Goal: Task Accomplishment & Management: Use online tool/utility

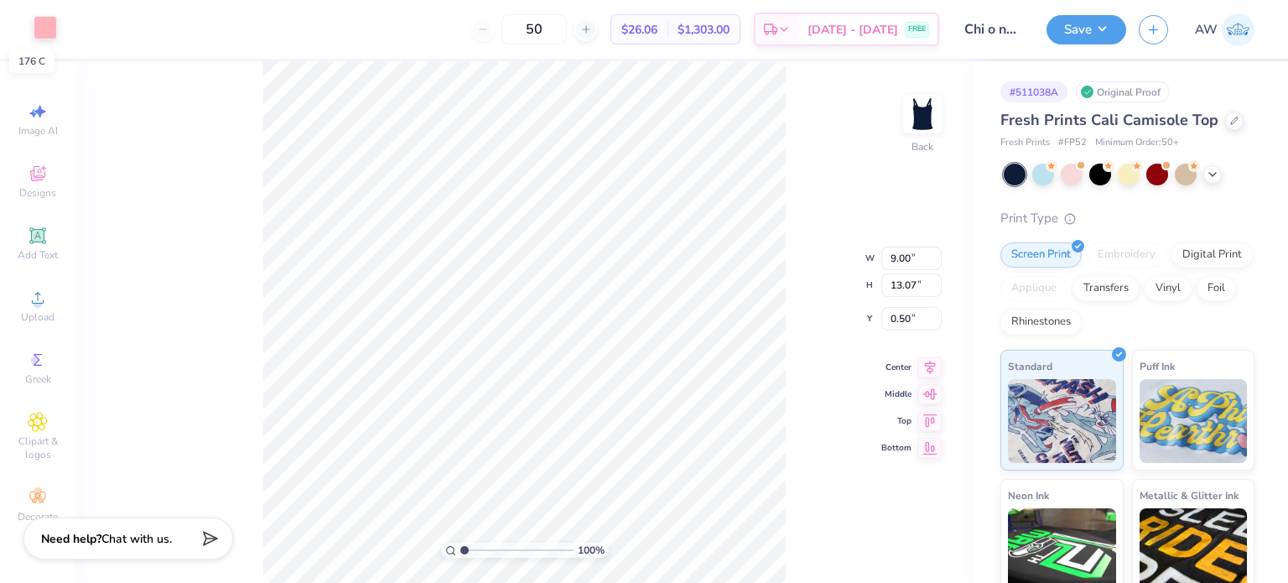
click at [39, 25] on div at bounding box center [45, 27] width 23 height 23
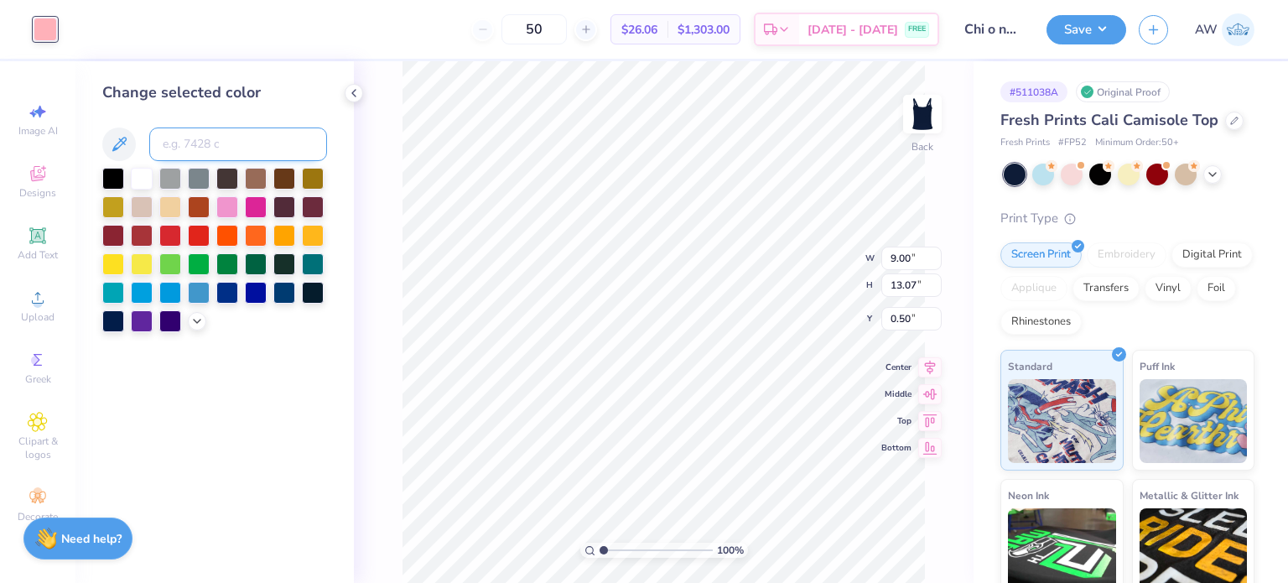
click at [207, 135] on input at bounding box center [238, 144] width 178 height 34
type input "2717"
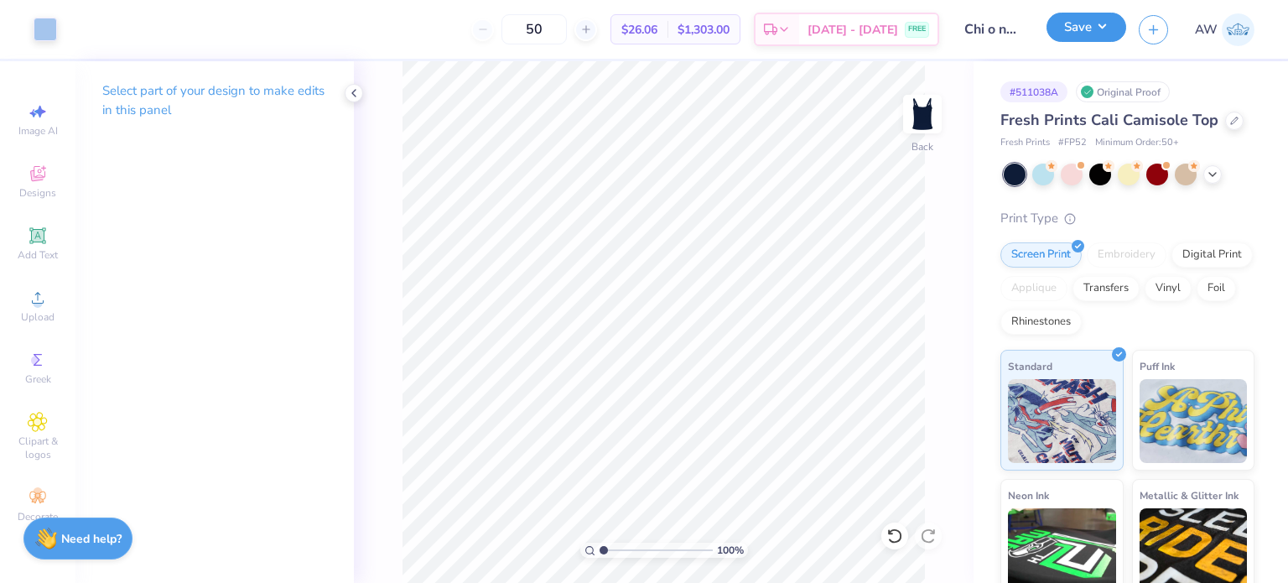
click at [1093, 31] on button "Save" at bounding box center [1086, 27] width 80 height 29
click at [891, 536] on icon at bounding box center [894, 535] width 17 height 17
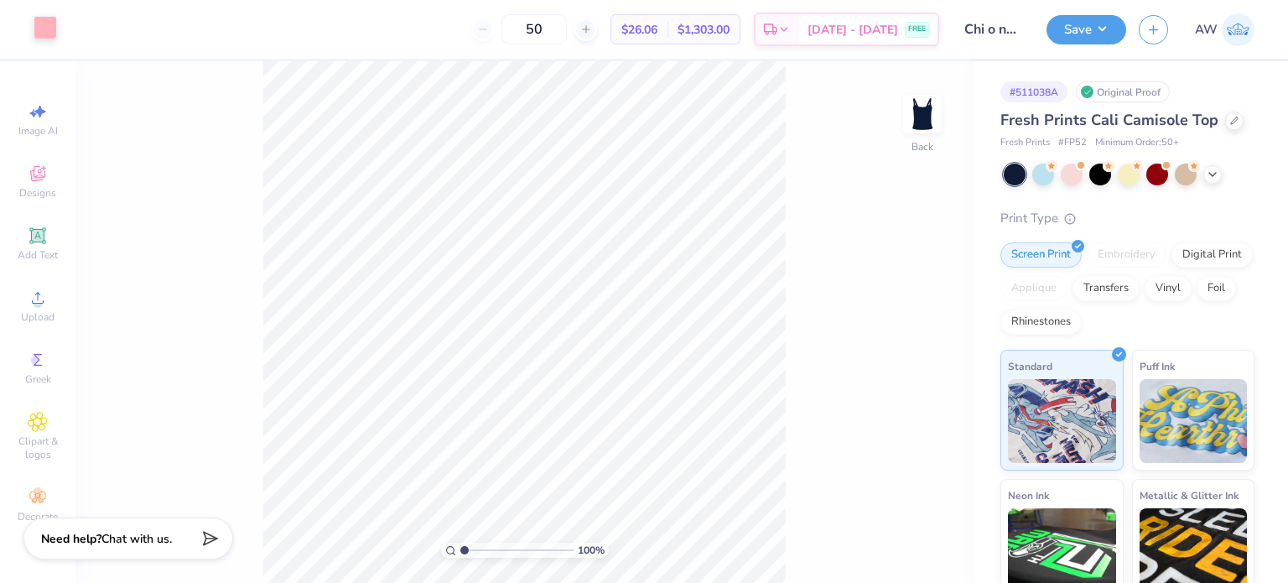
click at [40, 24] on div at bounding box center [45, 27] width 23 height 23
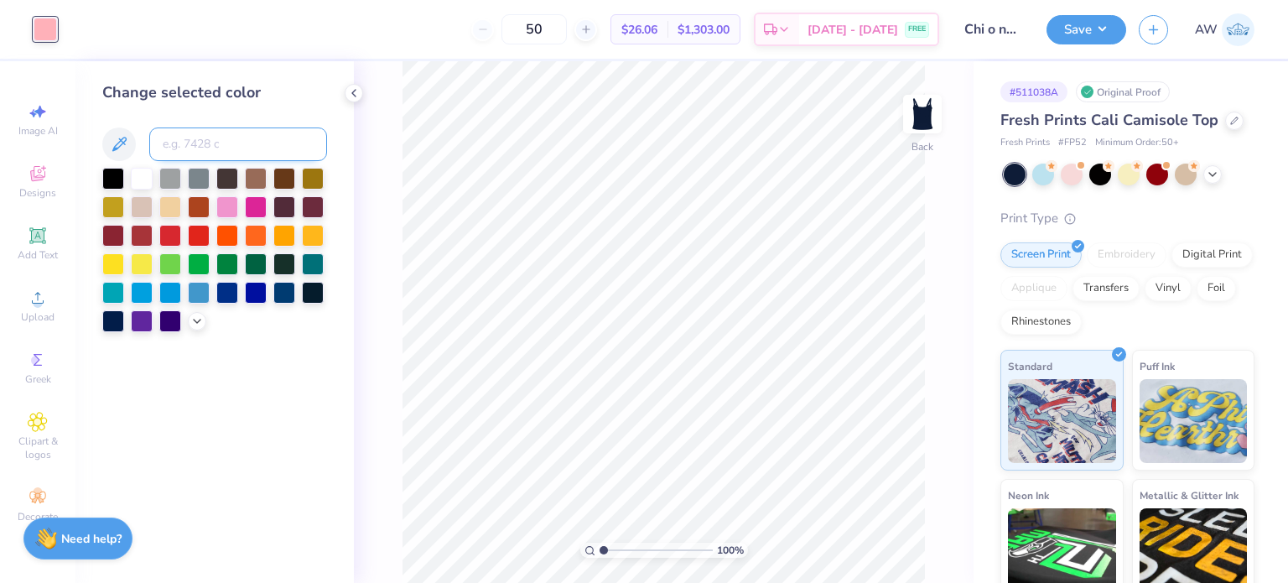
click at [176, 144] on input at bounding box center [238, 144] width 178 height 34
type input "510"
click at [341, 174] on div "Change selected color" at bounding box center [214, 322] width 278 height 522
click at [1087, 33] on button "Save" at bounding box center [1086, 27] width 80 height 29
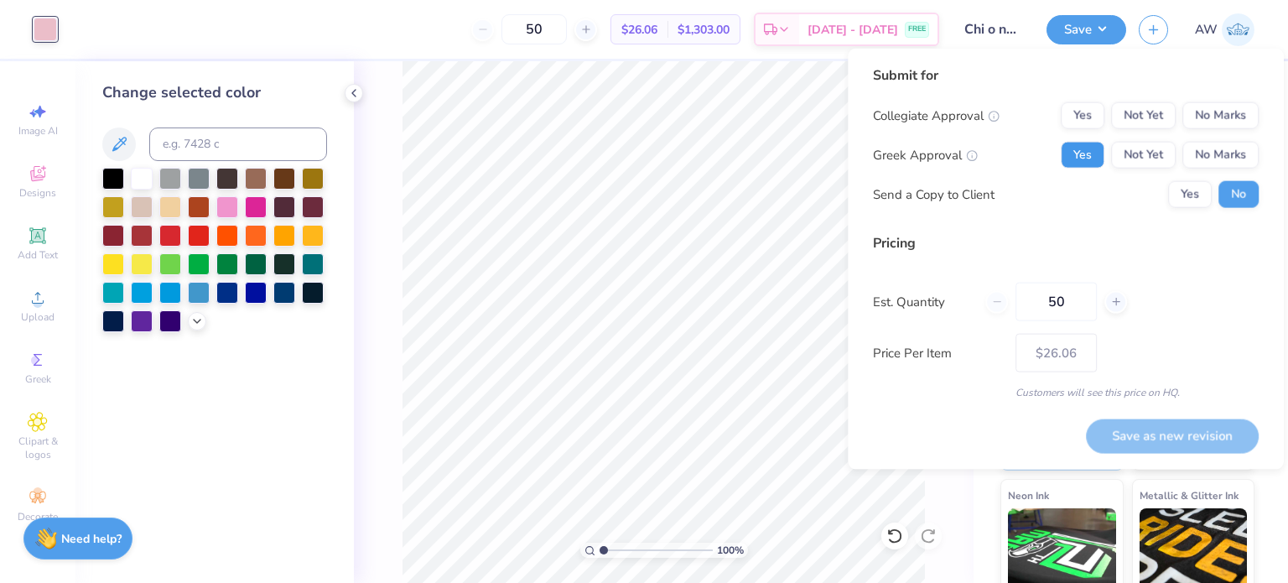
click at [1085, 157] on button "Yes" at bounding box center [1083, 155] width 44 height 27
click at [1211, 117] on button "No Marks" at bounding box center [1220, 115] width 76 height 27
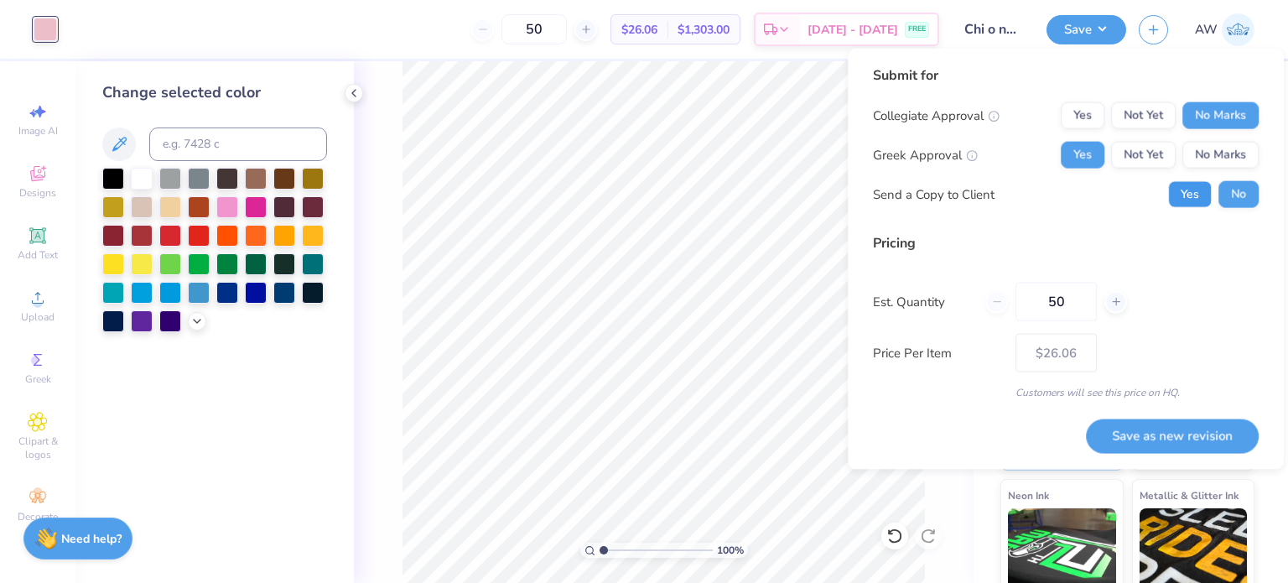
click at [1194, 193] on button "Yes" at bounding box center [1190, 194] width 44 height 27
click at [1150, 425] on button "Save as new revision" at bounding box center [1172, 435] width 173 height 34
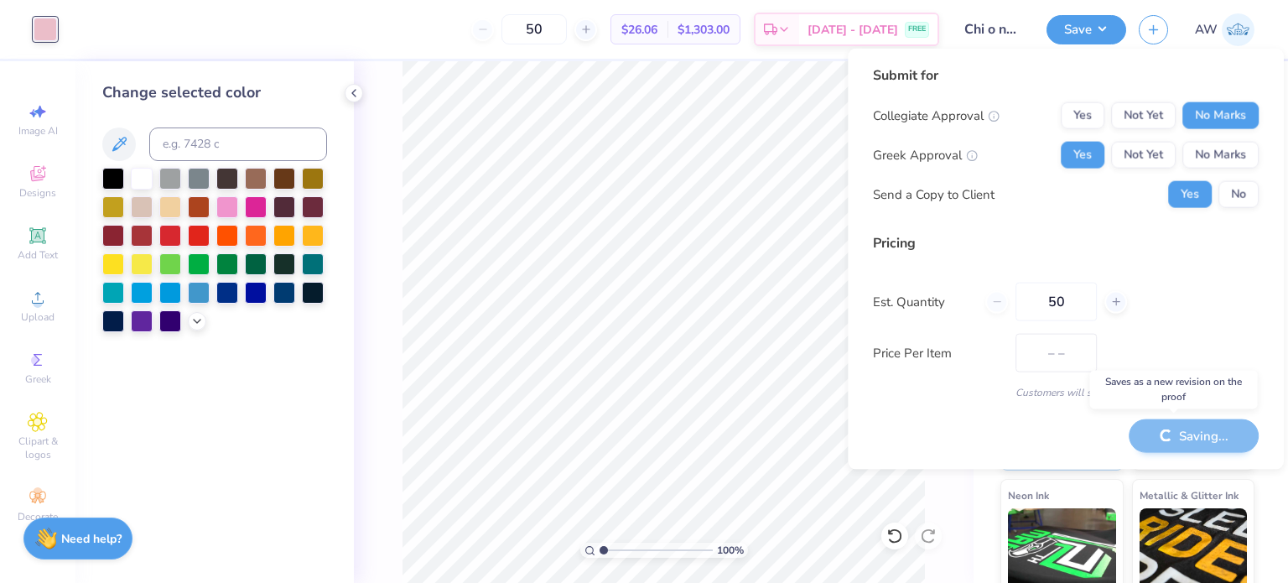
type input "$26.06"
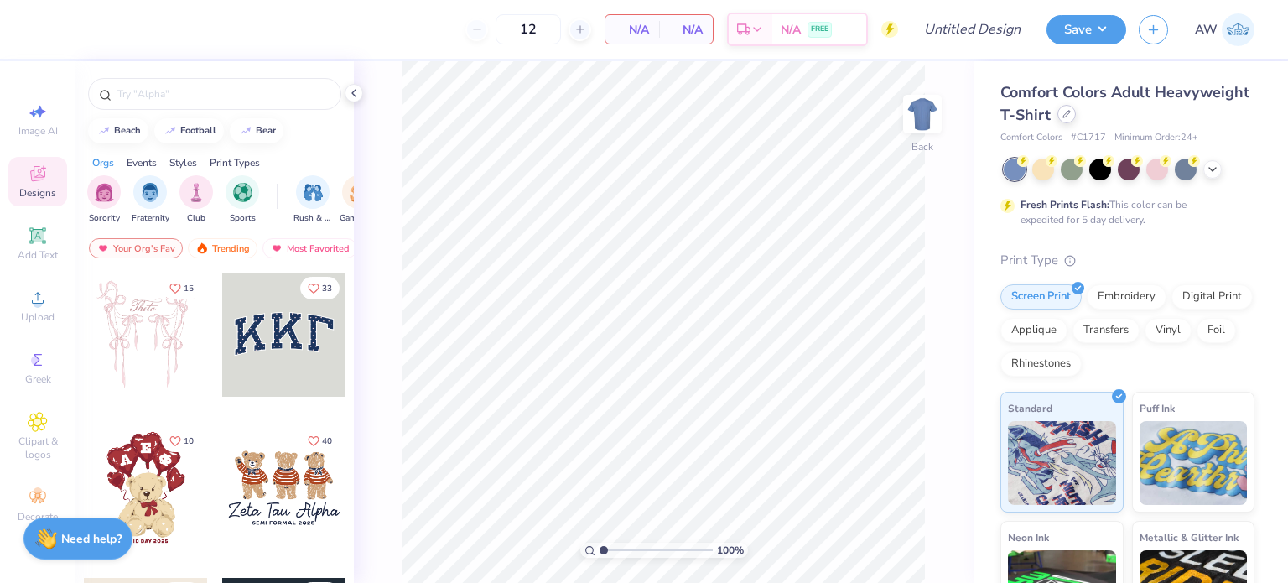
click at [1071, 113] on icon at bounding box center [1066, 114] width 8 height 8
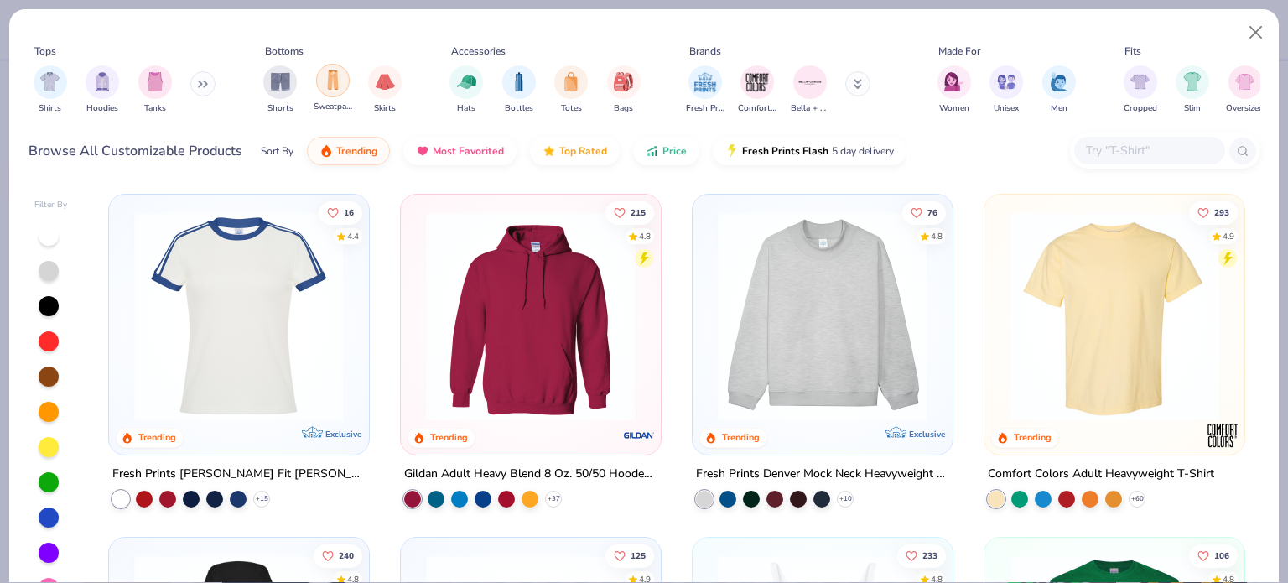
click at [337, 81] on img "filter for Sweatpants" at bounding box center [333, 79] width 18 height 19
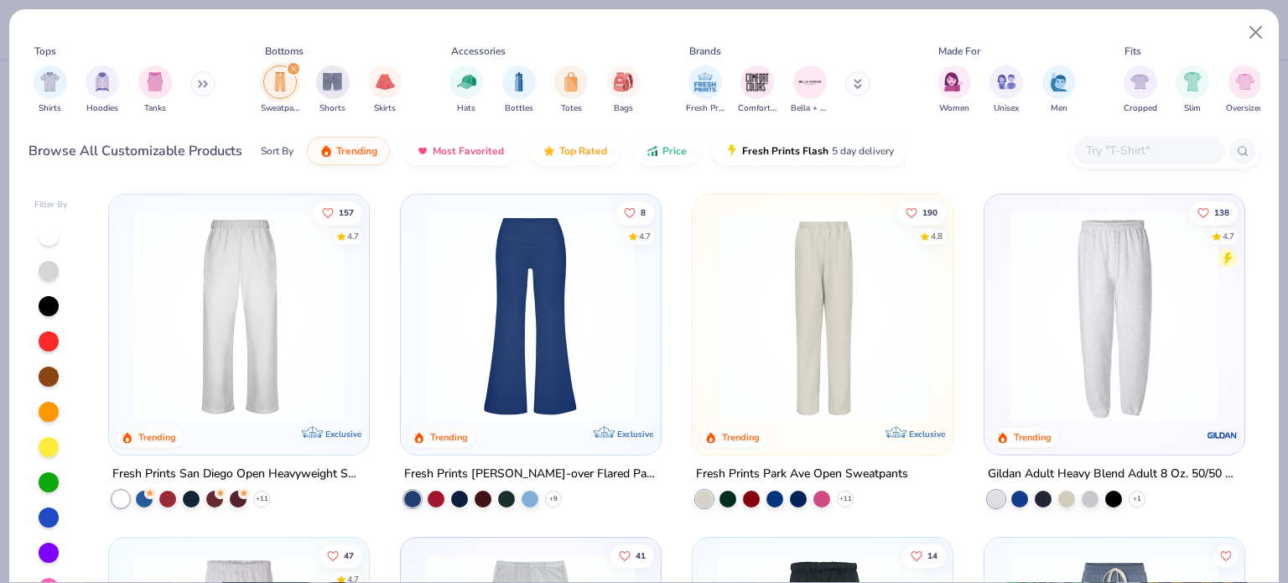
click at [210, 278] on img at bounding box center [239, 316] width 226 height 210
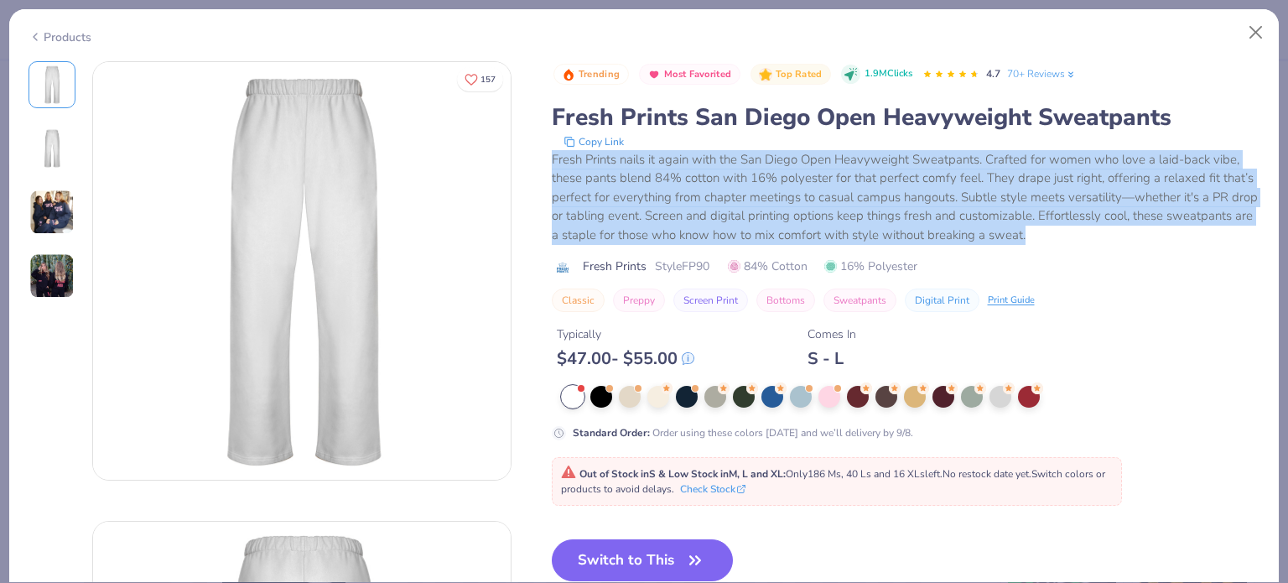
drag, startPoint x: 548, startPoint y: 156, endPoint x: 1144, endPoint y: 241, distance: 602.2
copy div "Fresh Prints nails it again with the San Diego Open Heavyweight Sweatpants. Cra…"
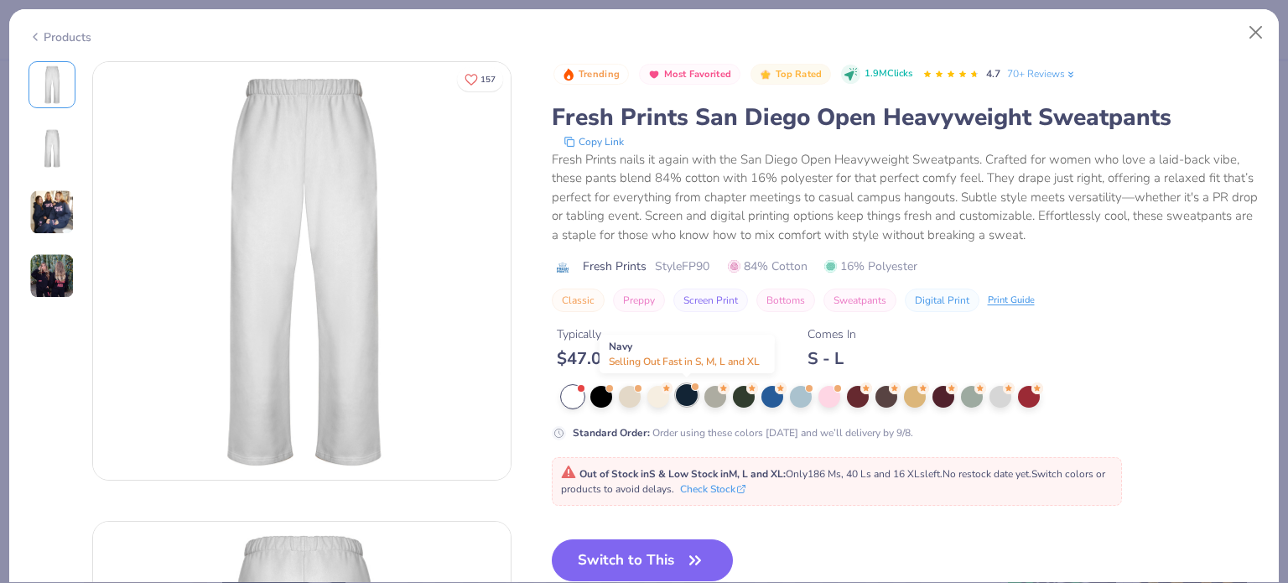
click at [688, 392] on div at bounding box center [687, 395] width 22 height 22
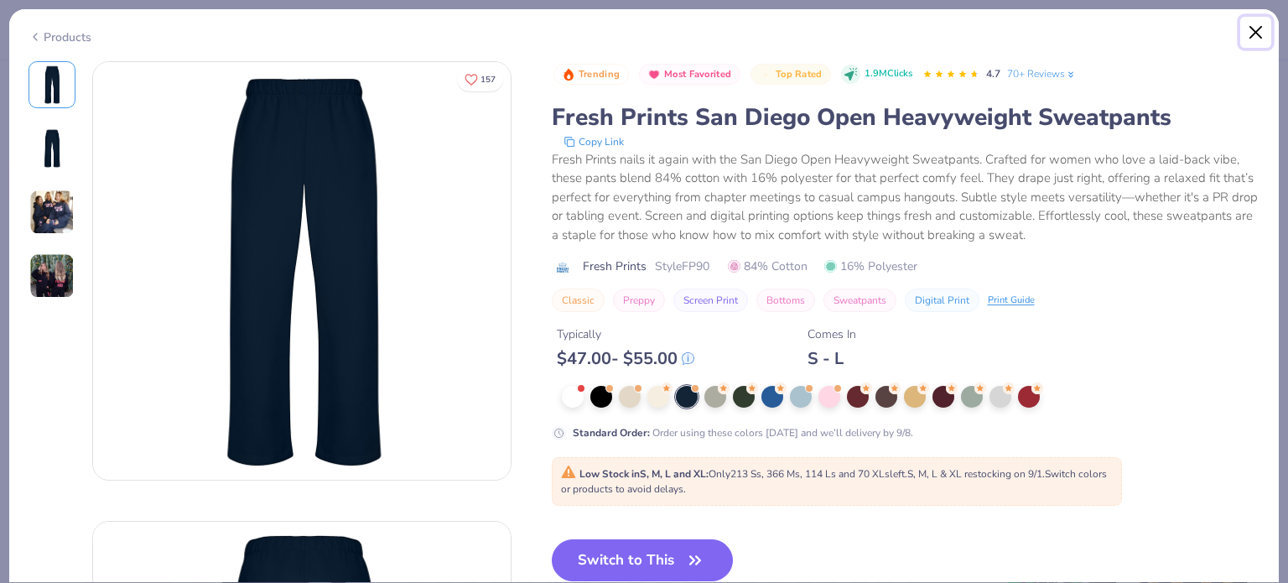
click at [1264, 33] on button "Close" at bounding box center [1256, 33] width 32 height 32
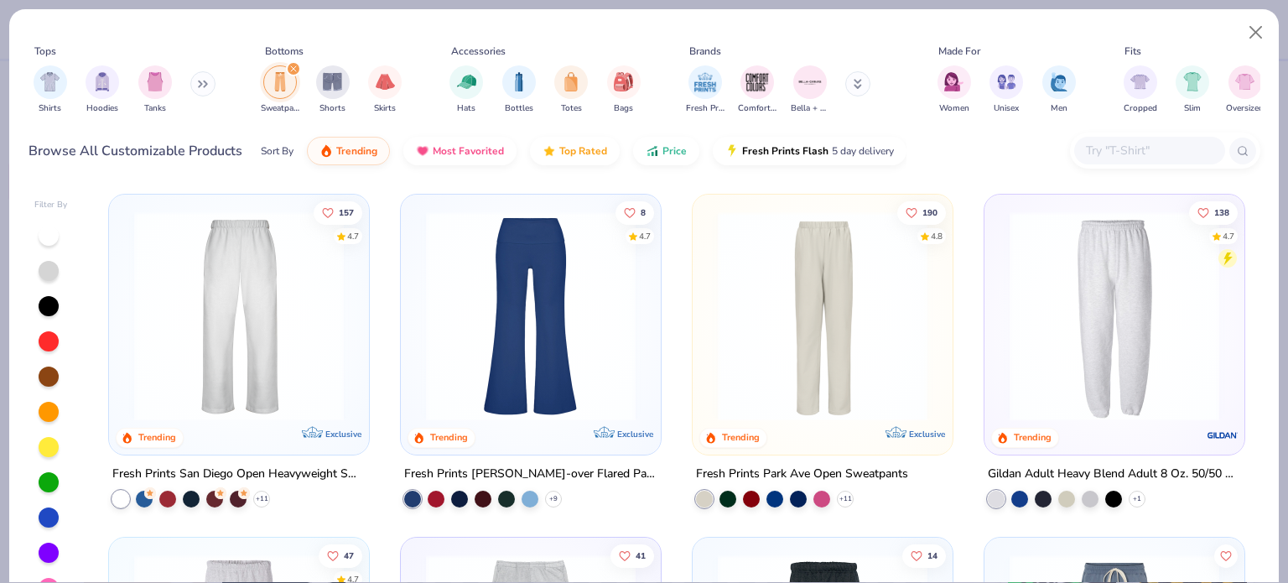
click at [293, 65] on icon "filter for Sweatpants" at bounding box center [293, 68] width 7 height 7
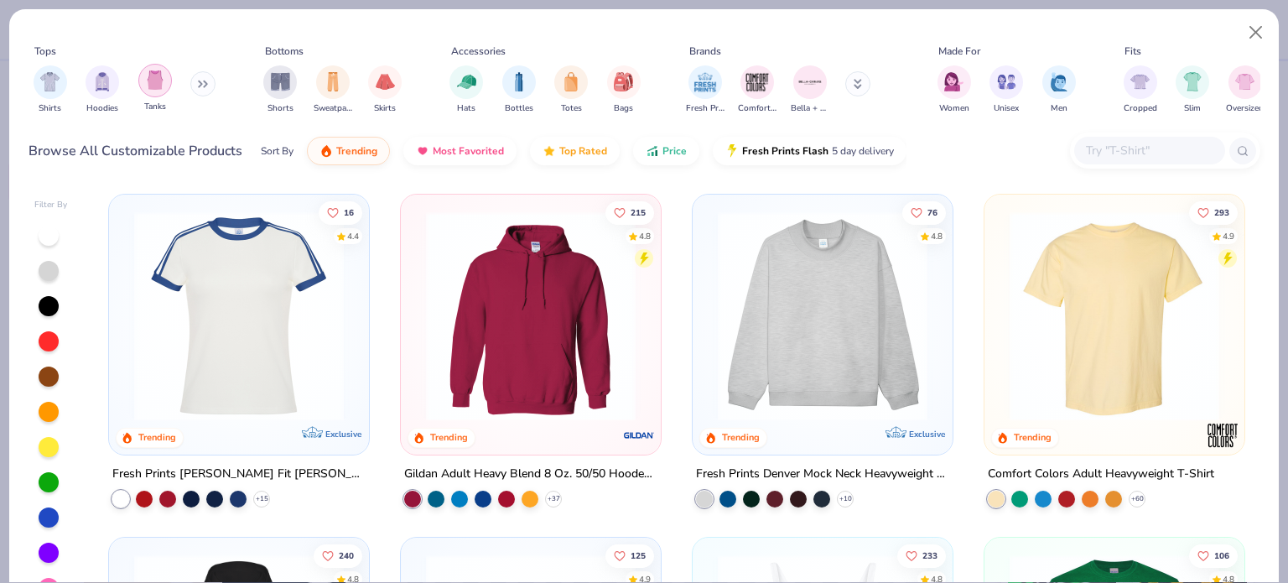
click at [151, 83] on img "filter for Tanks" at bounding box center [155, 79] width 18 height 19
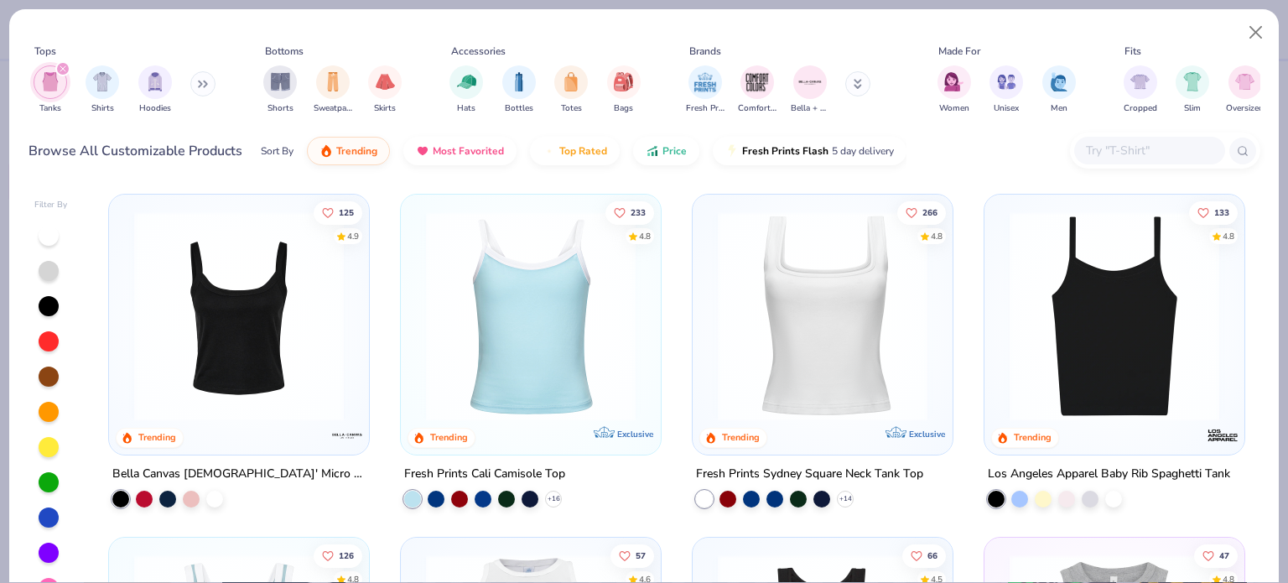
click at [553, 363] on img at bounding box center [531, 316] width 226 height 210
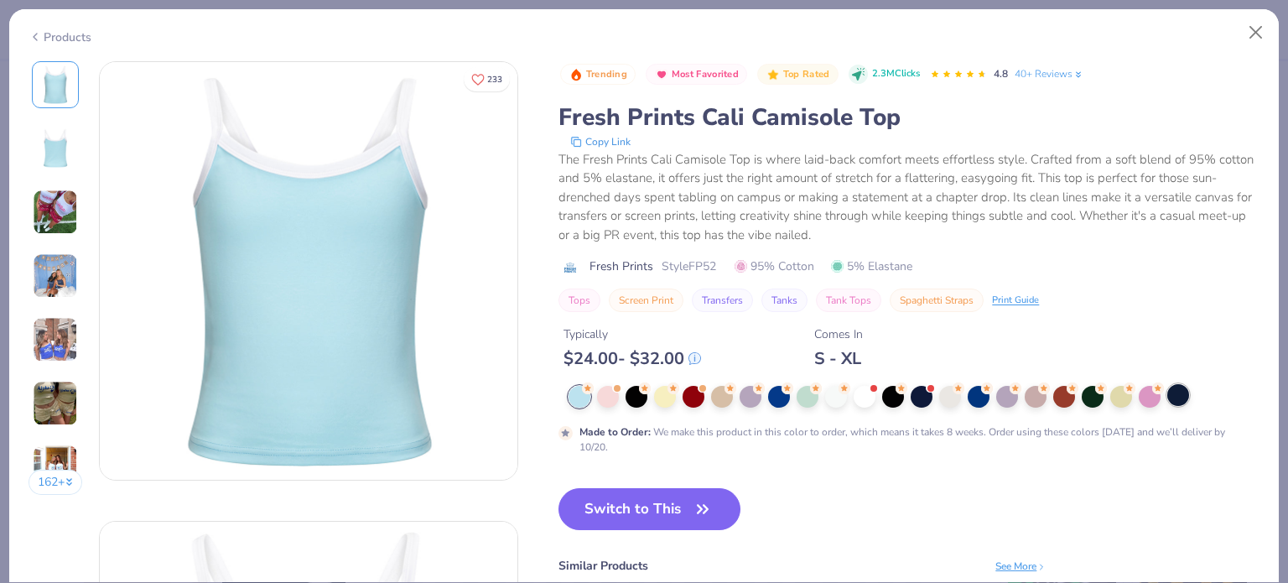
click at [1181, 392] on div at bounding box center [1178, 395] width 22 height 22
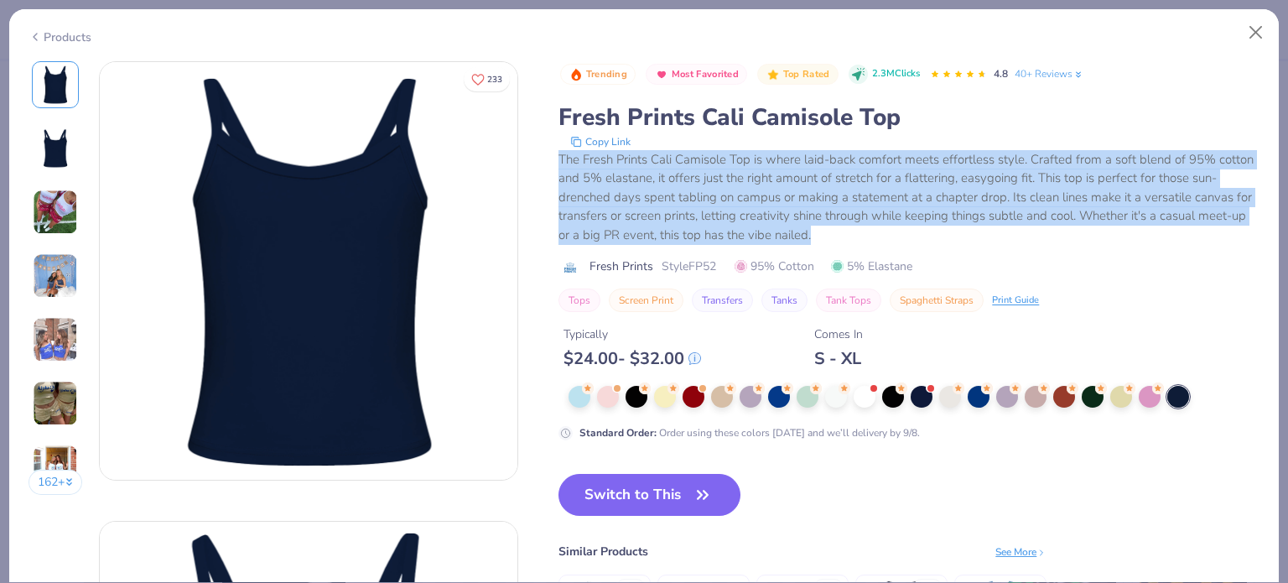
drag, startPoint x: 556, startPoint y: 153, endPoint x: 1194, endPoint y: 227, distance: 642.3
copy div "The Fresh Prints Cali Camisole Top is where laid-back comfort meets effortless …"
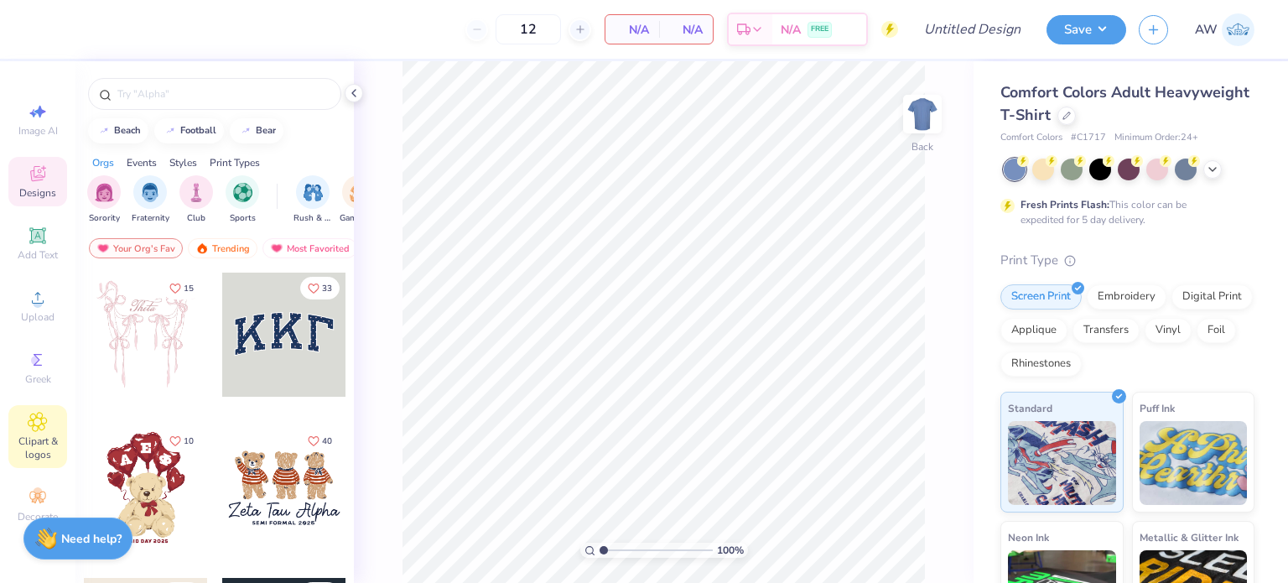
click at [38, 431] on icon at bounding box center [37, 422] width 19 height 20
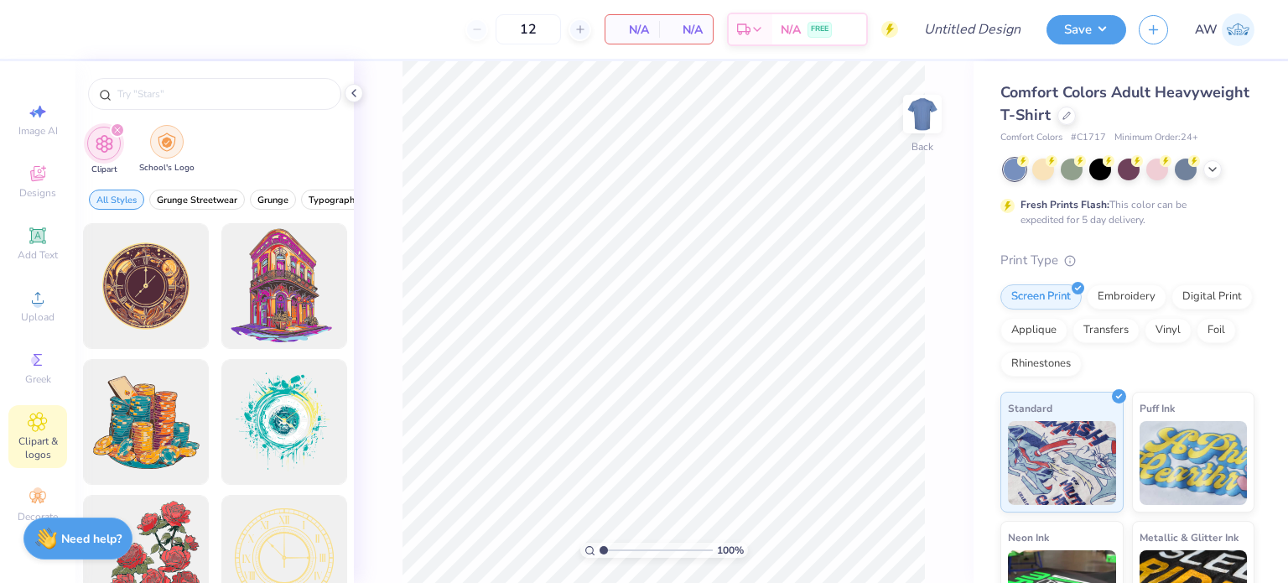
click at [168, 156] on div "filter for School's Logo" at bounding box center [167, 142] width 34 height 34
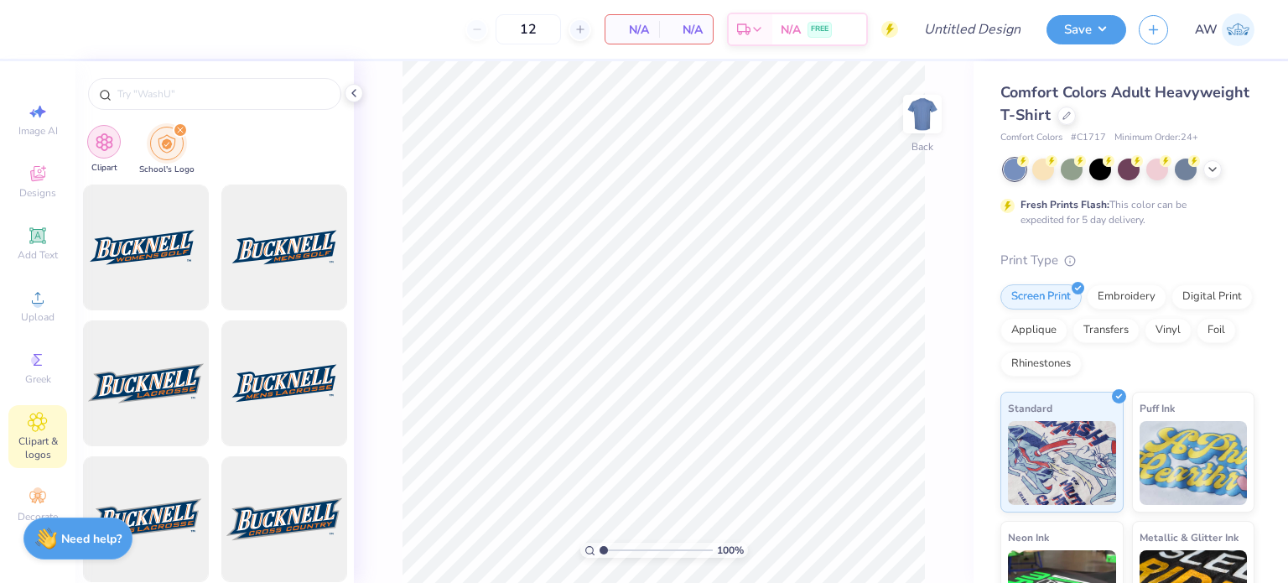
click at [107, 150] on img "filter for Clipart" at bounding box center [104, 141] width 19 height 19
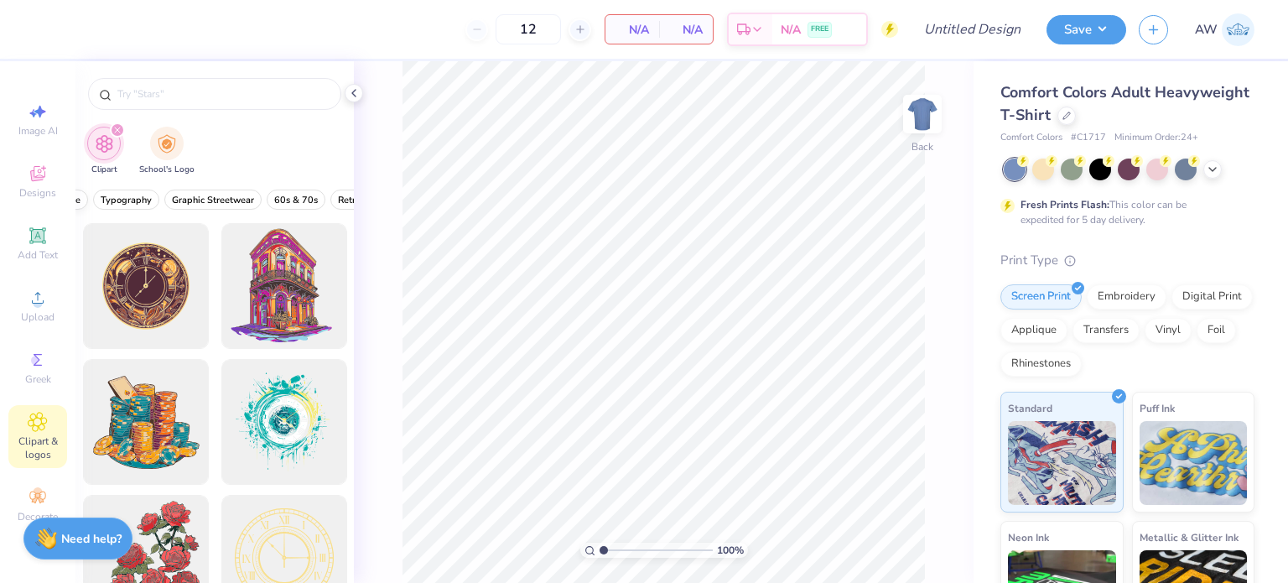
scroll to position [0, 218]
click at [33, 485] on div "Decorate" at bounding box center [37, 504] width 59 height 49
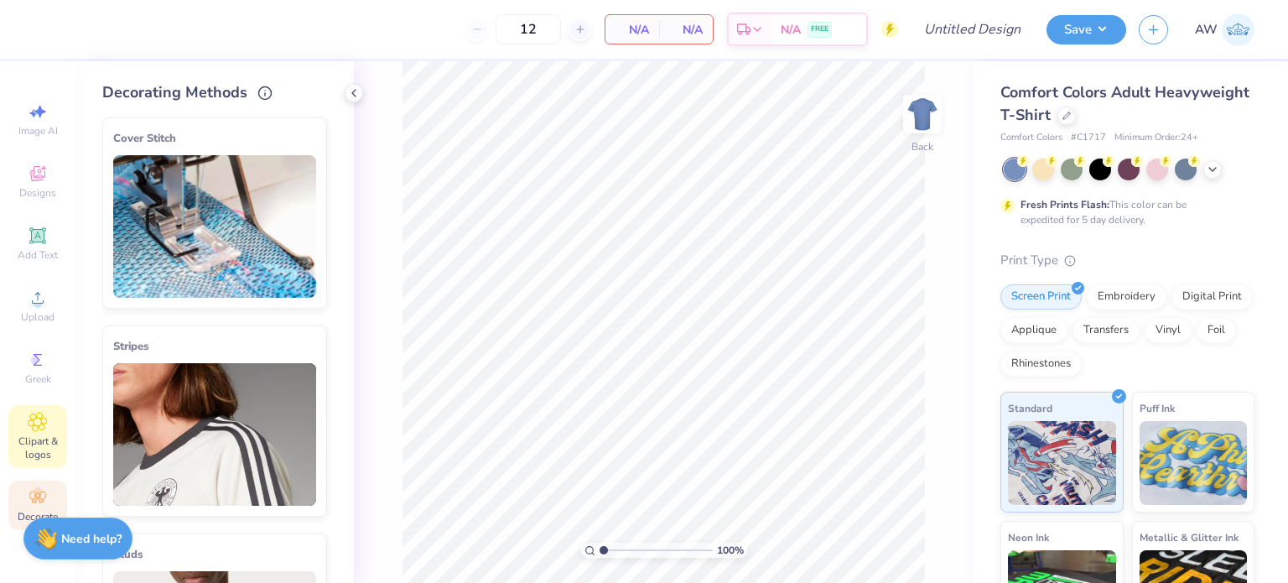
click at [39, 424] on icon at bounding box center [38, 422] width 8 height 8
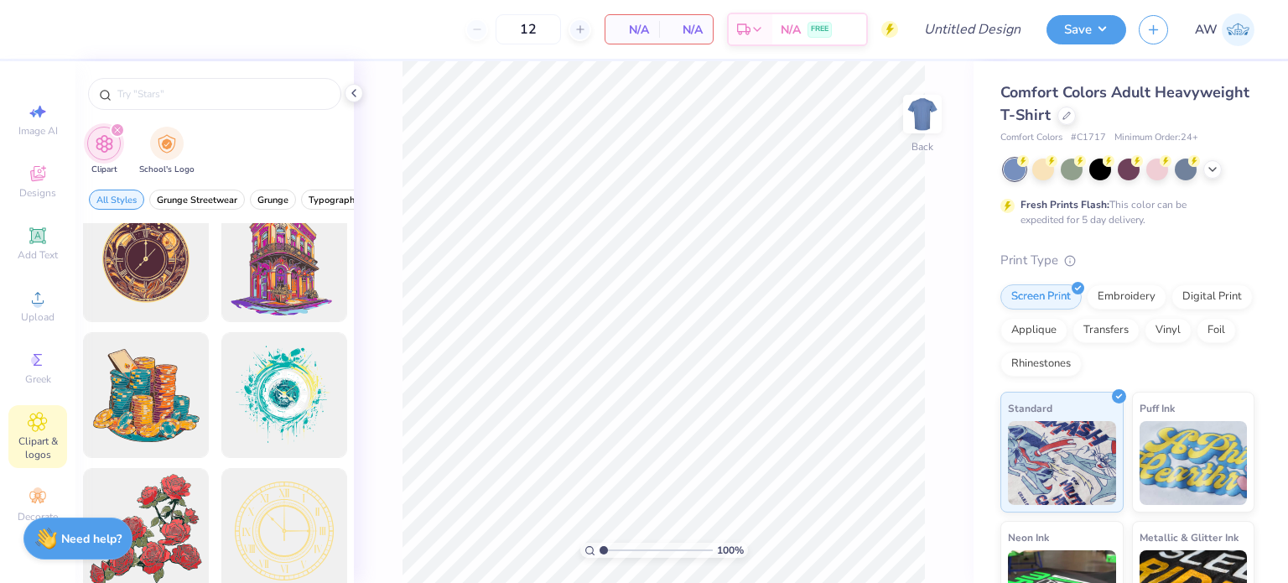
scroll to position [26, 0]
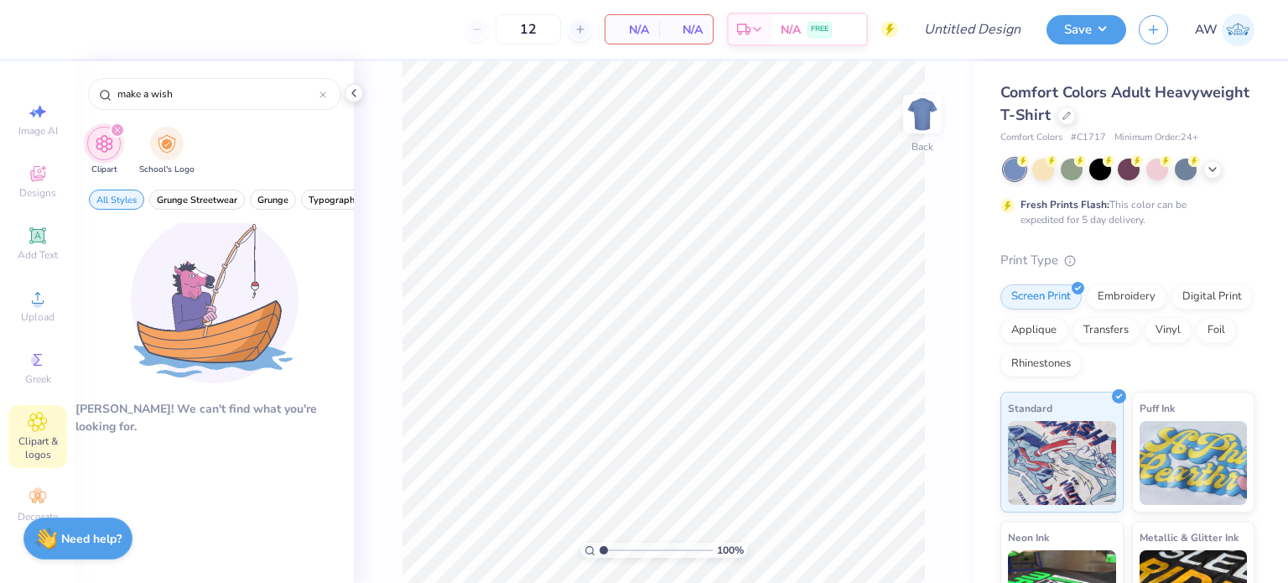
type input "make a wish"
click at [30, 129] on span "Image AI" at bounding box center [37, 130] width 39 height 13
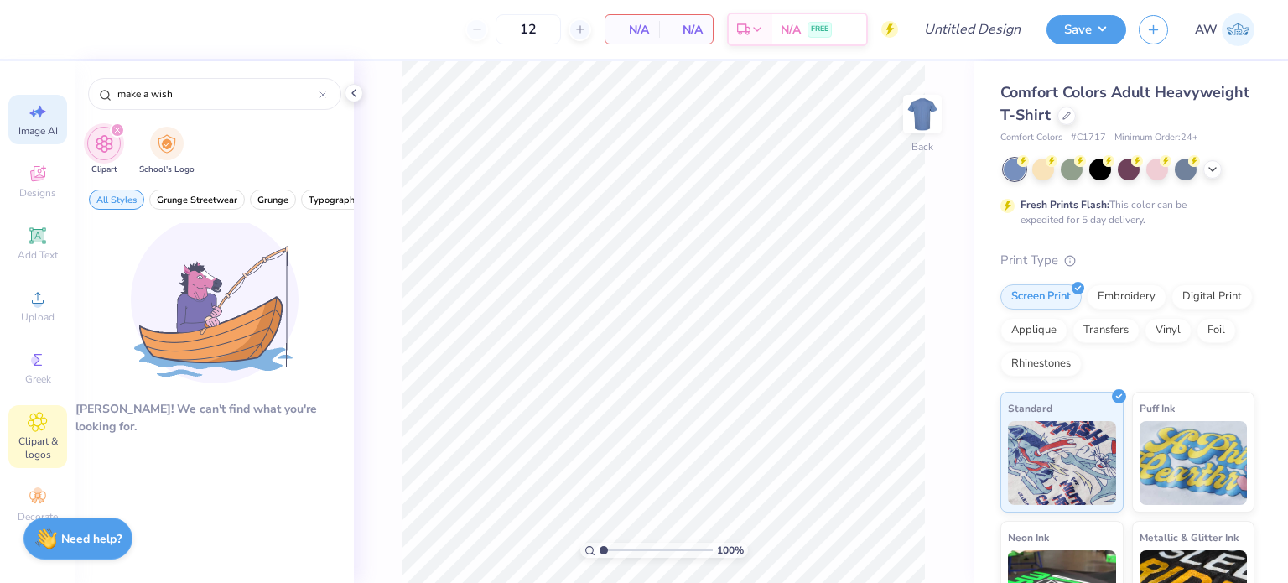
select select "4"
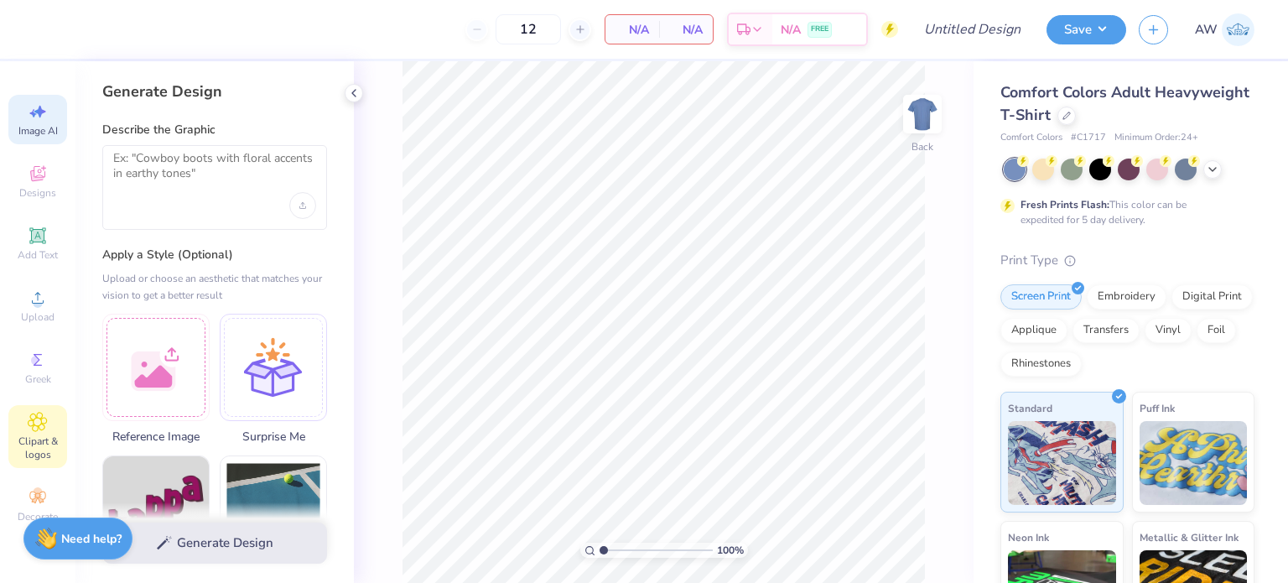
click at [49, 423] on div "Clipart & logos" at bounding box center [37, 436] width 59 height 63
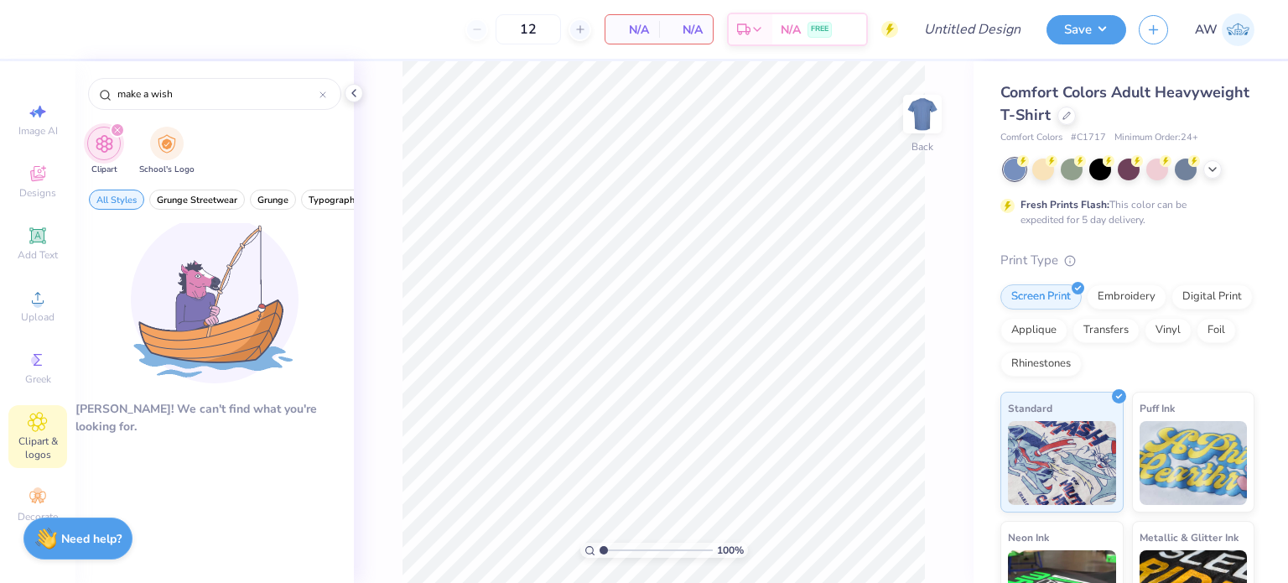
click at [115, 127] on icon "filter for Clipart" at bounding box center [117, 129] width 5 height 5
click at [115, 124] on div "filter for Clipart" at bounding box center [117, 129] width 15 height 15
click at [158, 147] on img "filter for School's Logo" at bounding box center [167, 141] width 18 height 19
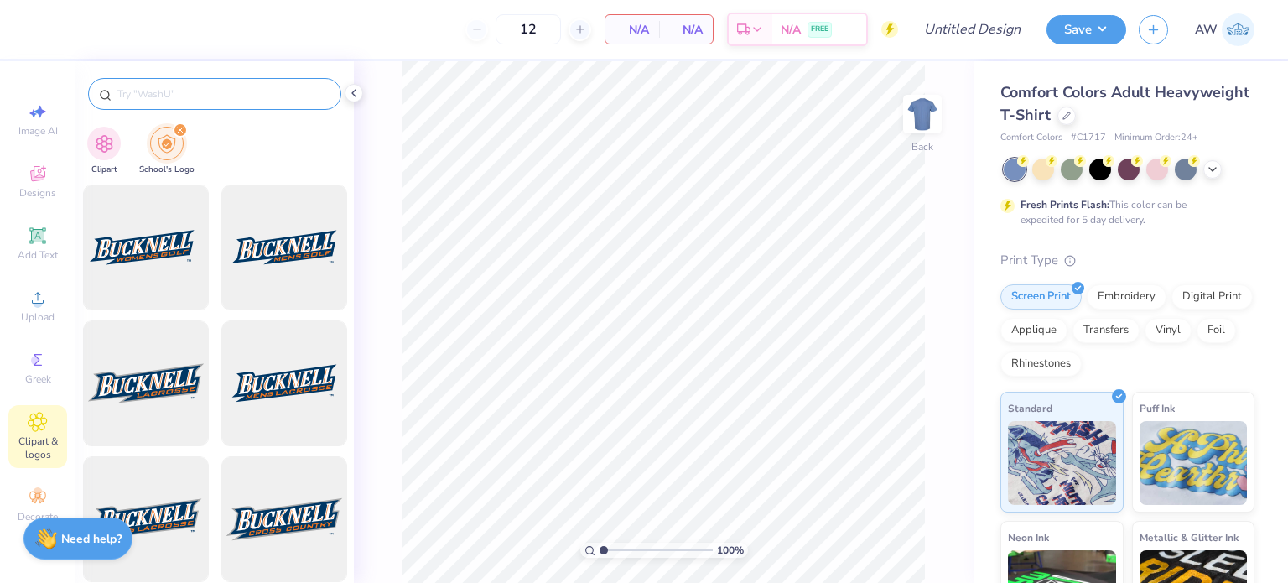
click at [200, 89] on input "text" at bounding box center [223, 94] width 215 height 17
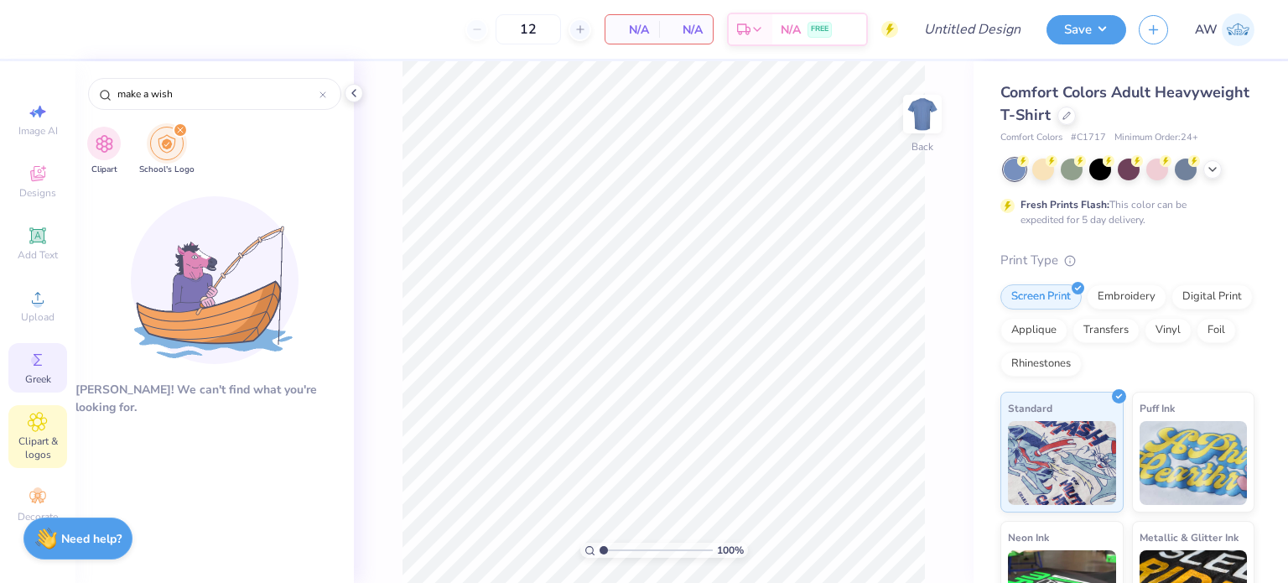
type input "make a wish"
click at [40, 366] on icon at bounding box center [38, 360] width 20 height 20
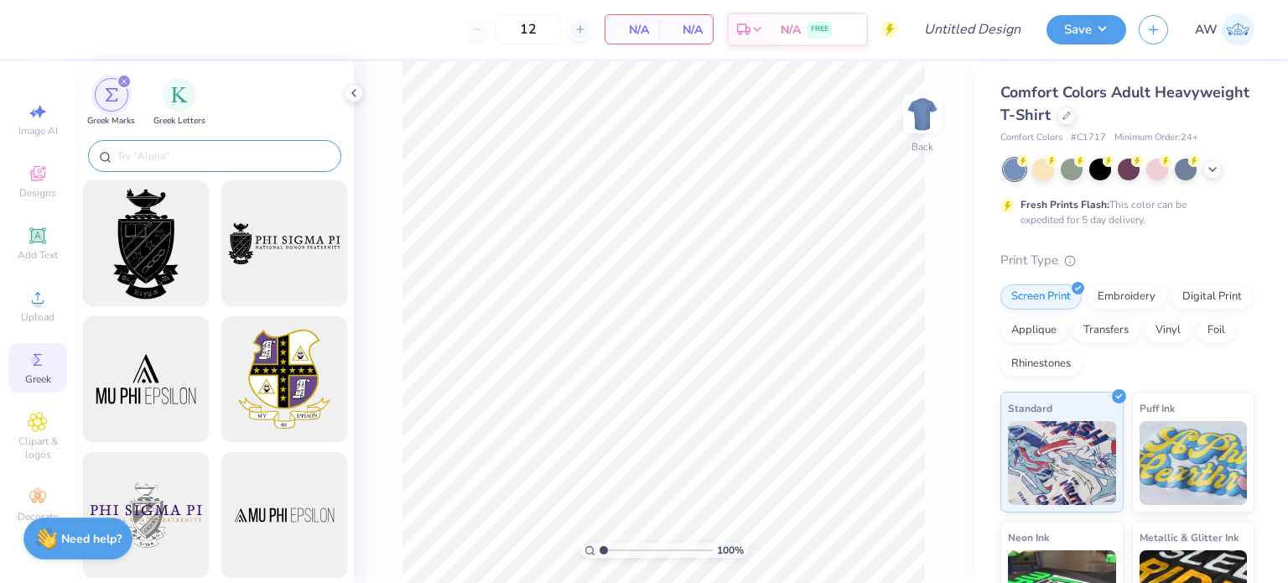
click at [238, 156] on input "text" at bounding box center [223, 156] width 215 height 17
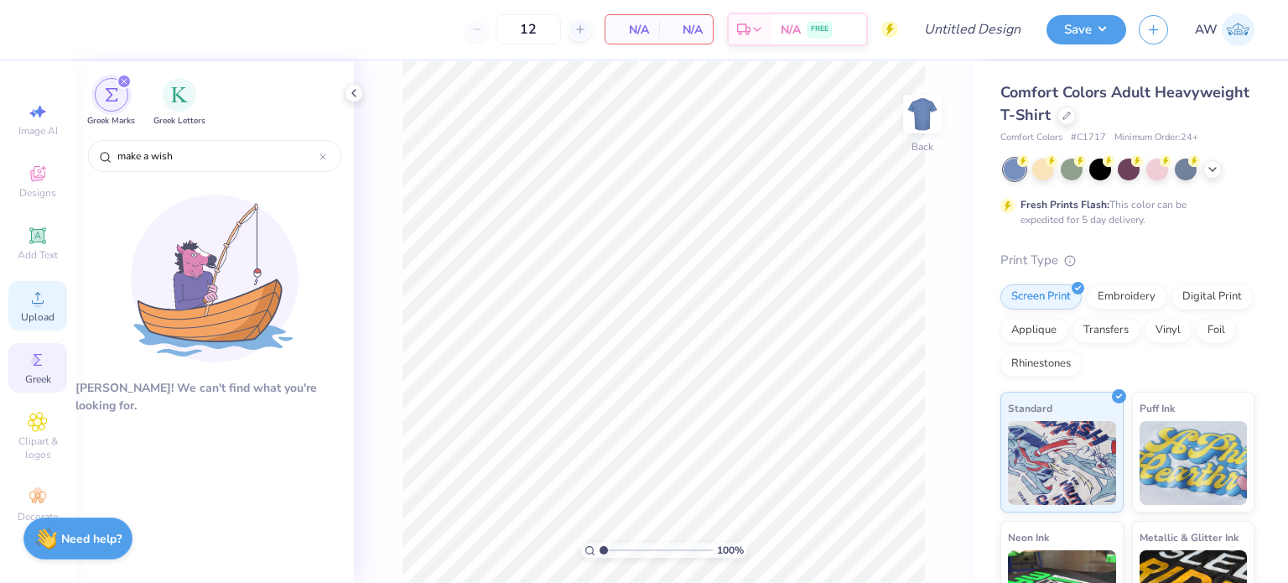
type input "make a wish"
click at [30, 297] on icon at bounding box center [38, 298] width 20 height 20
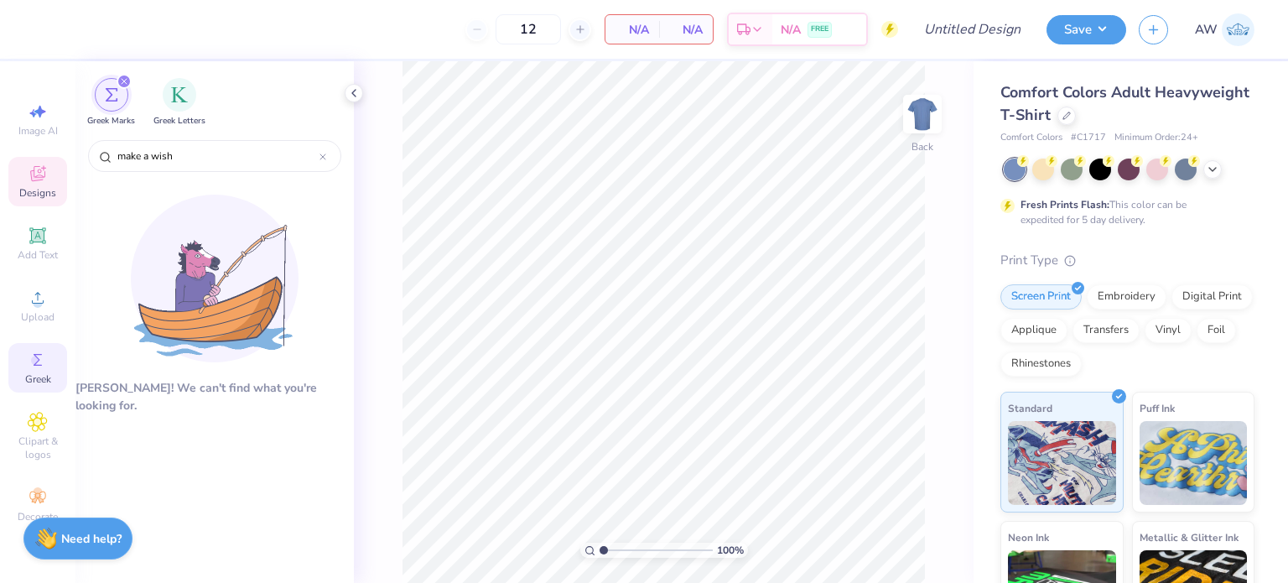
click at [40, 182] on icon at bounding box center [38, 173] width 20 height 20
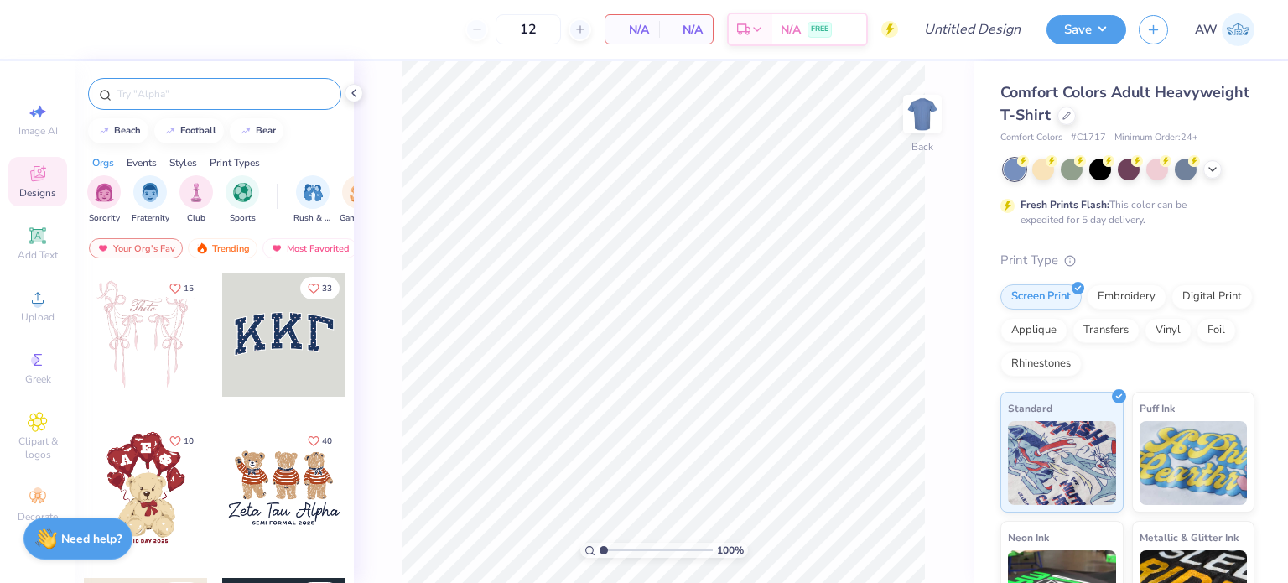
click at [226, 101] on input "text" at bounding box center [223, 94] width 215 height 17
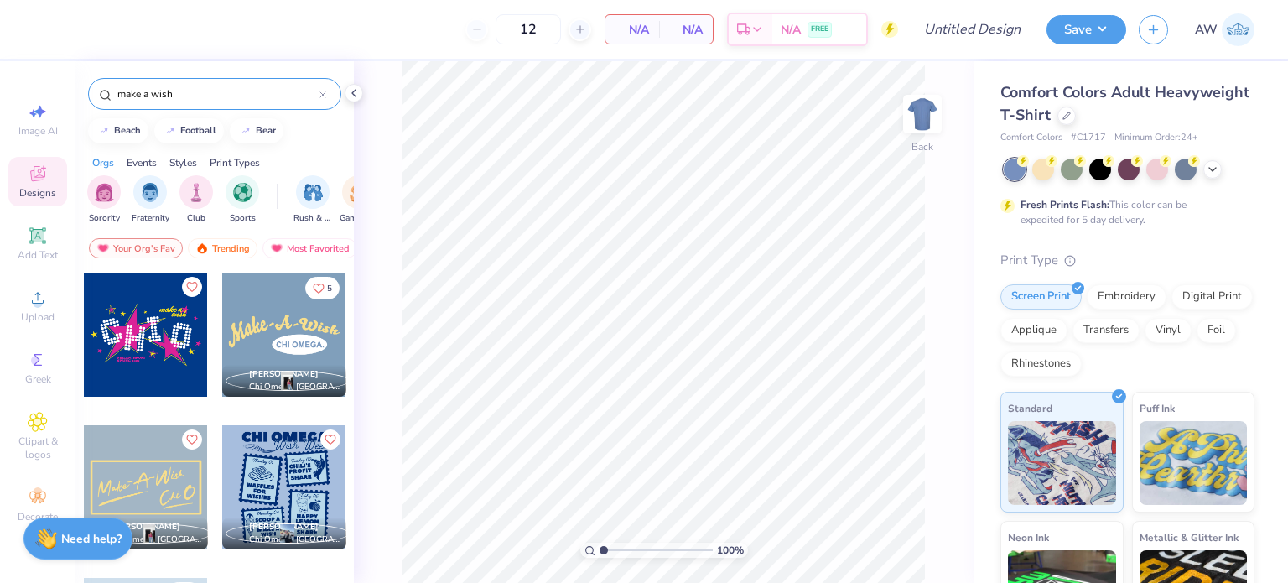
type input "make a wish"
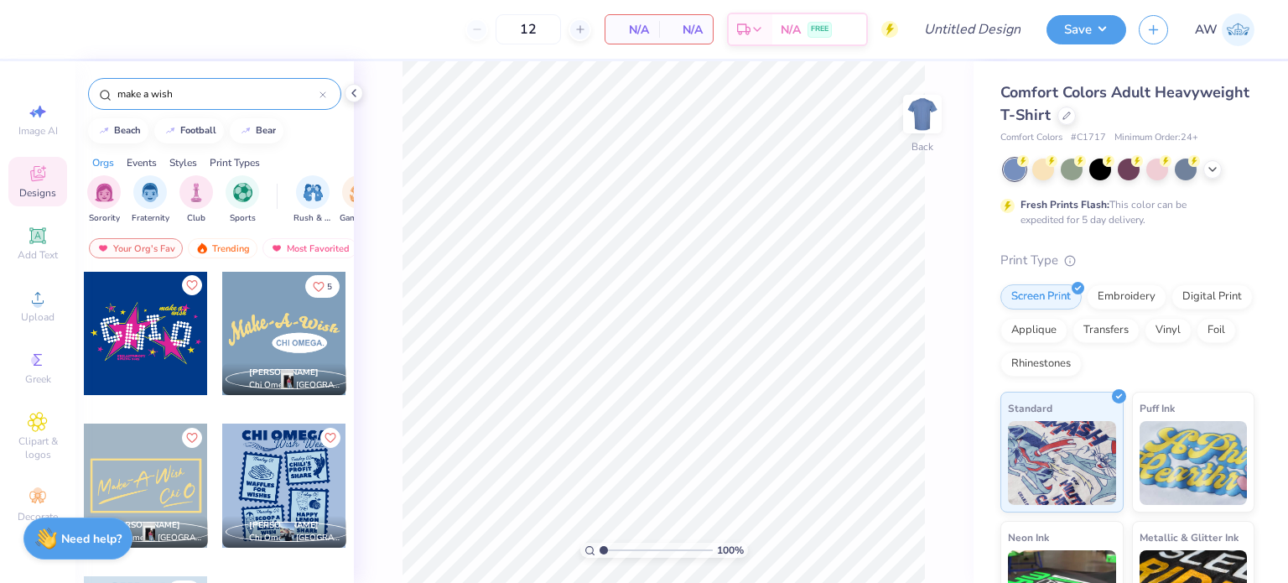
scroll to position [3, 0]
click at [1214, 169] on icon at bounding box center [1212, 167] width 13 height 13
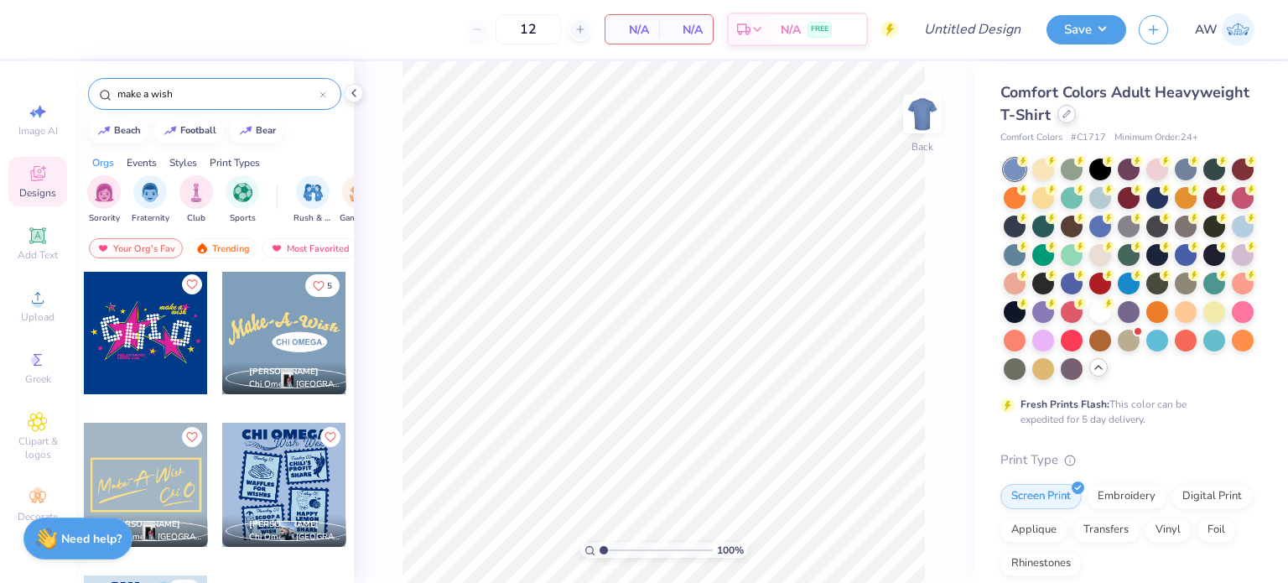
click at [1071, 114] on icon at bounding box center [1066, 114] width 8 height 8
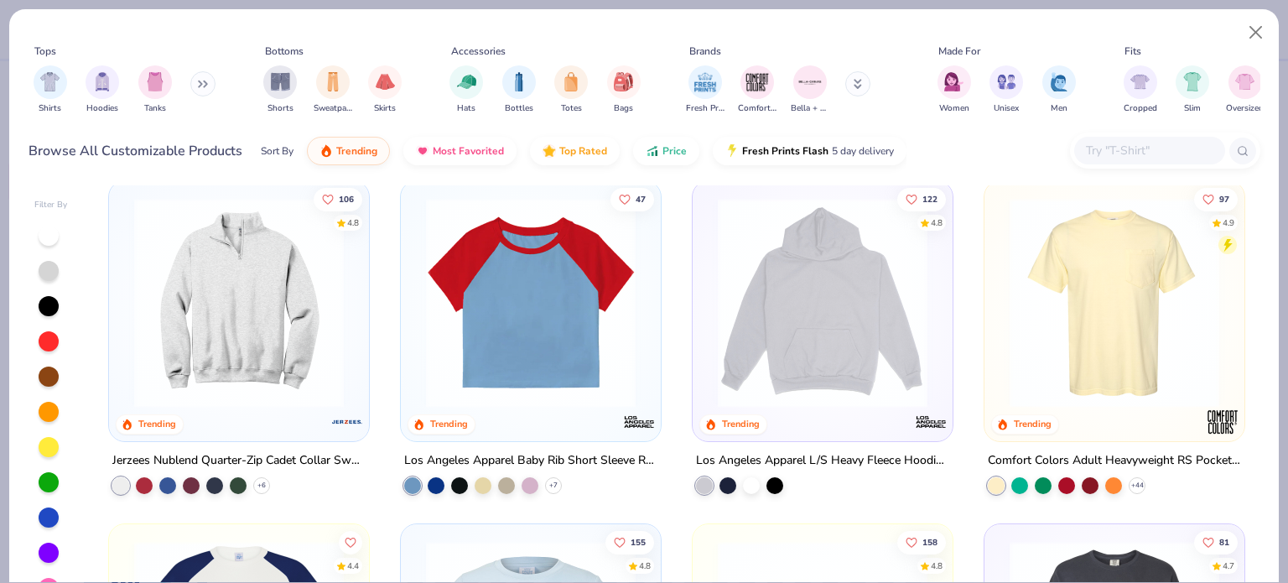
scroll to position [1729, 0]
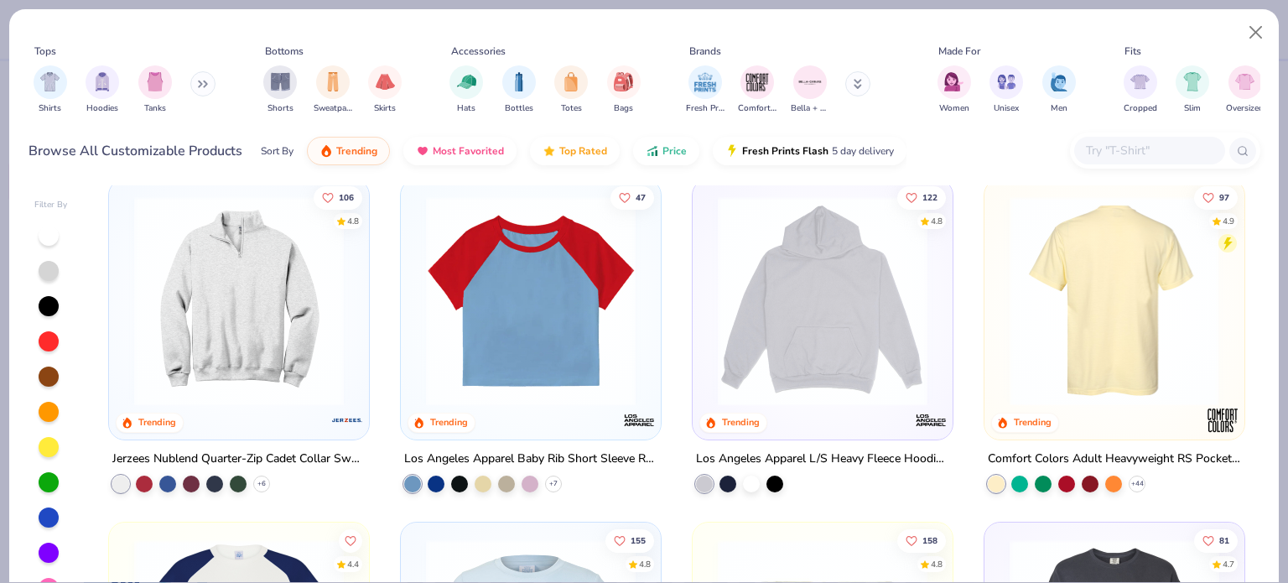
click at [1104, 335] on img at bounding box center [1114, 301] width 226 height 210
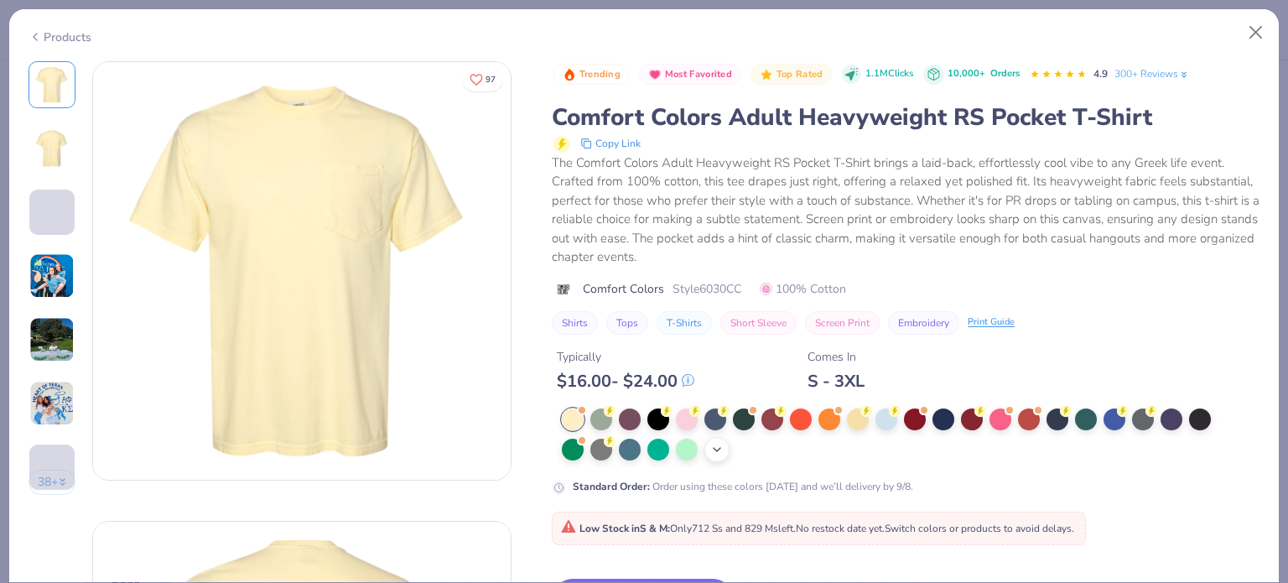
click at [721, 445] on icon at bounding box center [716, 449] width 13 height 13
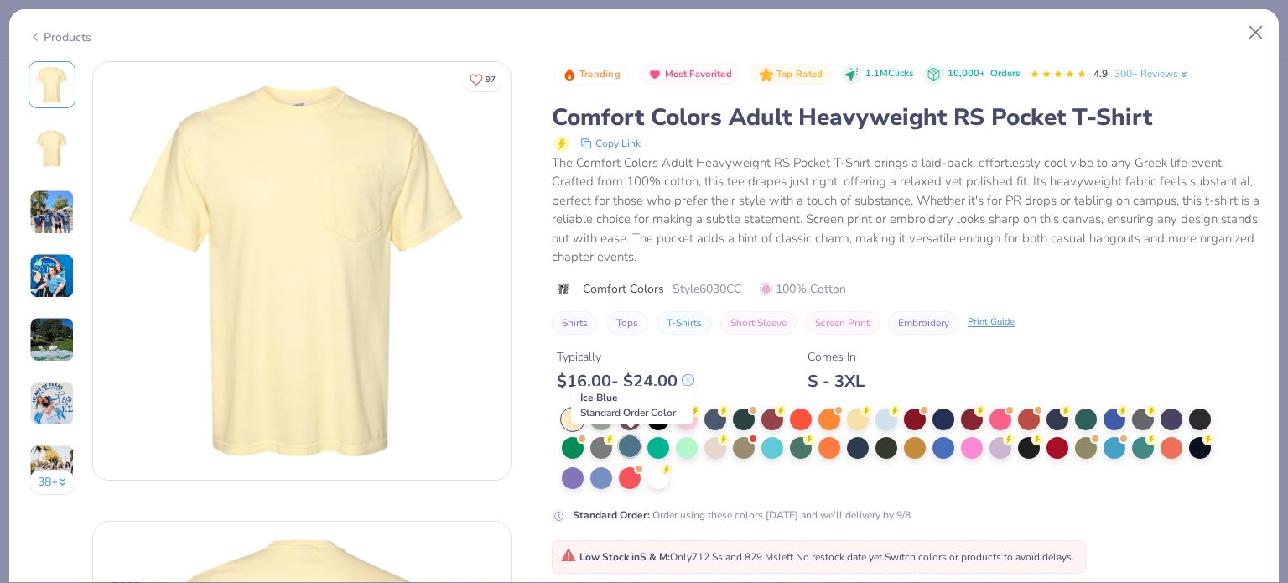
click at [629, 440] on div at bounding box center [630, 446] width 22 height 22
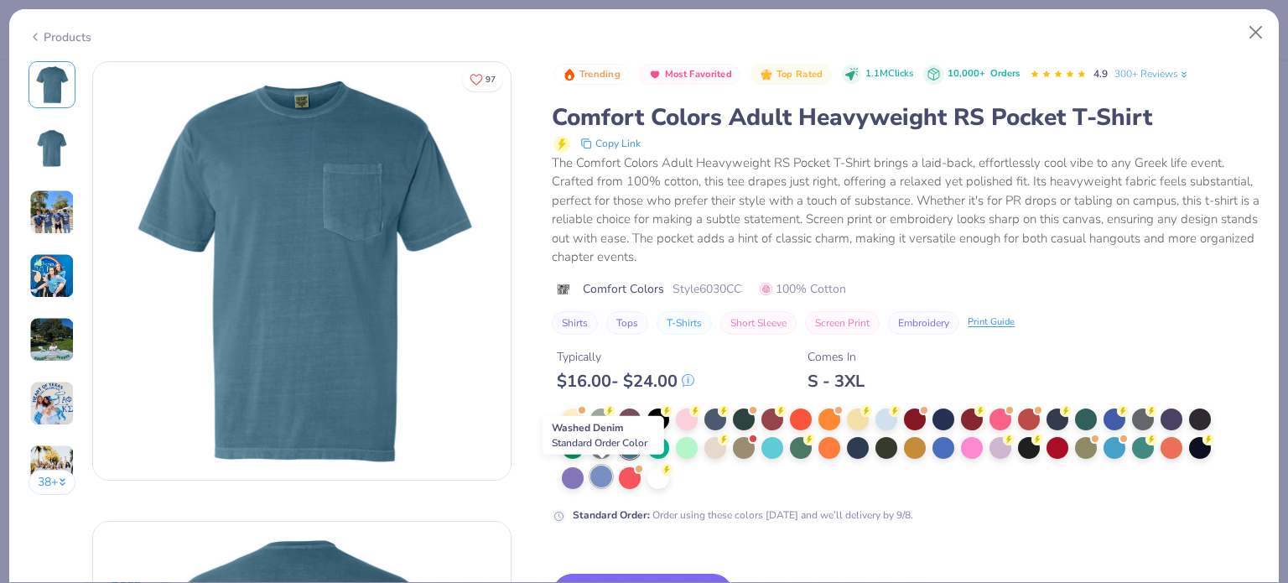
click at [599, 471] on div at bounding box center [601, 476] width 22 height 22
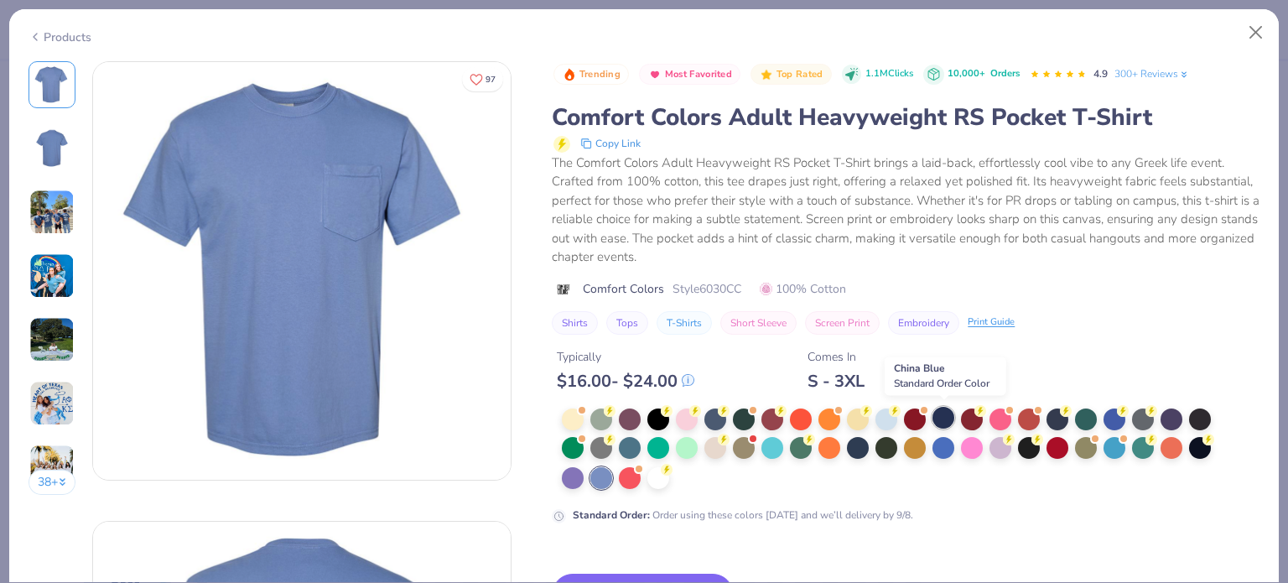
click at [939, 418] on div at bounding box center [943, 418] width 22 height 22
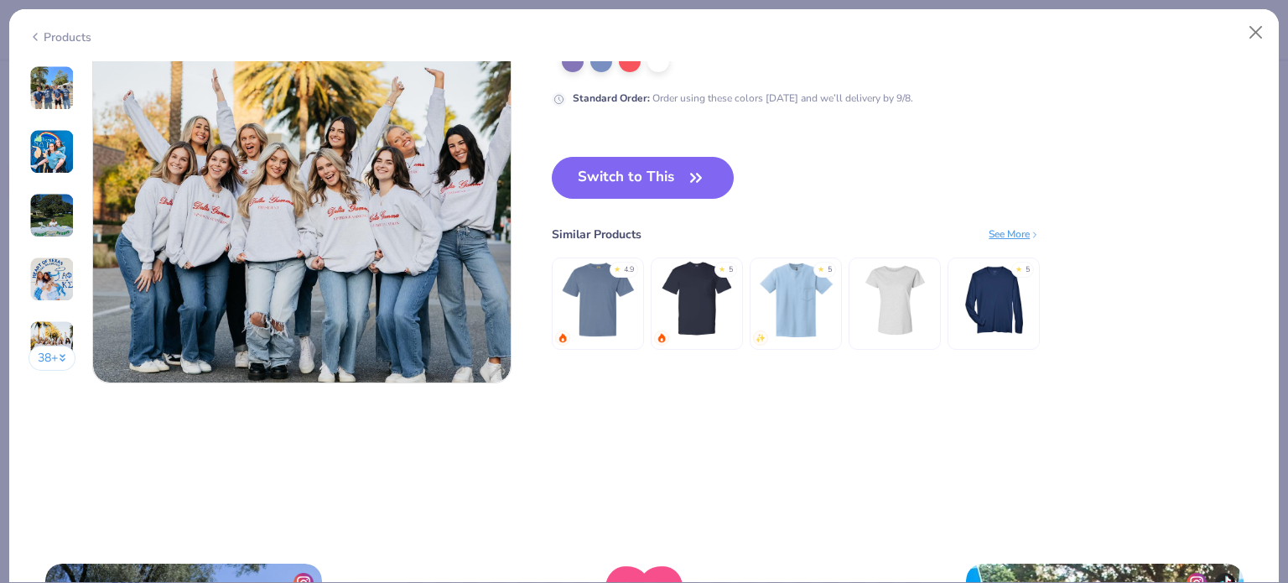
scroll to position [2790, 0]
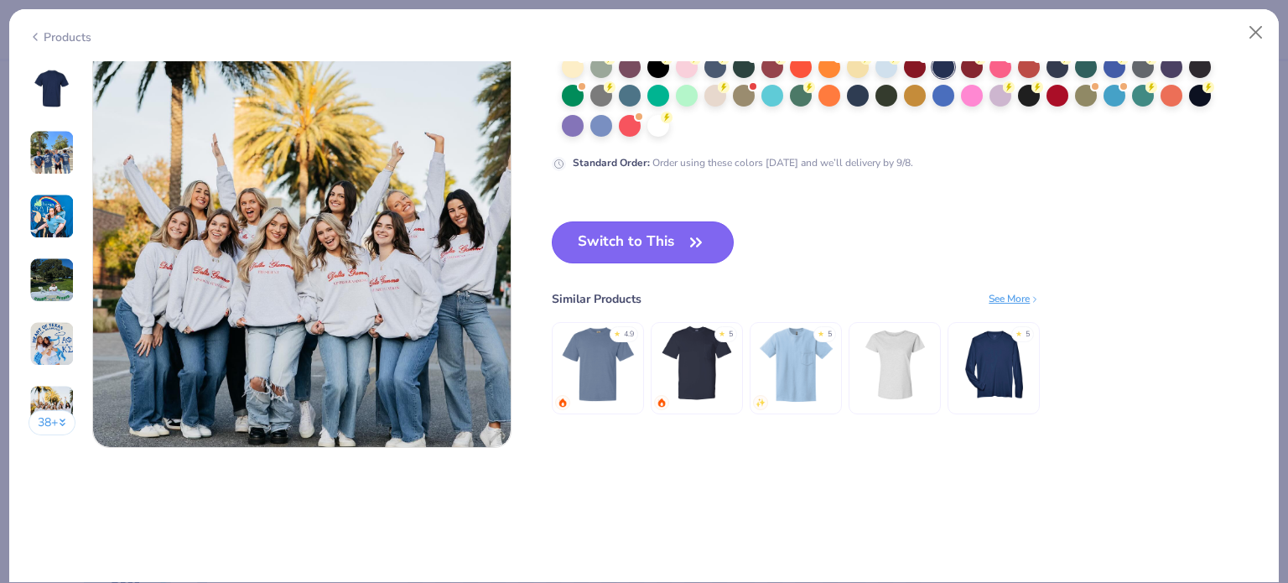
click at [613, 238] on button "Switch to This" at bounding box center [643, 242] width 182 height 42
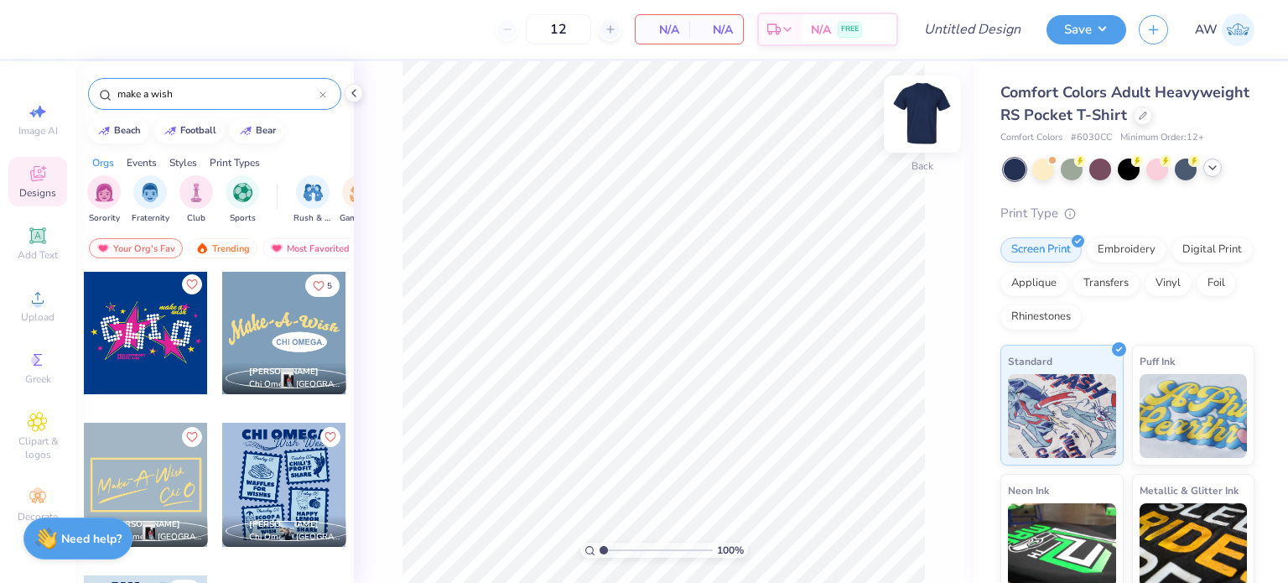
click at [924, 118] on img at bounding box center [922, 113] width 67 height 67
click at [34, 302] on circle at bounding box center [37, 302] width 9 height 9
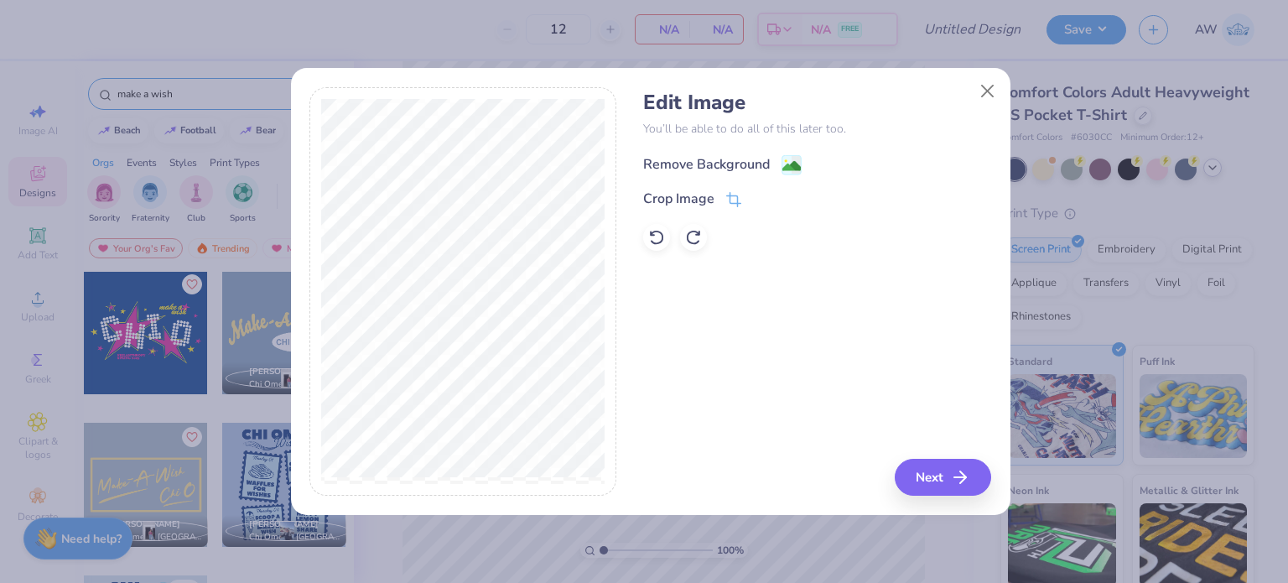
click at [728, 167] on div "Remove Background" at bounding box center [706, 164] width 127 height 20
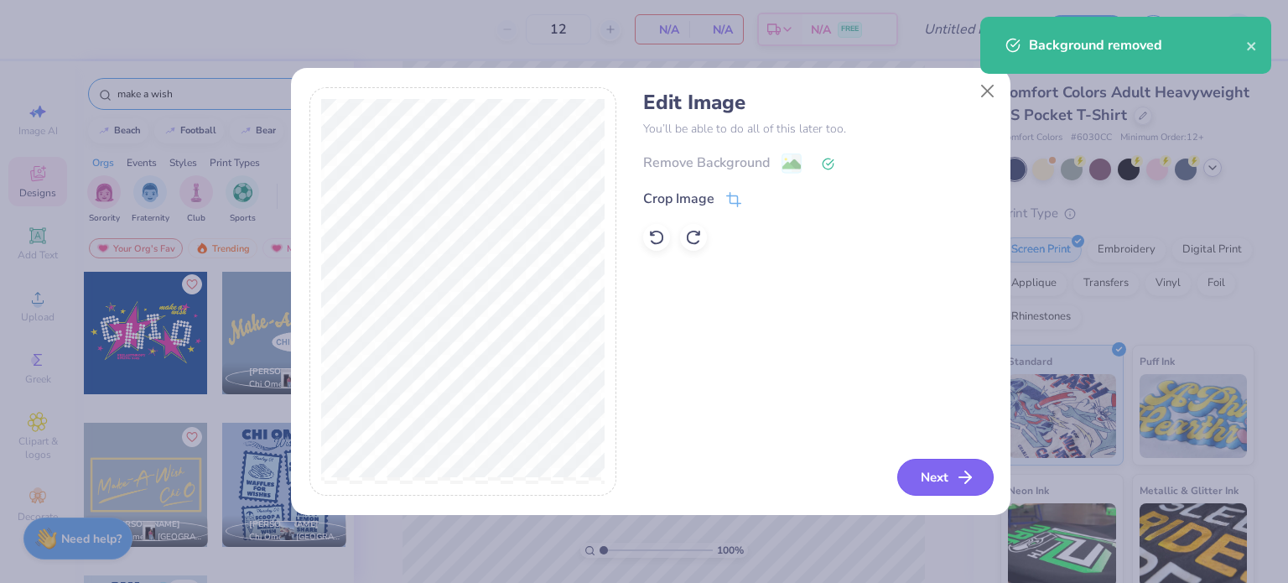
click at [923, 470] on button "Next" at bounding box center [945, 477] width 96 height 37
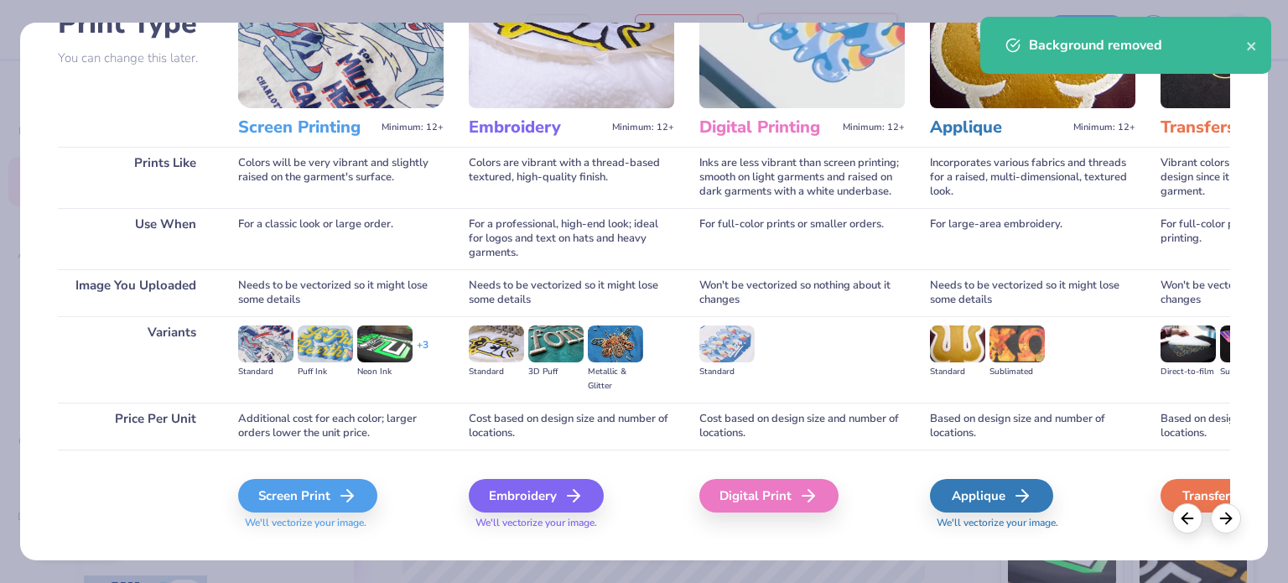
scroll to position [169, 0]
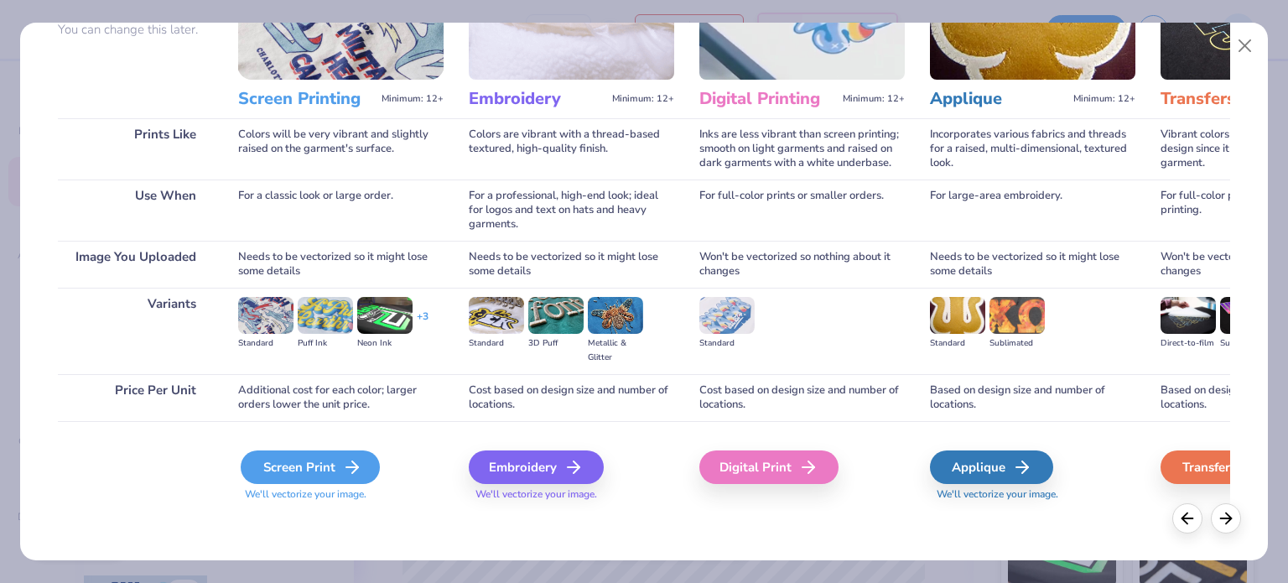
click at [298, 475] on div "Screen Print" at bounding box center [310, 467] width 139 height 34
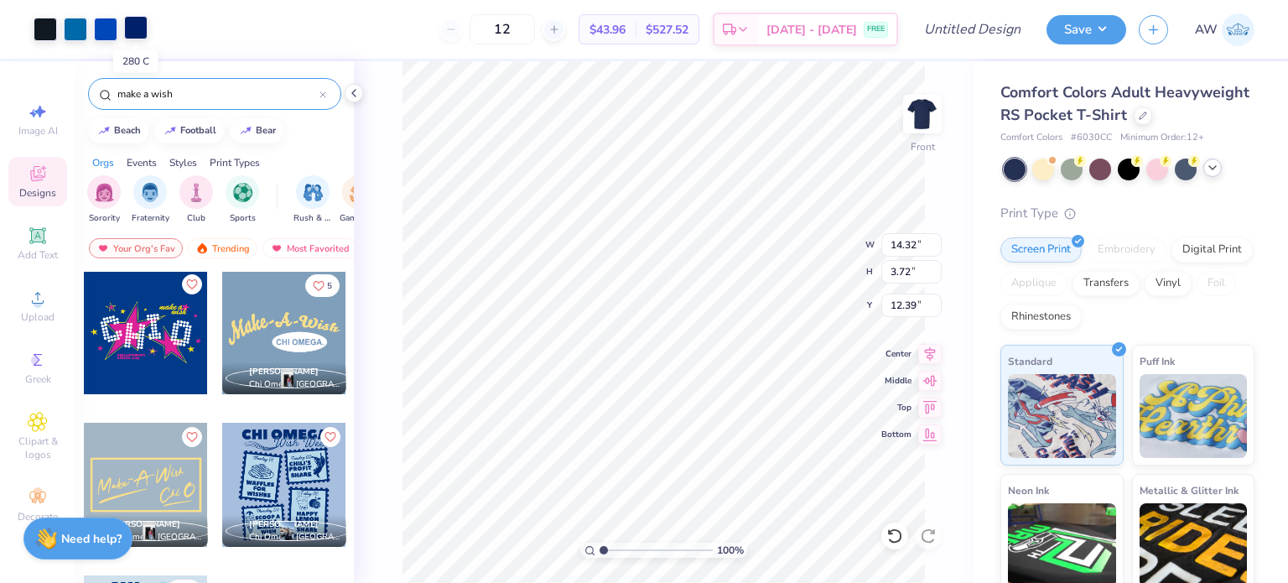
click at [135, 22] on div at bounding box center [135, 27] width 23 height 23
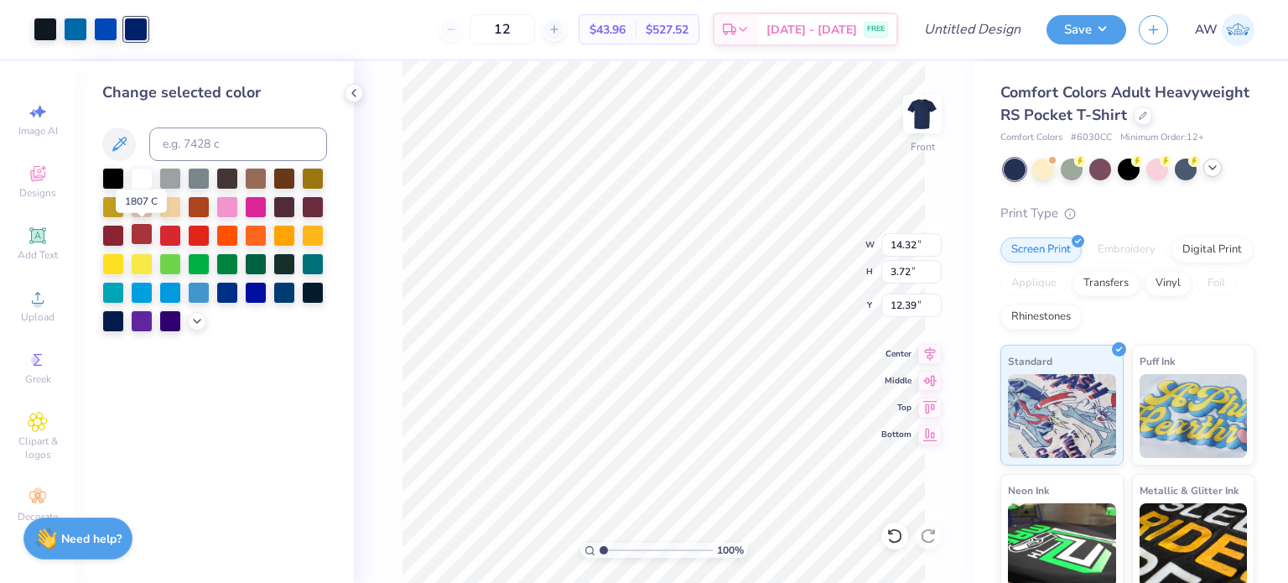
click at [143, 231] on div at bounding box center [142, 234] width 22 height 22
click at [111, 29] on div at bounding box center [105, 27] width 23 height 23
click at [141, 236] on div at bounding box center [142, 234] width 22 height 22
click at [75, 31] on div at bounding box center [75, 27] width 23 height 23
click at [143, 226] on div at bounding box center [142, 234] width 22 height 22
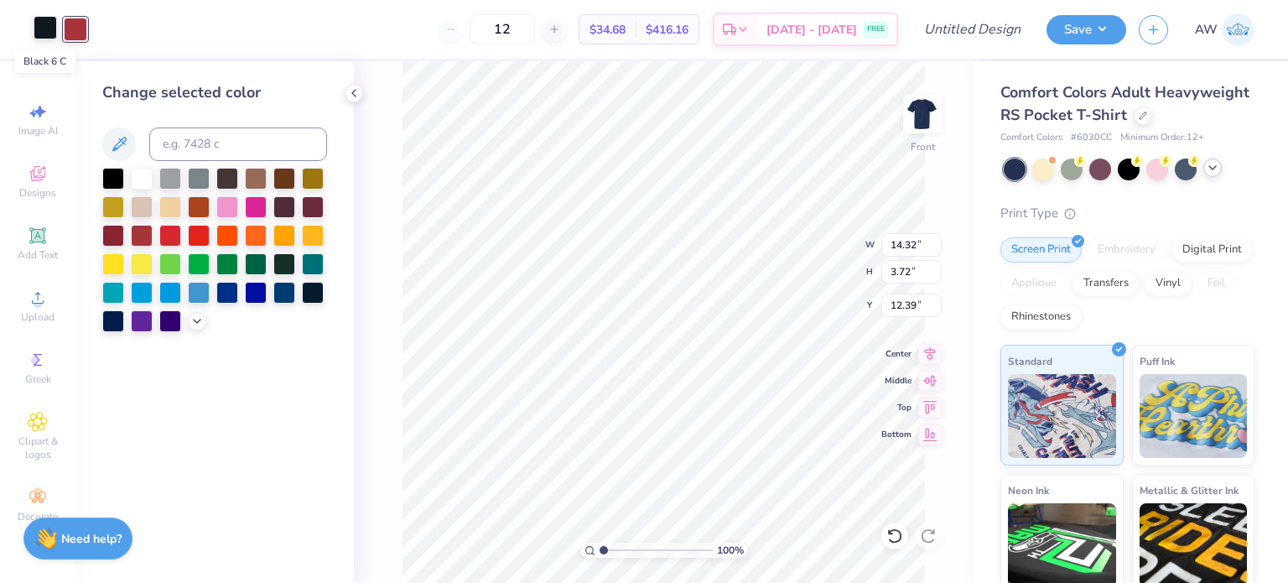
click at [49, 35] on div at bounding box center [45, 27] width 23 height 23
click at [134, 236] on div at bounding box center [142, 234] width 22 height 22
type input "9.18"
type input "2.39"
type input "9.60"
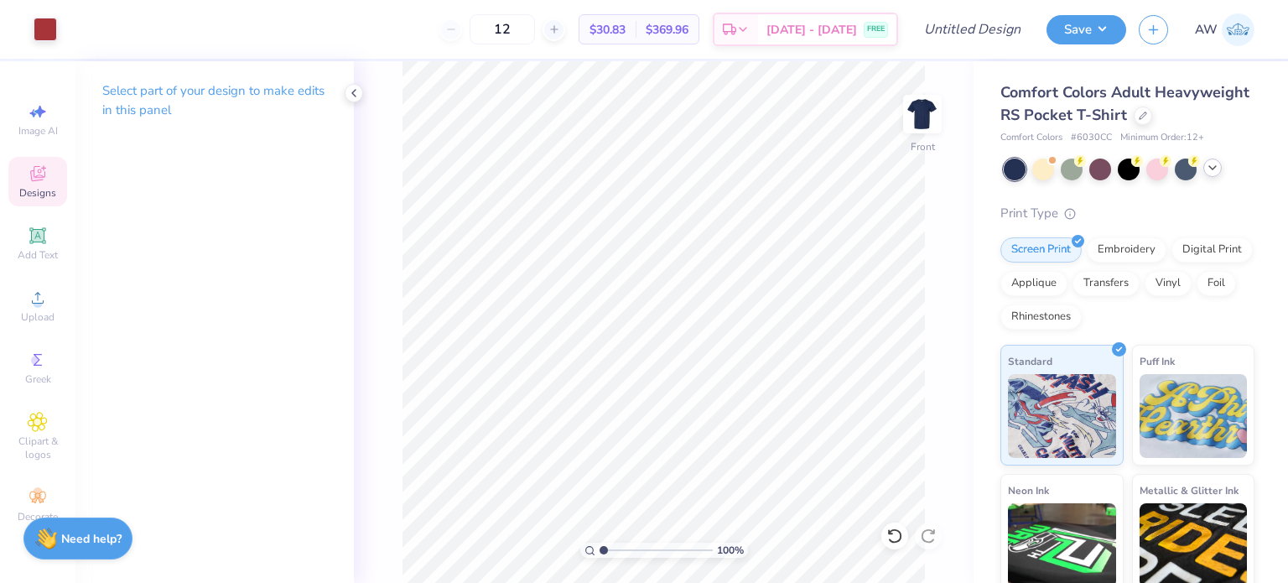
click at [32, 189] on span "Designs" at bounding box center [37, 192] width 37 height 13
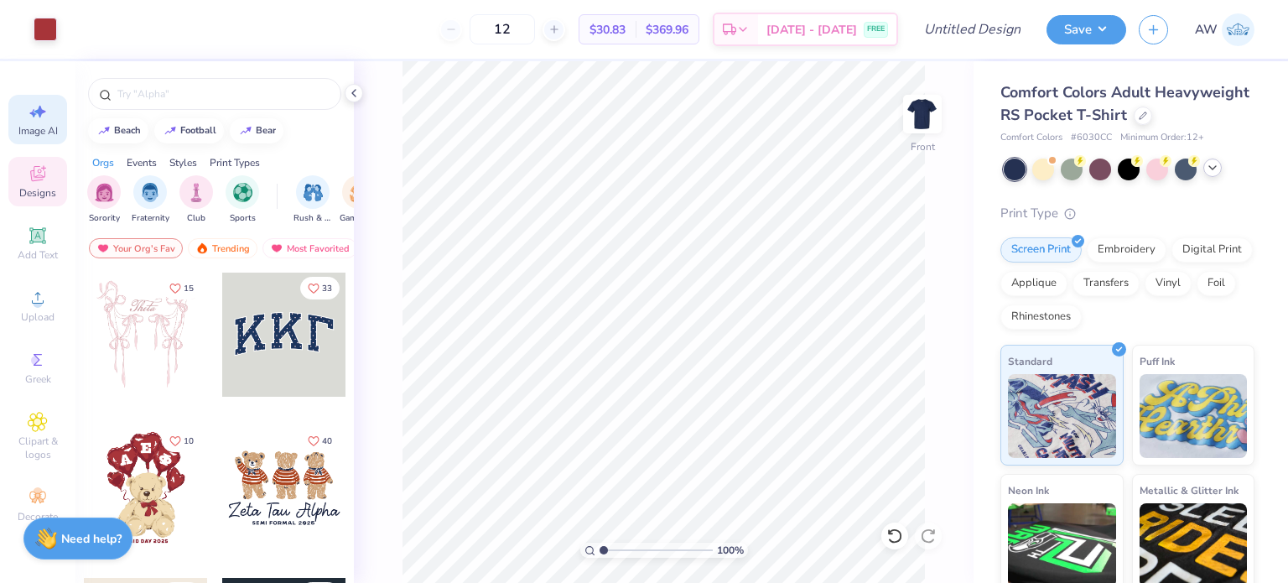
click at [23, 109] on div "Image AI" at bounding box center [37, 119] width 59 height 49
select select "4"
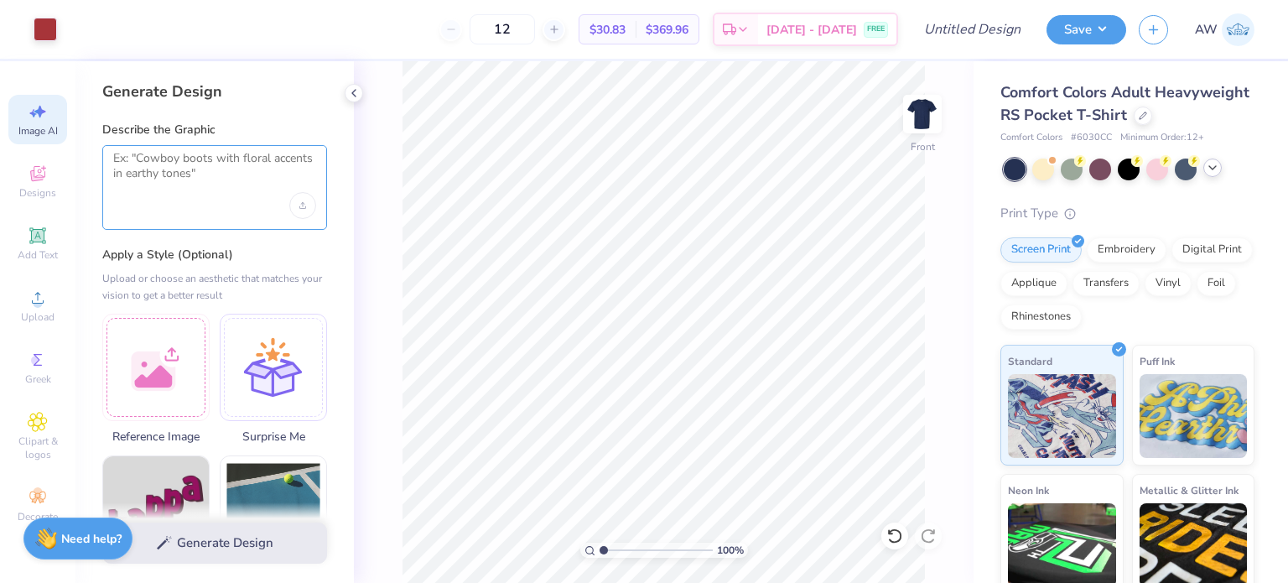
click at [188, 174] on textarea at bounding box center [214, 172] width 203 height 42
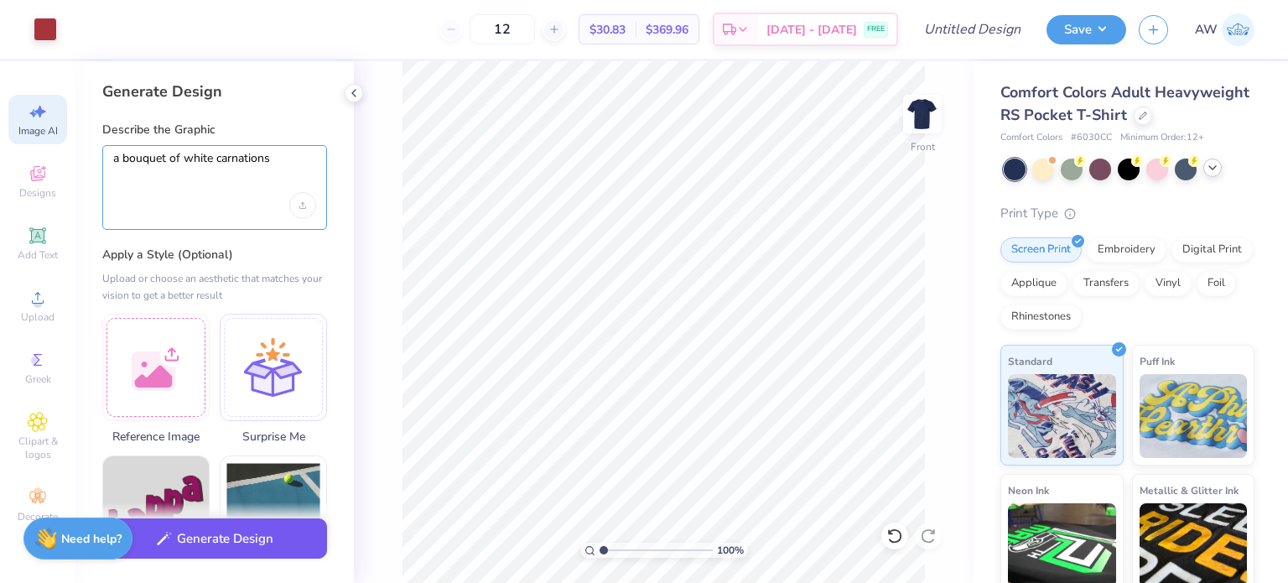
type textarea "a bouquet of white carnations"
click at [225, 542] on button "Generate Design" at bounding box center [214, 538] width 225 height 41
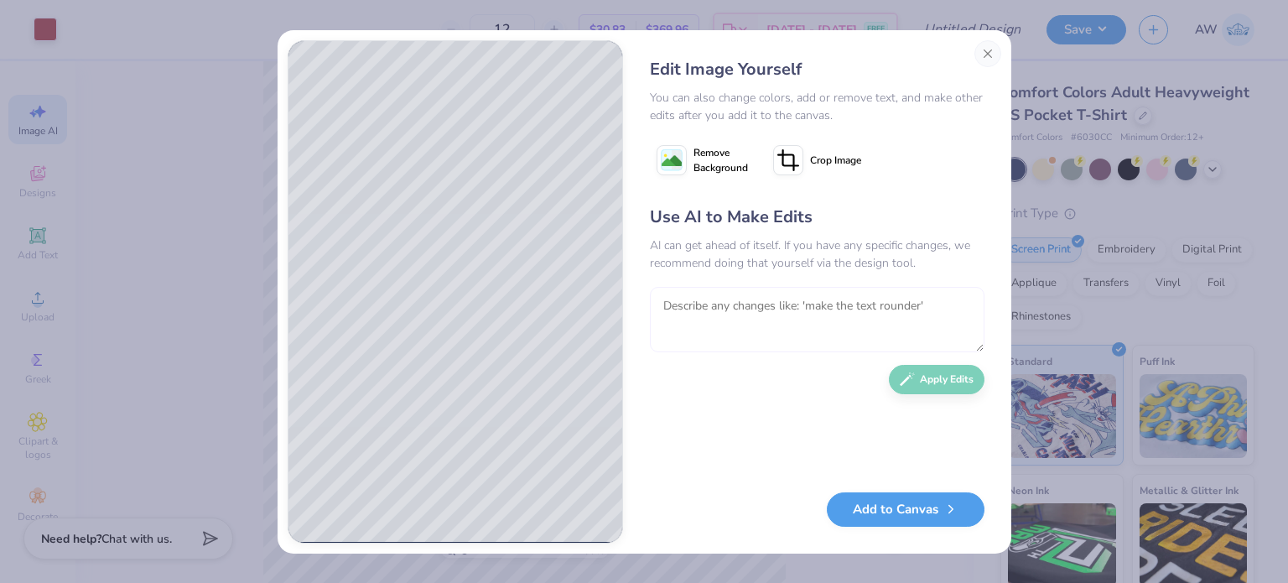
click at [765, 307] on textarea at bounding box center [817, 319] width 335 height 65
click at [822, 309] on textarea "Add a red ribbon around it" at bounding box center [817, 319] width 335 height 65
type textarea "Add a red ribbon around it and bring the flowers closer together"
click at [927, 376] on button "Apply Edits" at bounding box center [937, 375] width 96 height 29
click at [985, 50] on button "Close" at bounding box center [987, 53] width 27 height 27
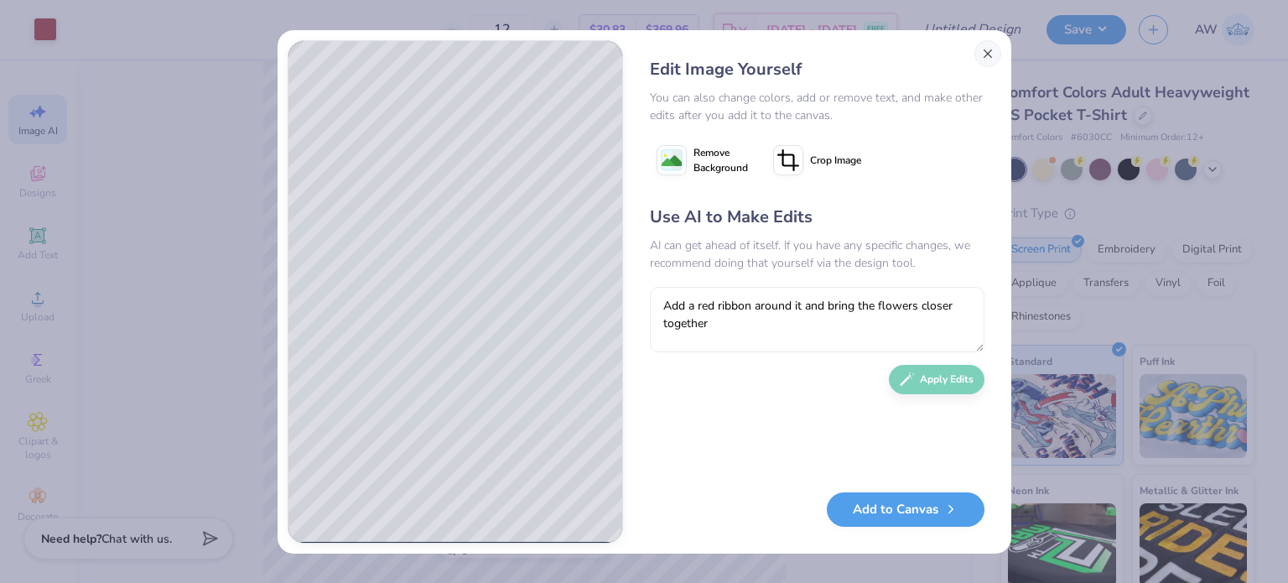
scroll to position [0, 37]
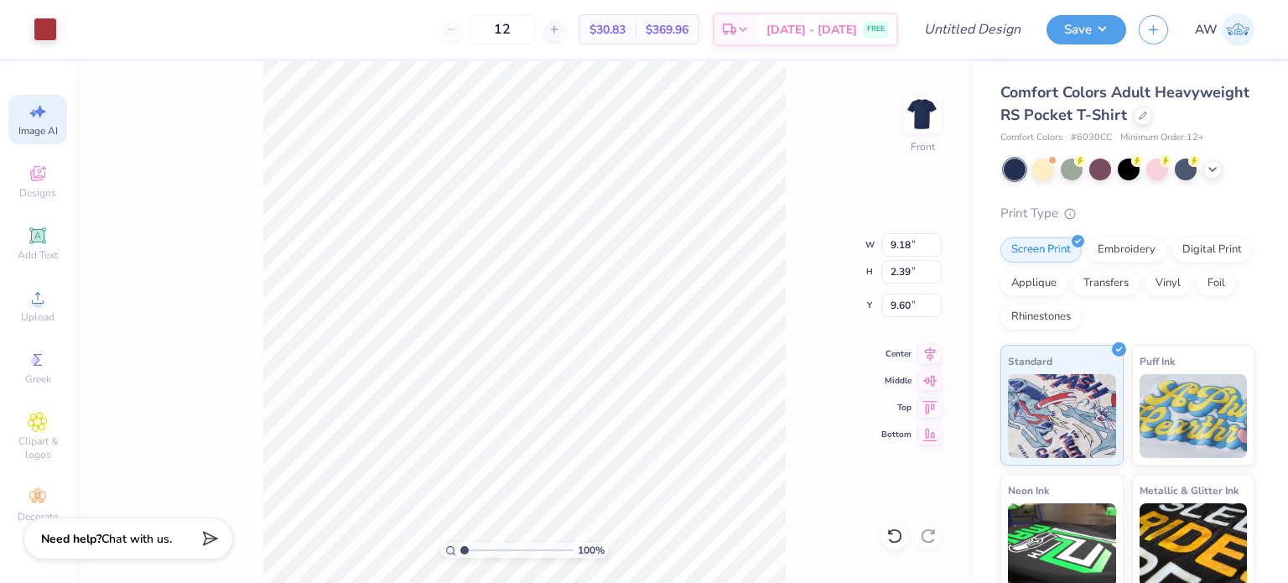
type input "11.03"
click at [41, 311] on span "Upload" at bounding box center [38, 316] width 34 height 13
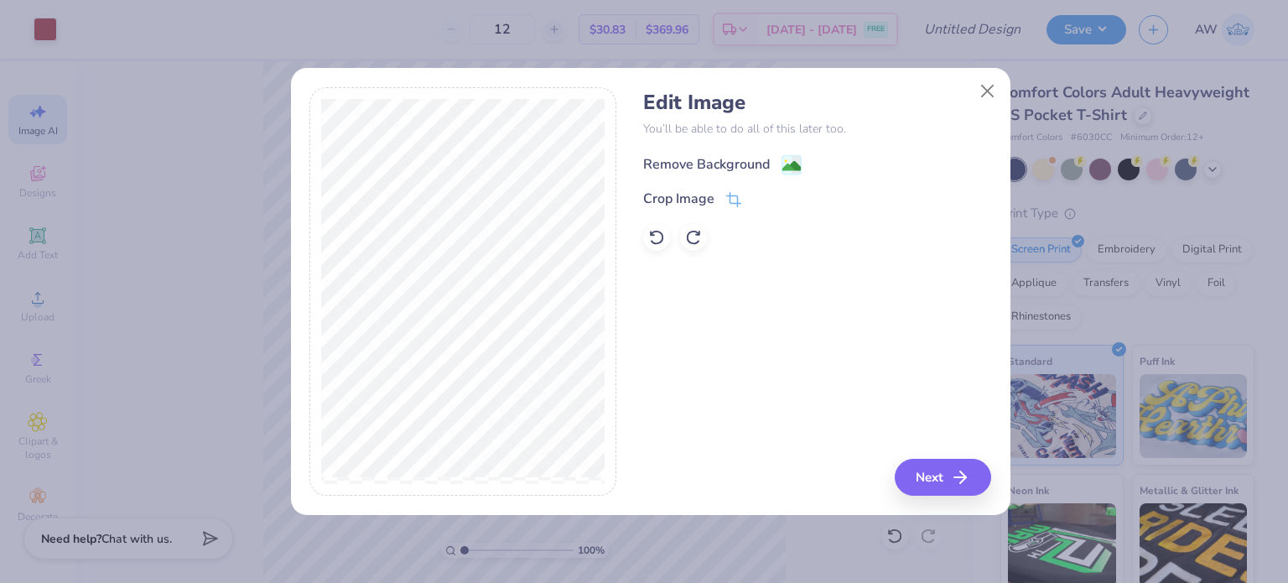
click at [733, 161] on div "Remove Background" at bounding box center [706, 164] width 127 height 20
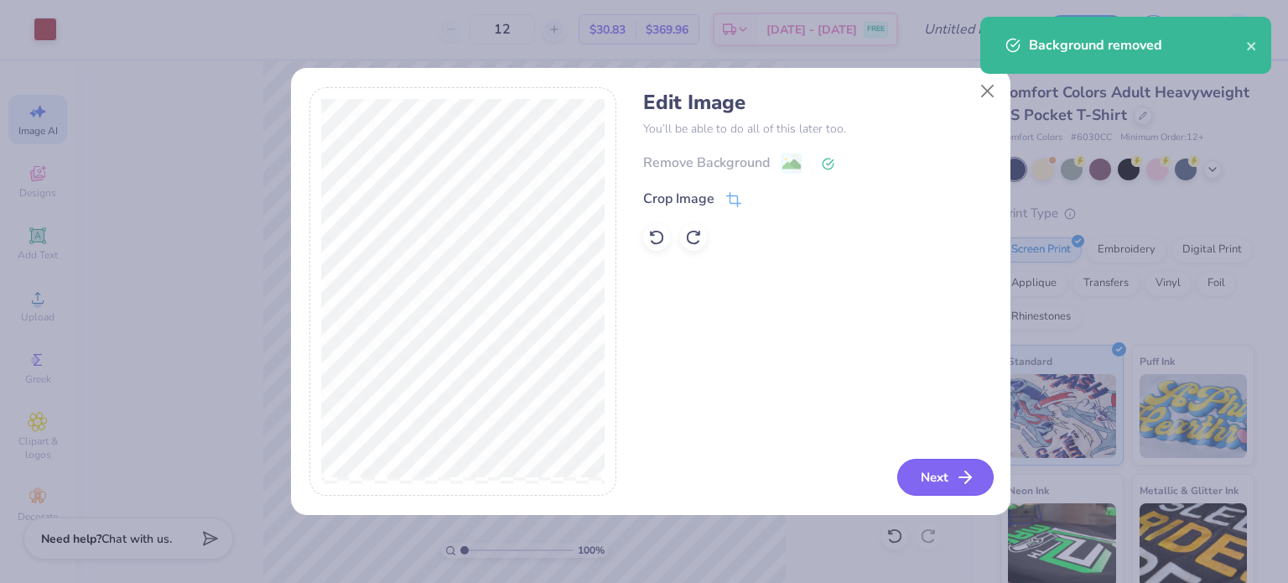
click at [942, 468] on button "Next" at bounding box center [945, 477] width 96 height 37
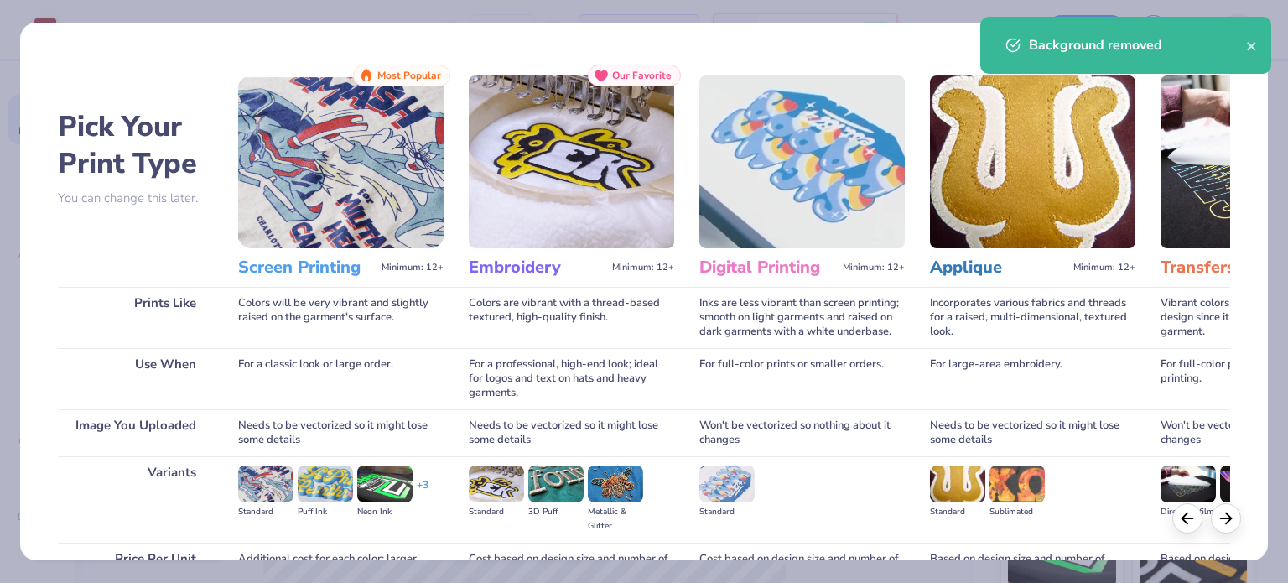
select select "4"
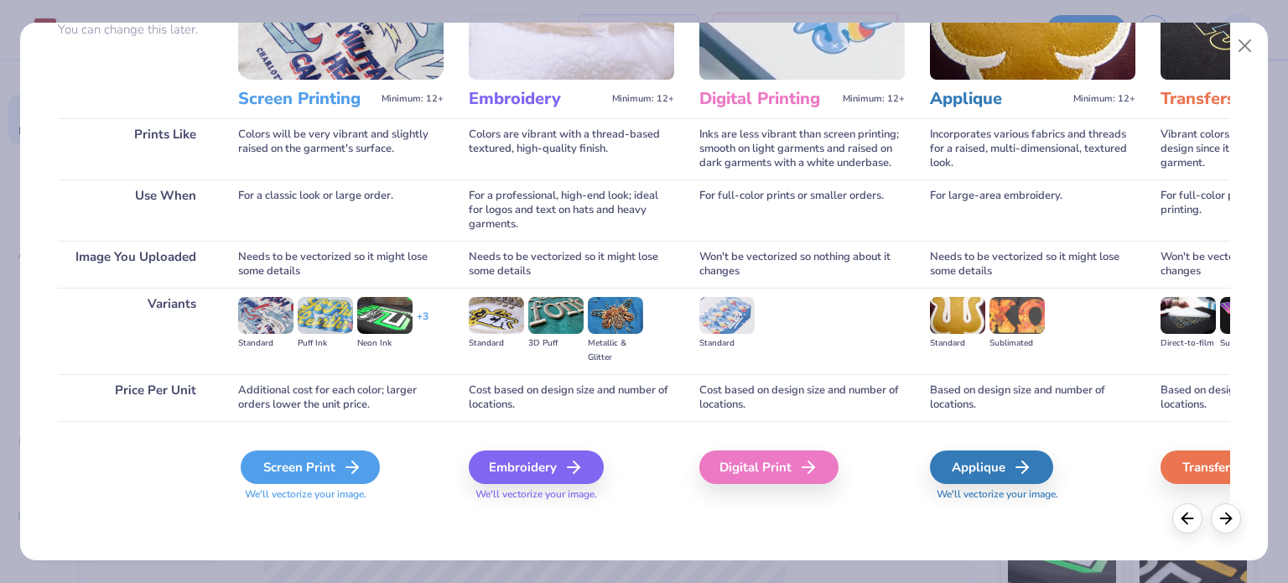
click at [314, 470] on div "Screen Print" at bounding box center [310, 467] width 139 height 34
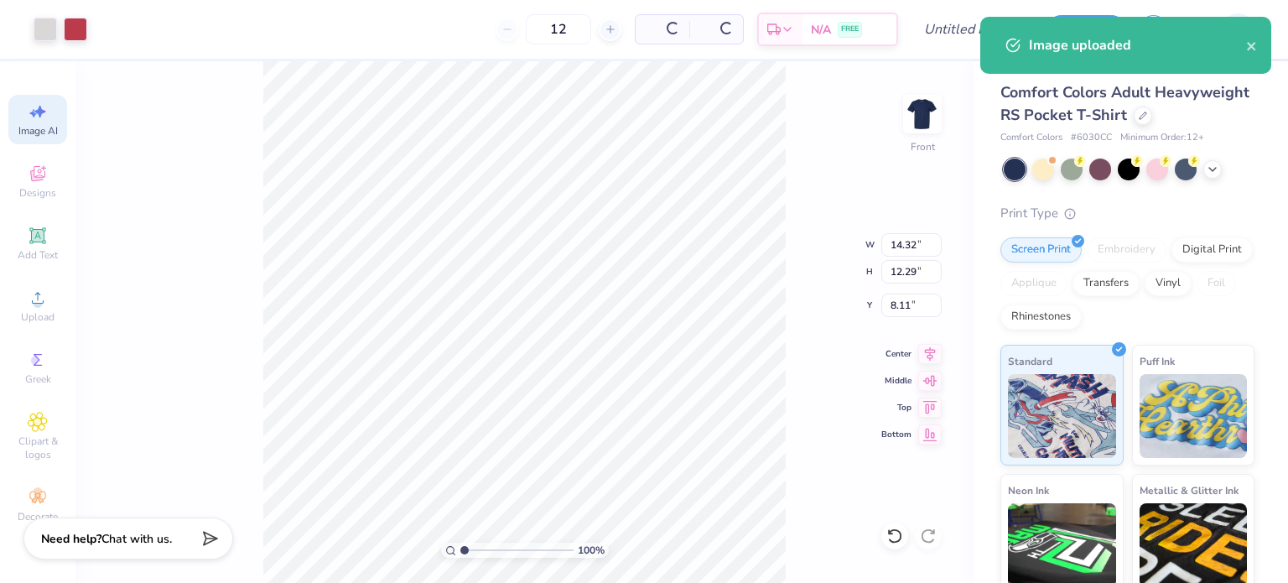
type input "14.32"
type input "12.29"
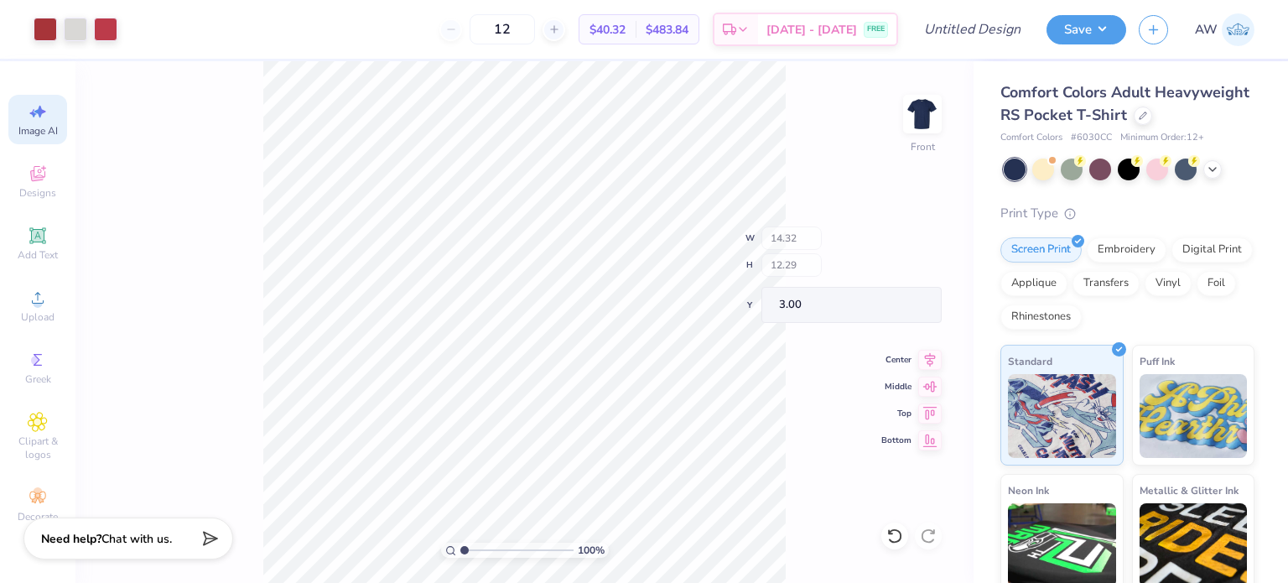
type input "1.13"
type input "14.25"
click at [895, 527] on icon at bounding box center [894, 535] width 17 height 17
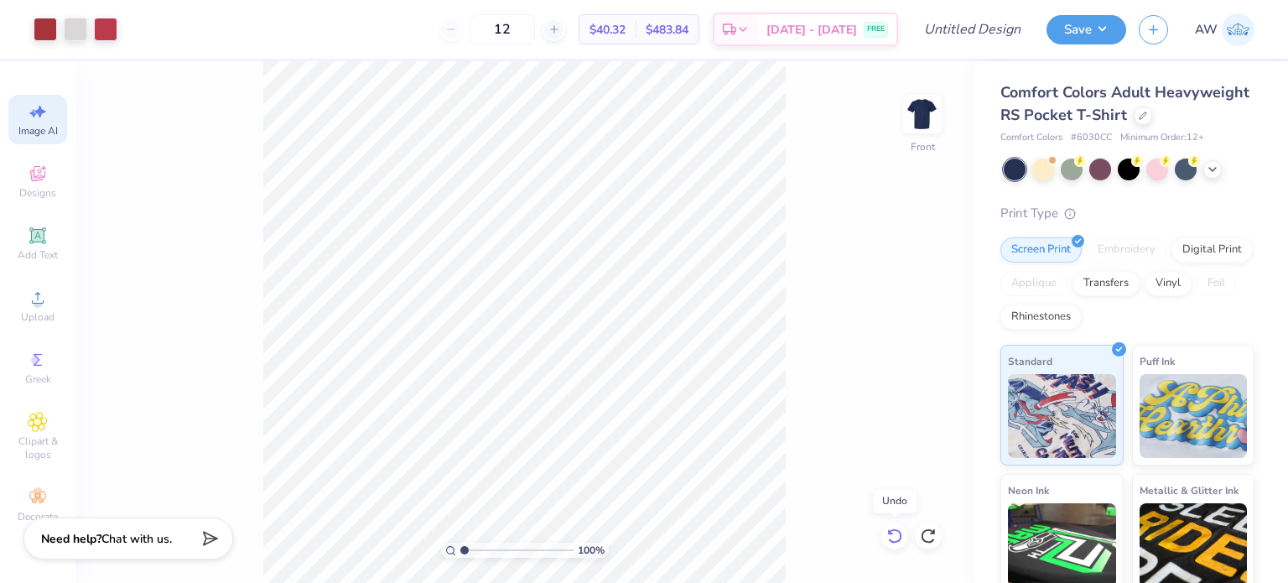
click at [895, 527] on icon at bounding box center [894, 535] width 17 height 17
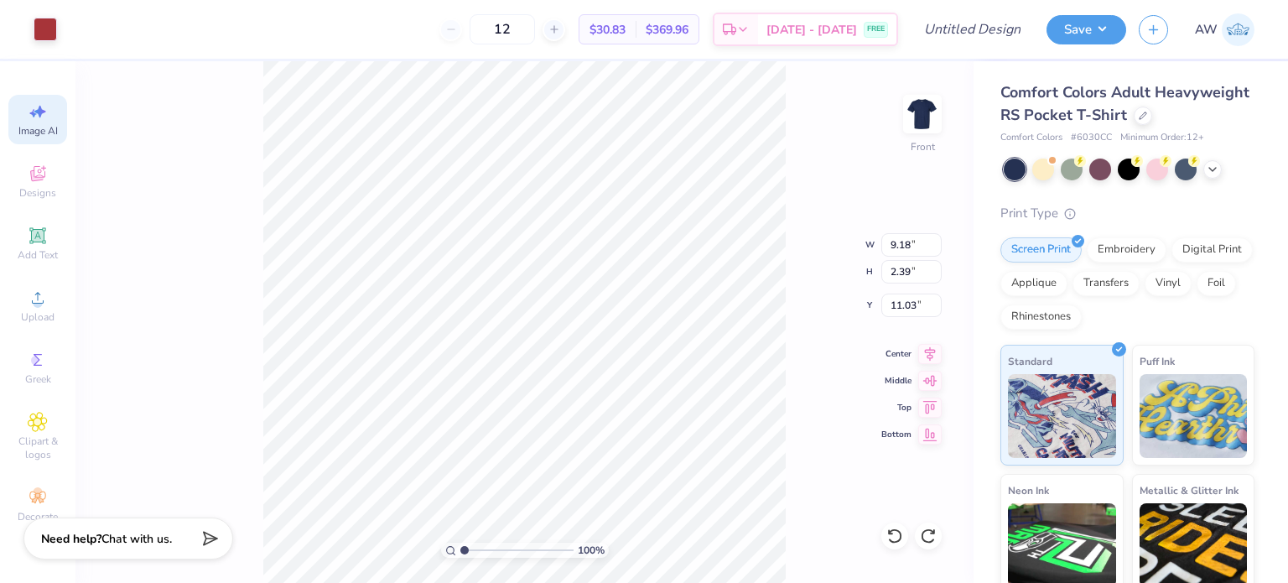
type input "19.45"
click at [34, 312] on span "Upload" at bounding box center [38, 316] width 34 height 13
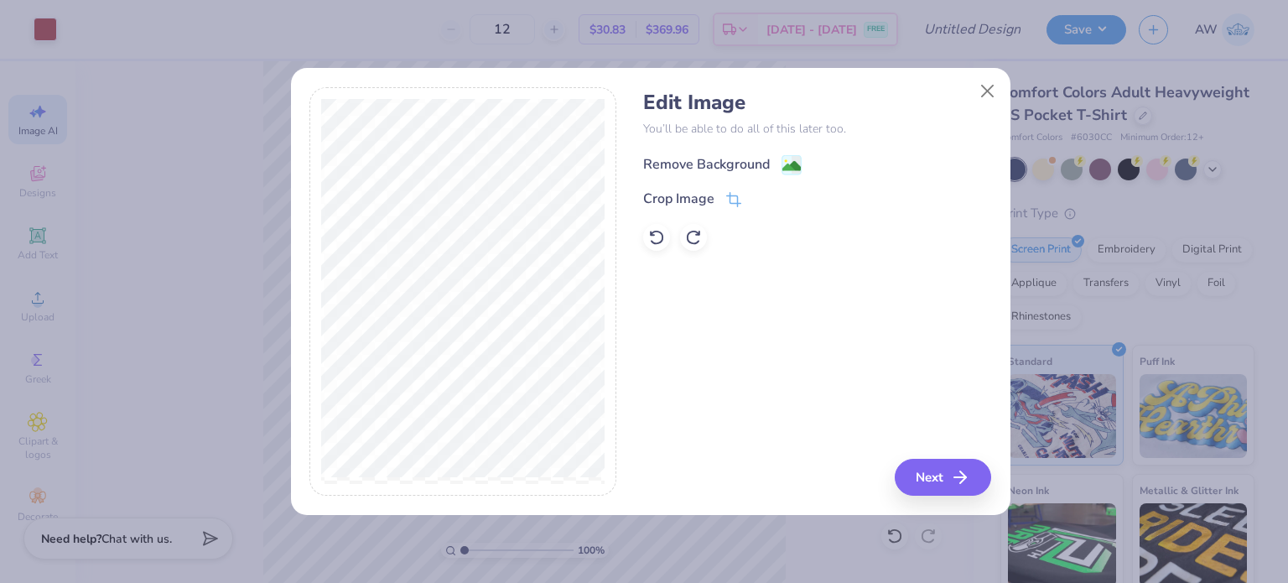
click at [748, 154] on div "Remove Background" at bounding box center [706, 164] width 127 height 20
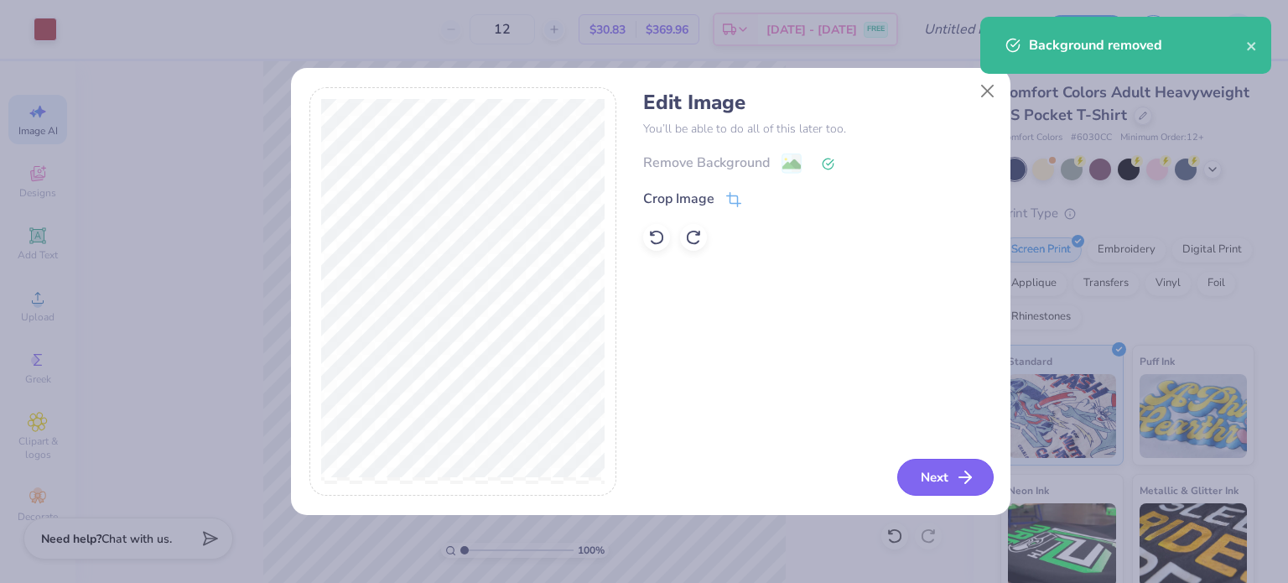
click at [943, 465] on button "Next" at bounding box center [945, 477] width 96 height 37
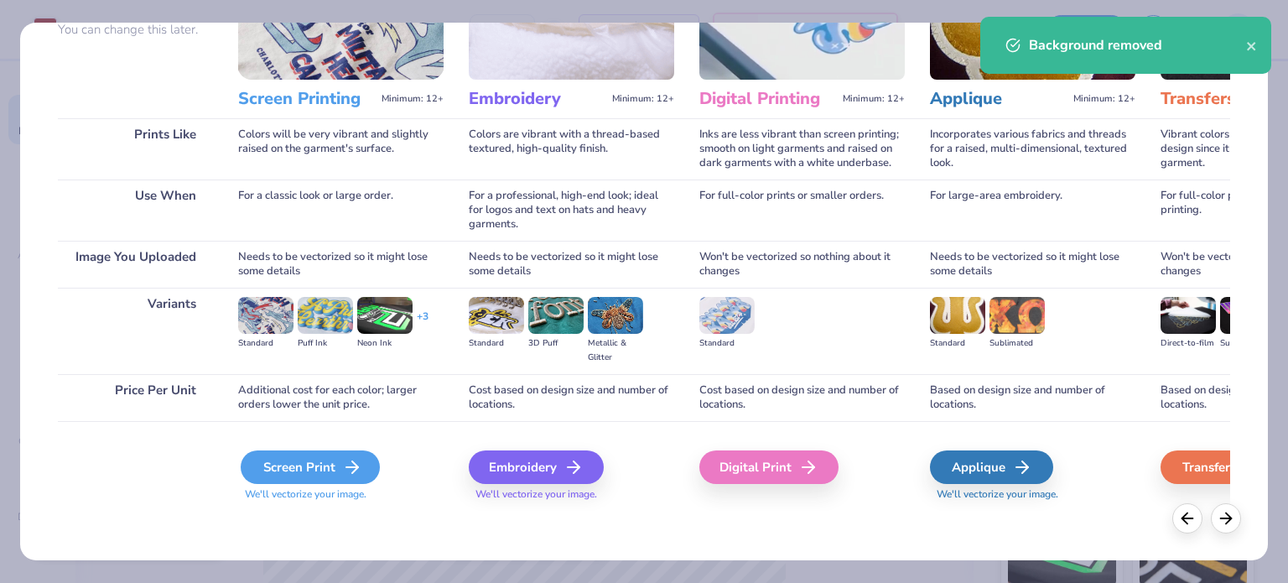
click at [322, 469] on div "Screen Print" at bounding box center [310, 467] width 139 height 34
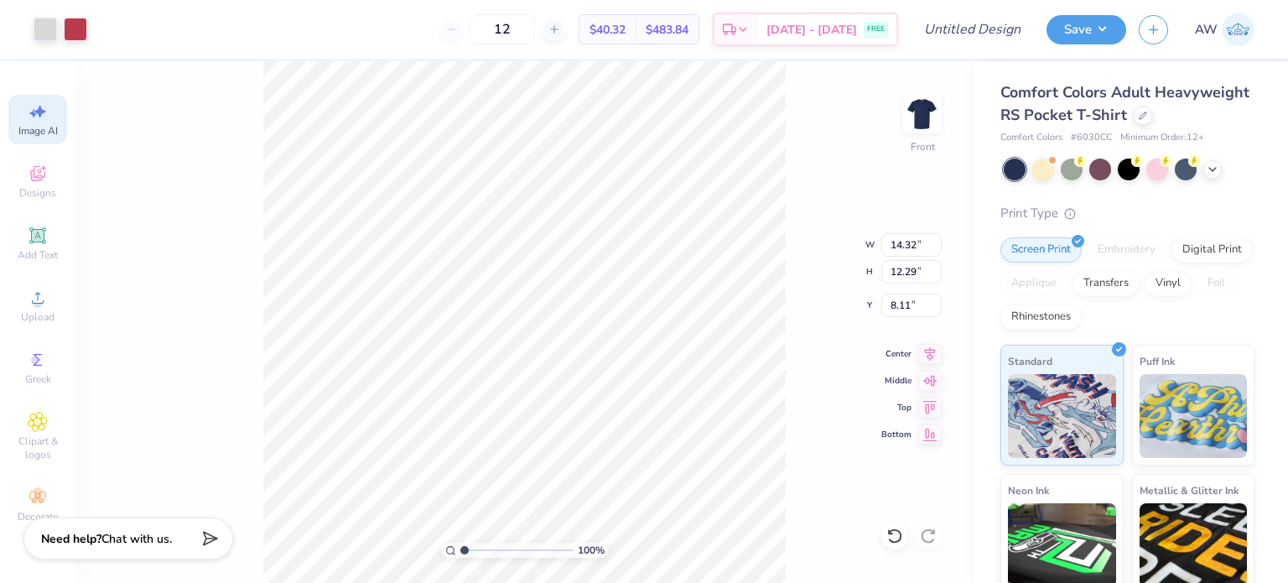
type input "3.00"
type input "9.18"
type input "2.39"
type input "19.45"
click at [43, 22] on div at bounding box center [45, 27] width 23 height 23
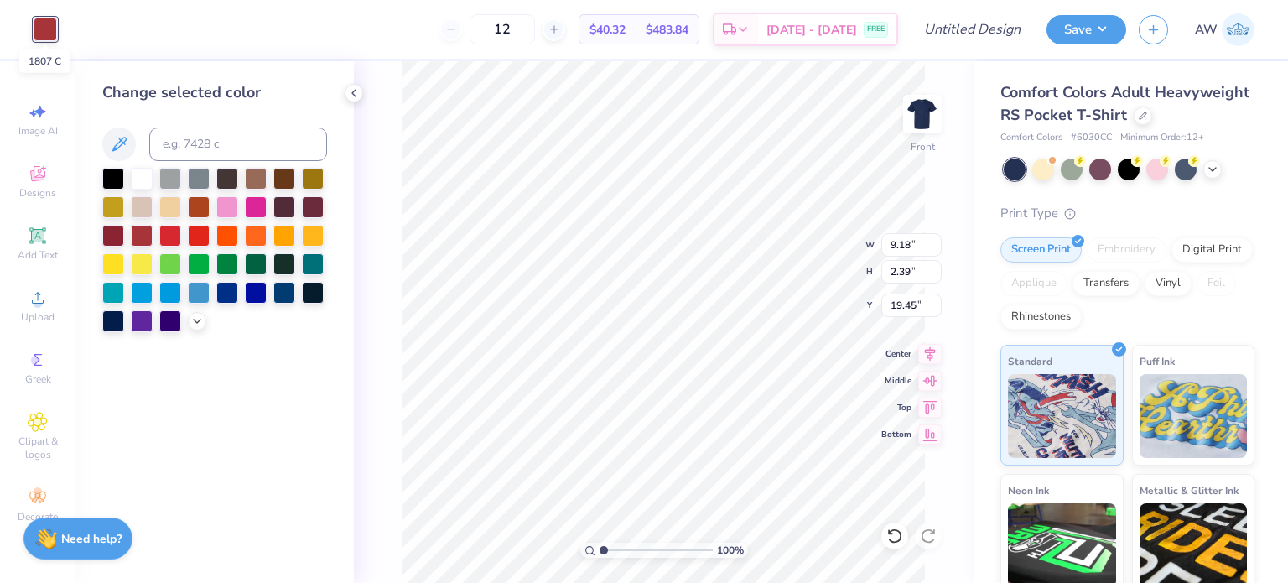
scroll to position [0, 0]
click at [221, 150] on input at bounding box center [238, 144] width 178 height 34
type input "703"
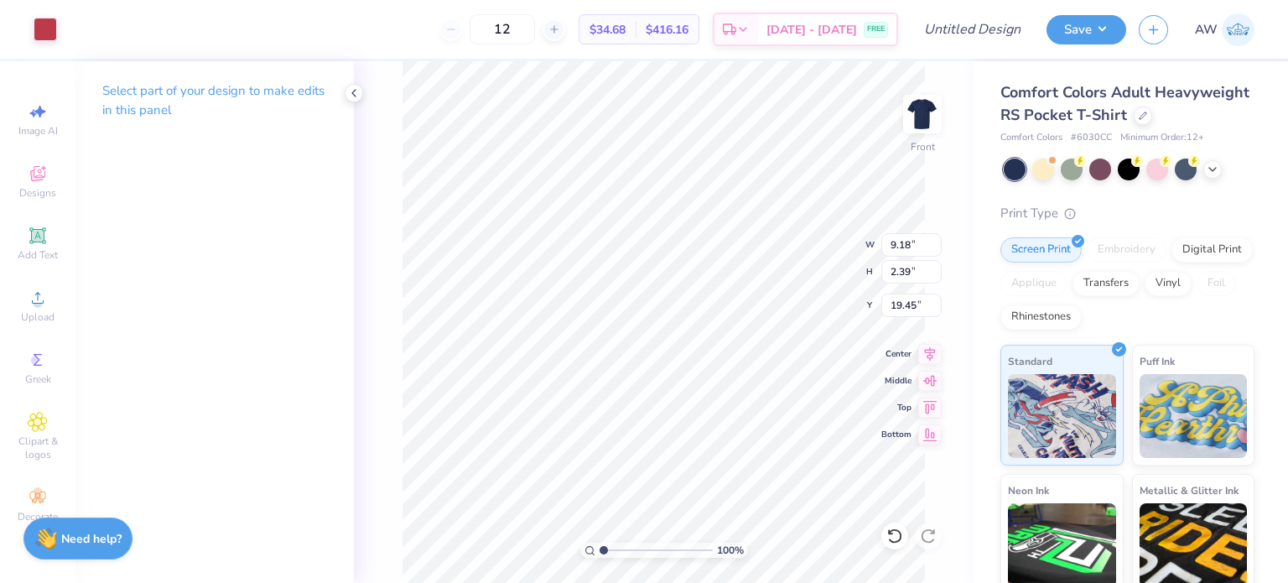
type input "15.29"
click at [922, 105] on img at bounding box center [922, 113] width 67 height 67
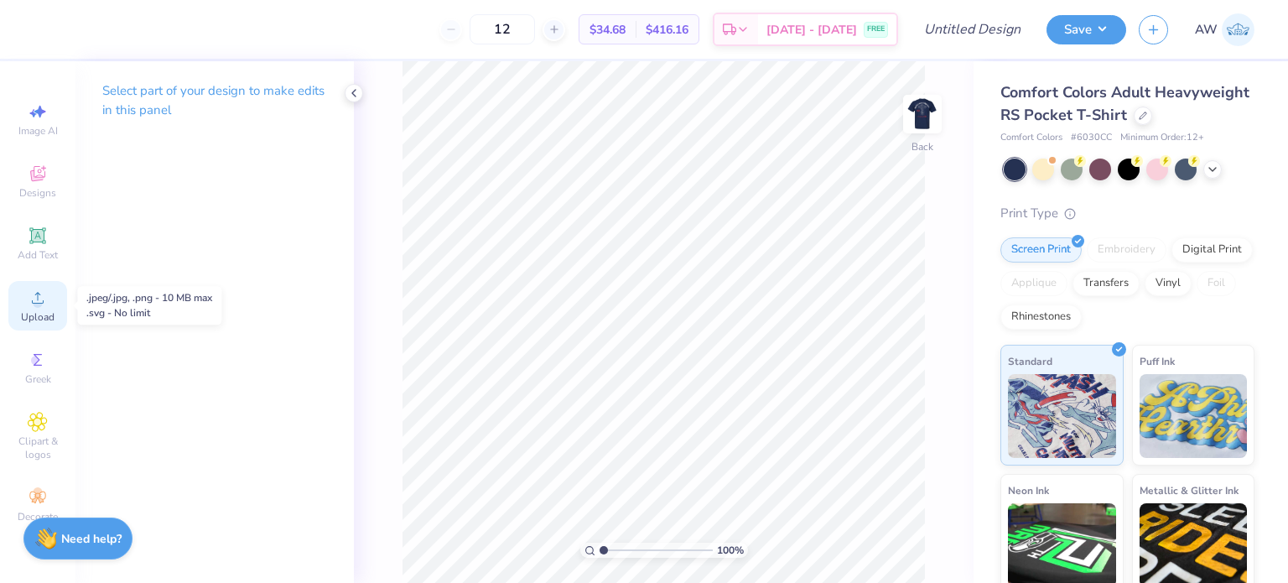
click at [32, 291] on icon at bounding box center [38, 298] width 20 height 20
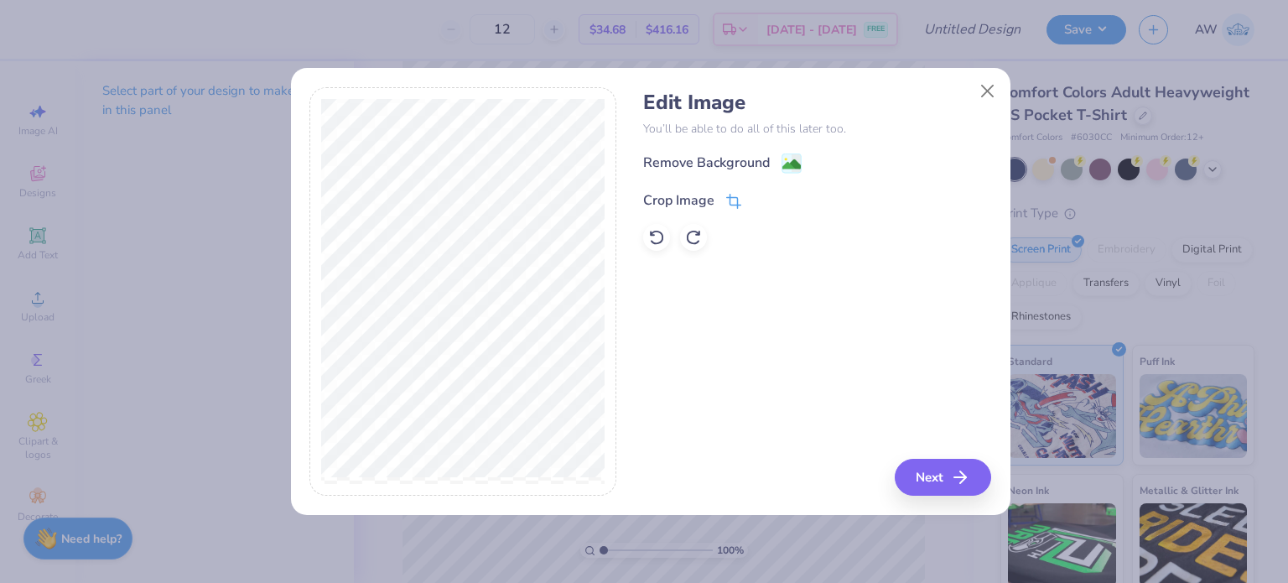
click at [726, 200] on icon at bounding box center [733, 201] width 15 height 15
click at [759, 195] on icon at bounding box center [761, 199] width 10 height 10
click at [788, 163] on image at bounding box center [791, 166] width 18 height 18
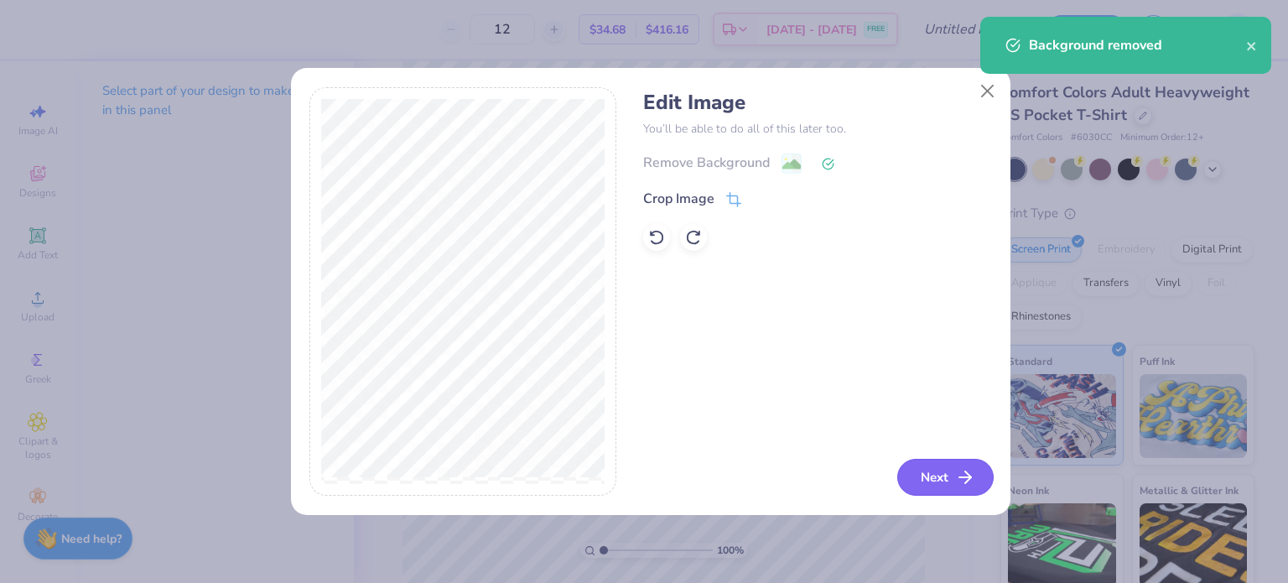
click at [956, 469] on icon "button" at bounding box center [965, 477] width 20 height 20
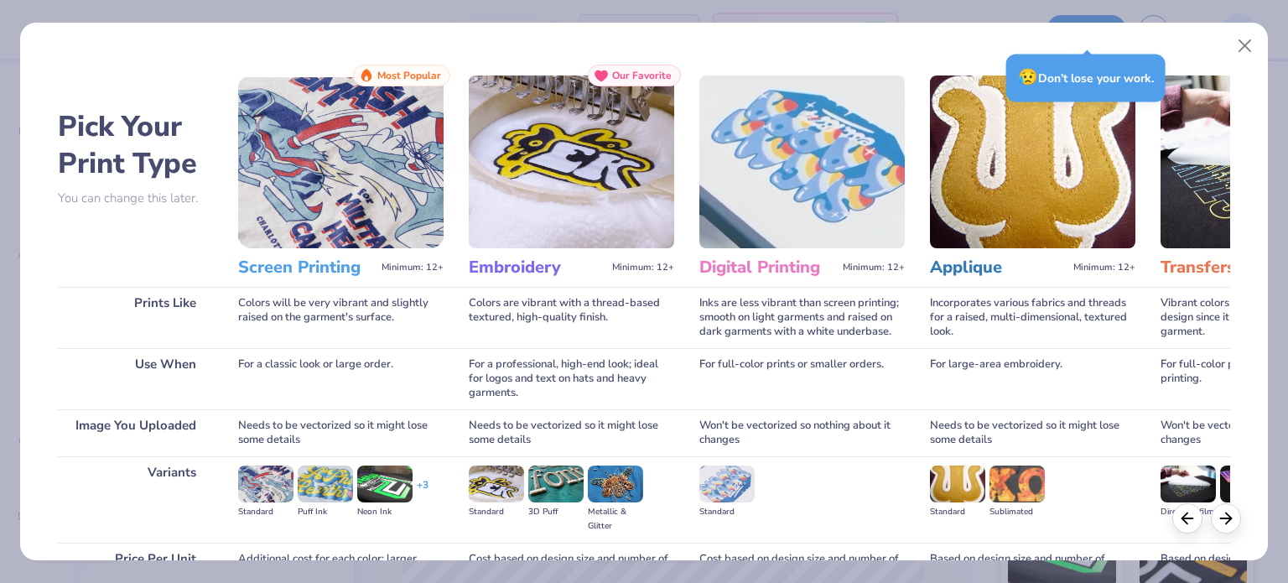
scroll to position [169, 0]
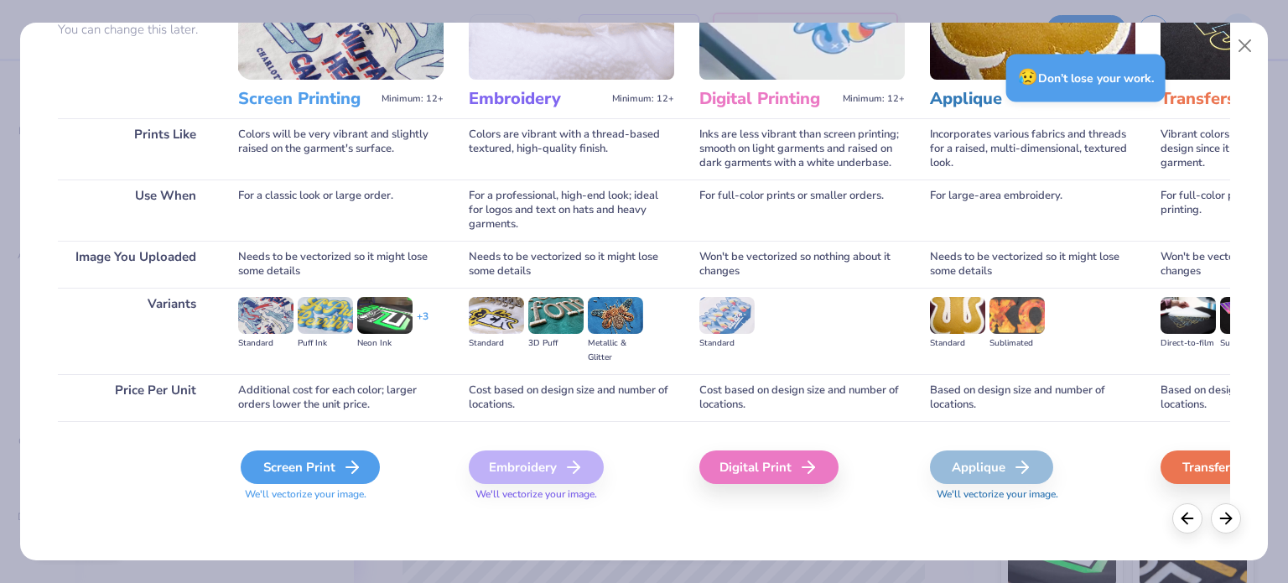
click at [319, 468] on div "Screen Print" at bounding box center [310, 467] width 139 height 34
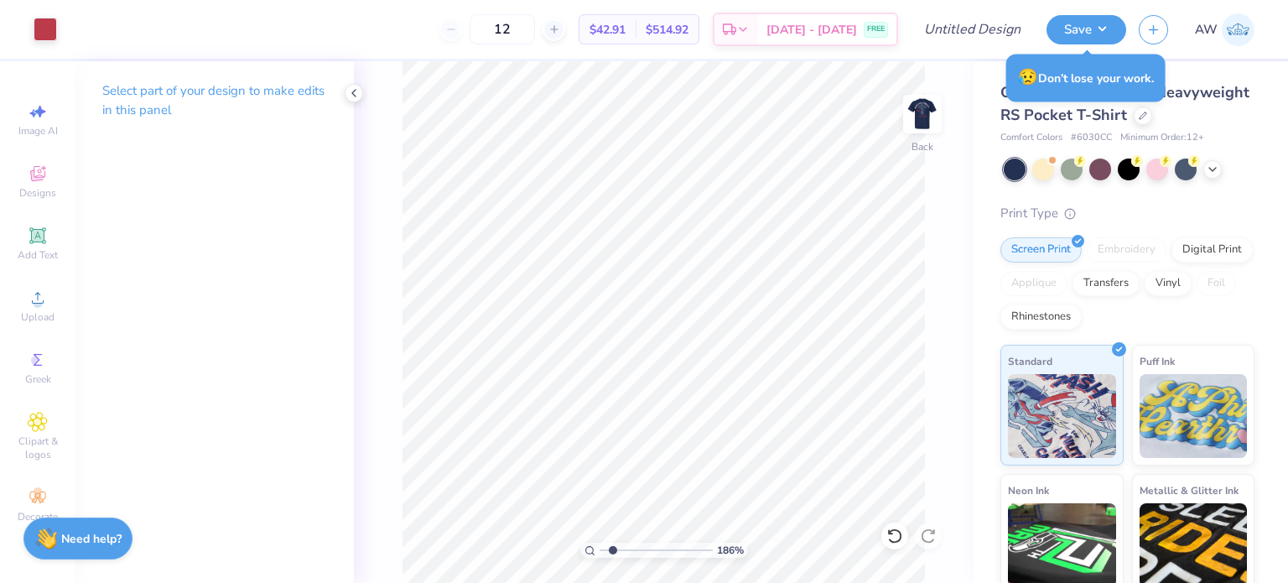
type input "1.87029847931218"
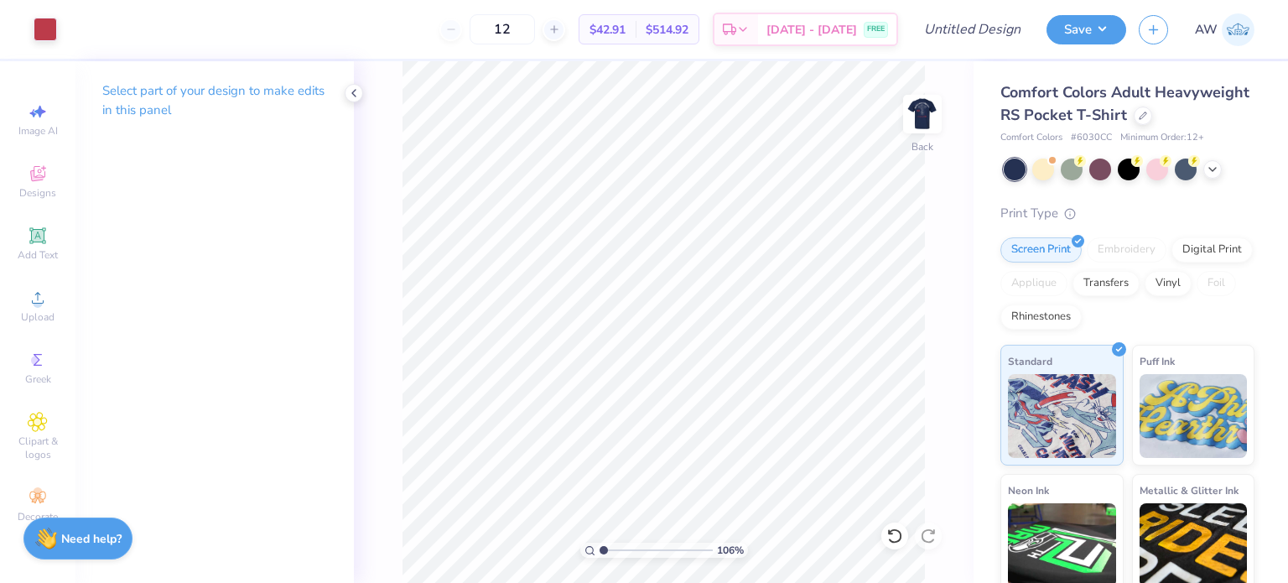
type input "1"
click at [929, 104] on img at bounding box center [922, 113] width 67 height 67
click at [963, 28] on input "Design Title" at bounding box center [993, 30] width 82 height 34
type input "[PERSON_NAME] Carnation Shirt"
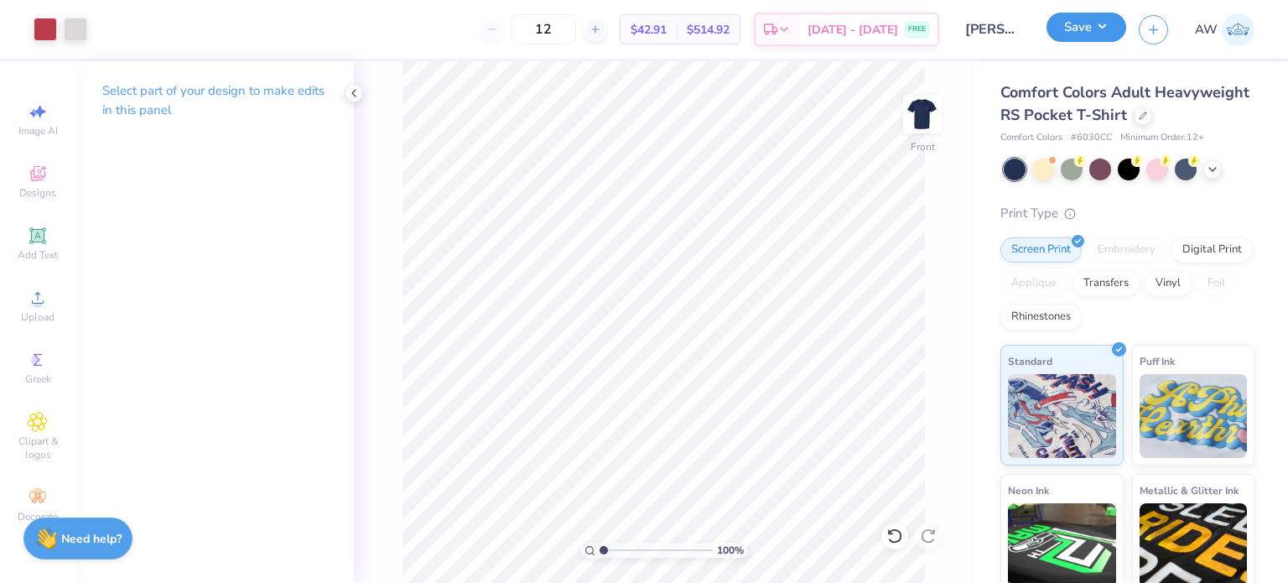
click at [1077, 34] on button "Save" at bounding box center [1086, 27] width 80 height 29
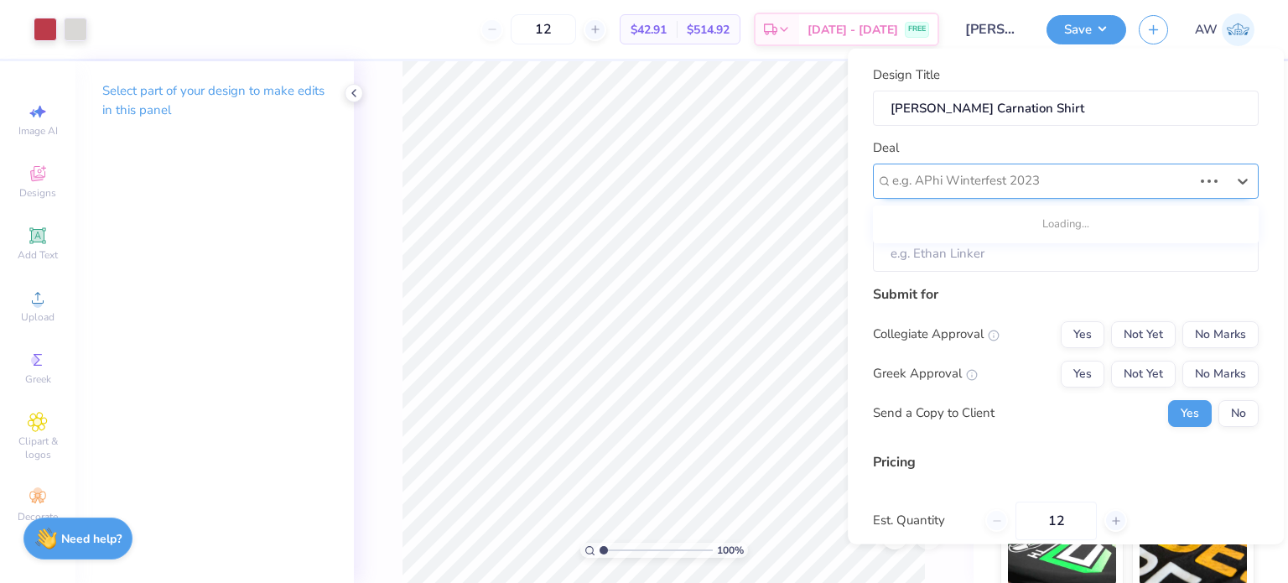
click at [1067, 190] on div at bounding box center [1042, 180] width 300 height 23
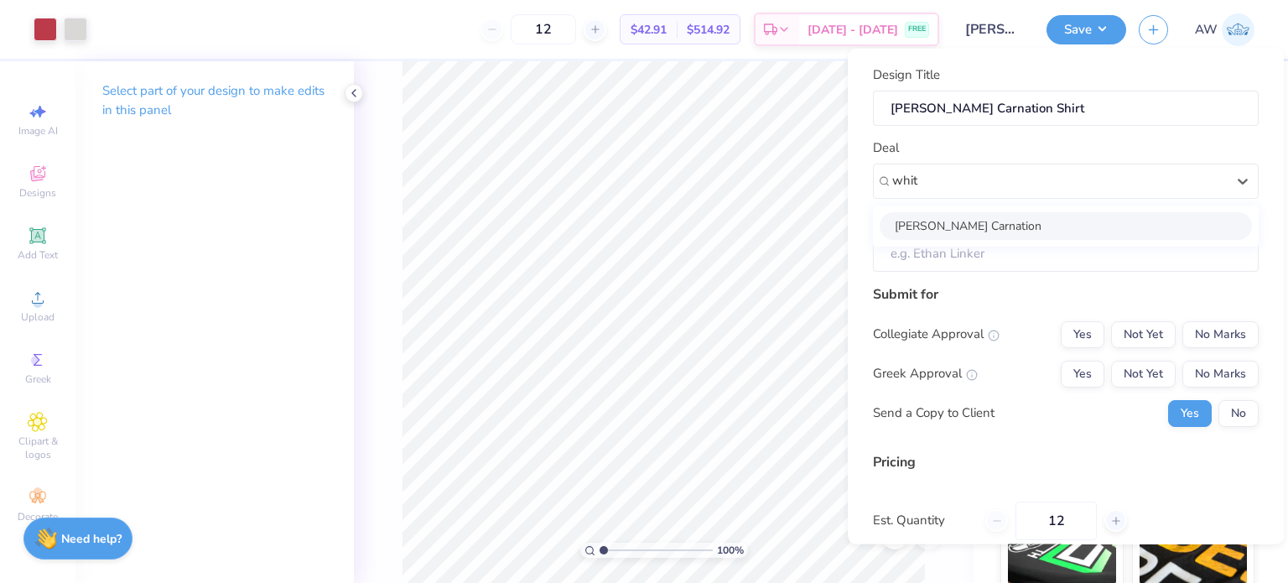
click at [963, 220] on div "[PERSON_NAME] Carnation" at bounding box center [1066, 225] width 372 height 28
type input "whit"
type input "[PERSON_NAME]"
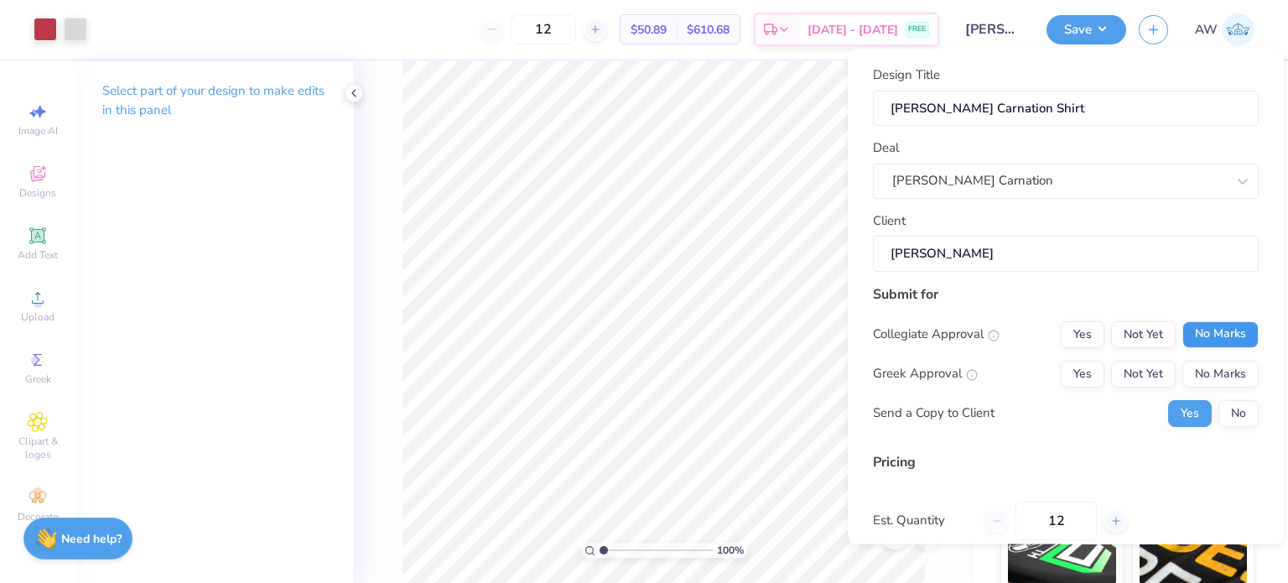
click at [1194, 331] on button "No Marks" at bounding box center [1220, 333] width 76 height 27
click at [1087, 362] on button "Yes" at bounding box center [1083, 373] width 44 height 27
type input "$50.89"
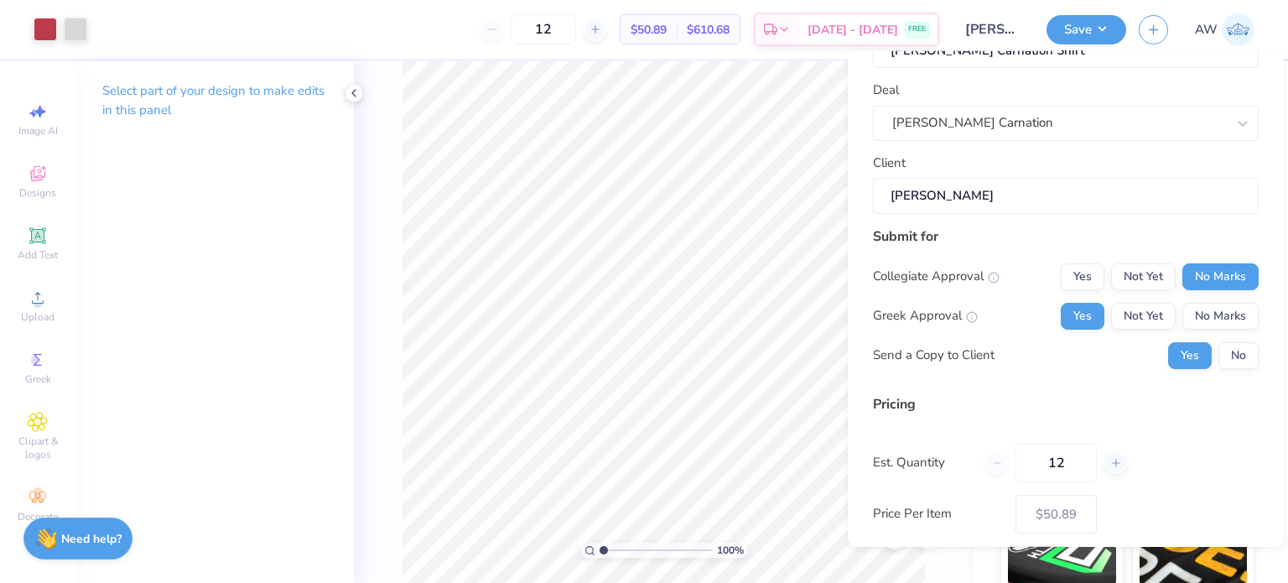
scroll to position [13, 0]
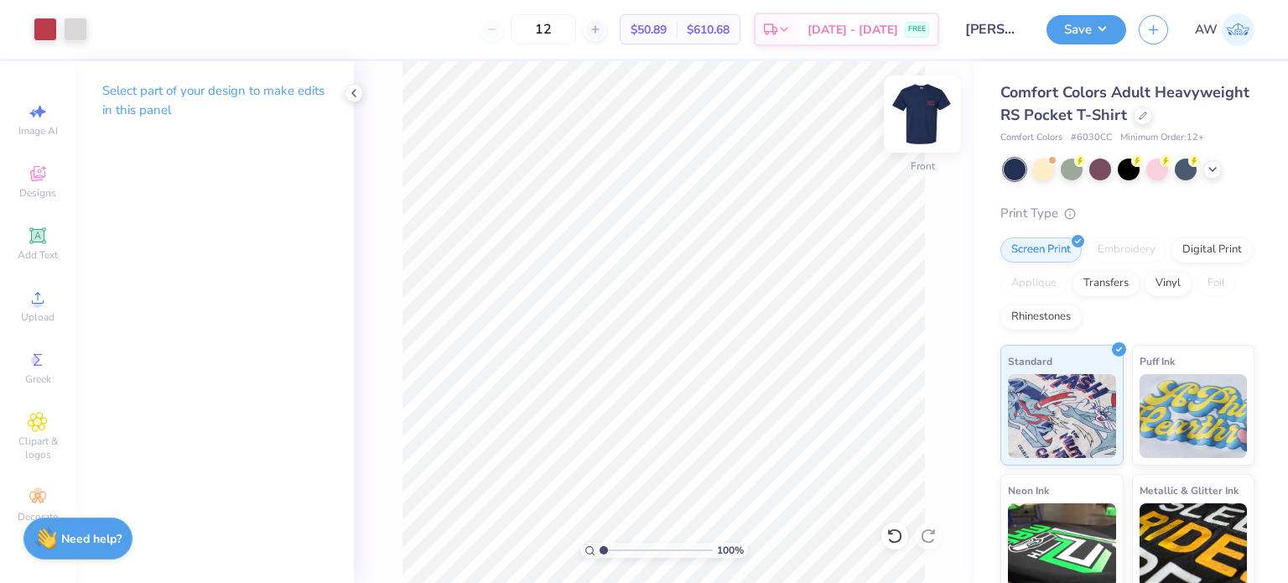
click at [927, 112] on img at bounding box center [922, 113] width 67 height 67
click at [1139, 118] on icon at bounding box center [1143, 114] width 8 height 8
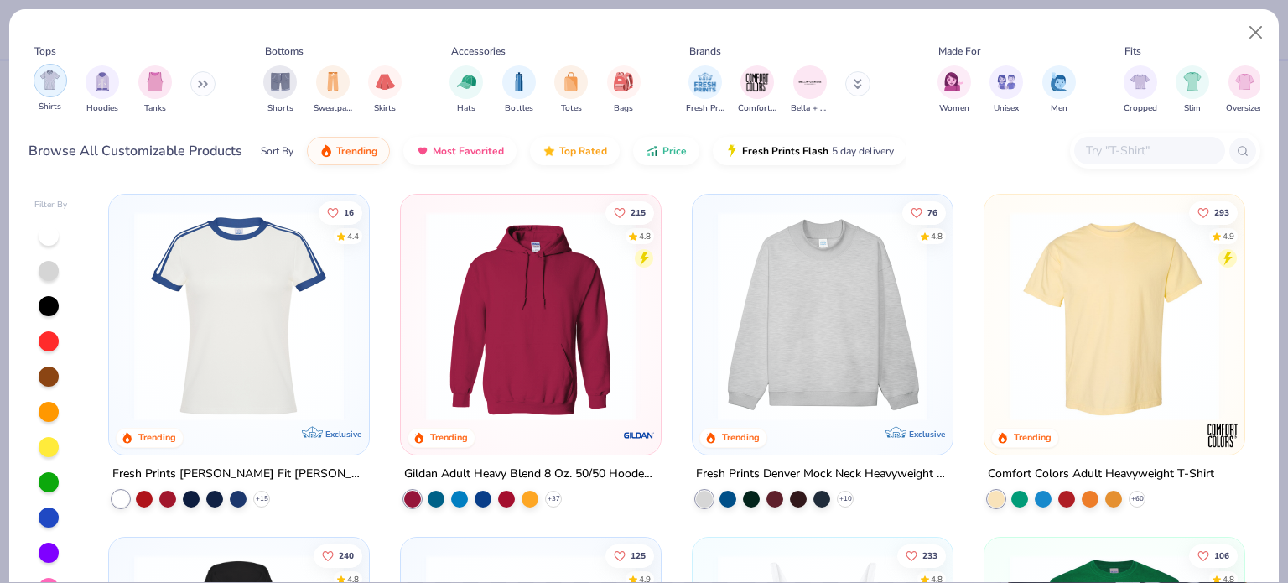
click at [40, 70] on img "filter for Shirts" at bounding box center [49, 79] width 19 height 19
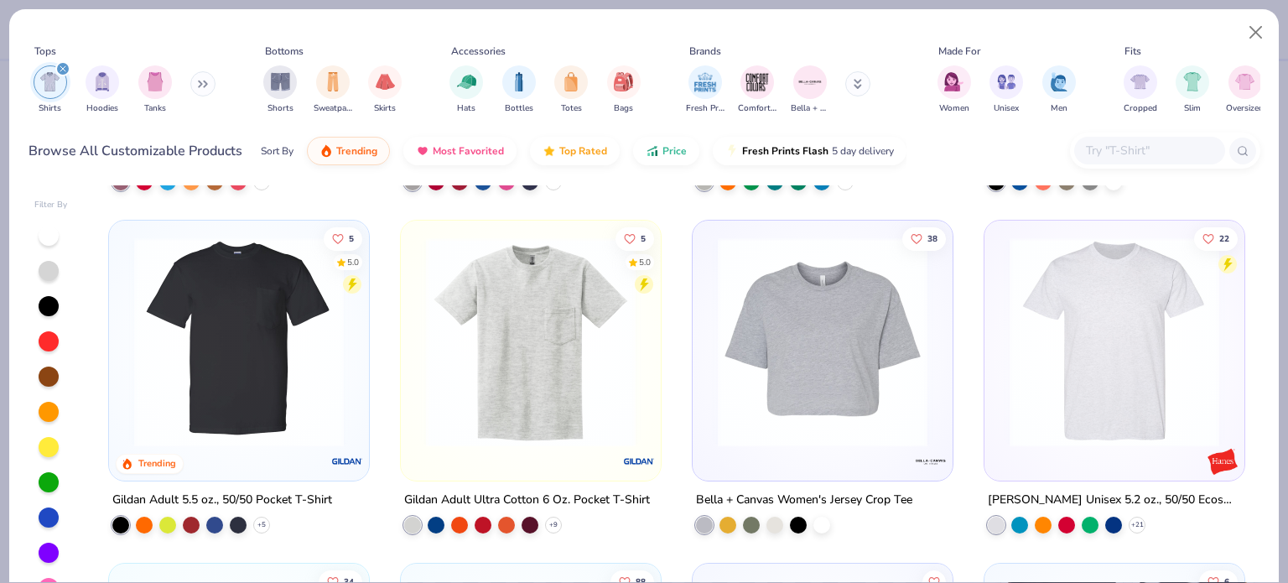
scroll to position [1392, 0]
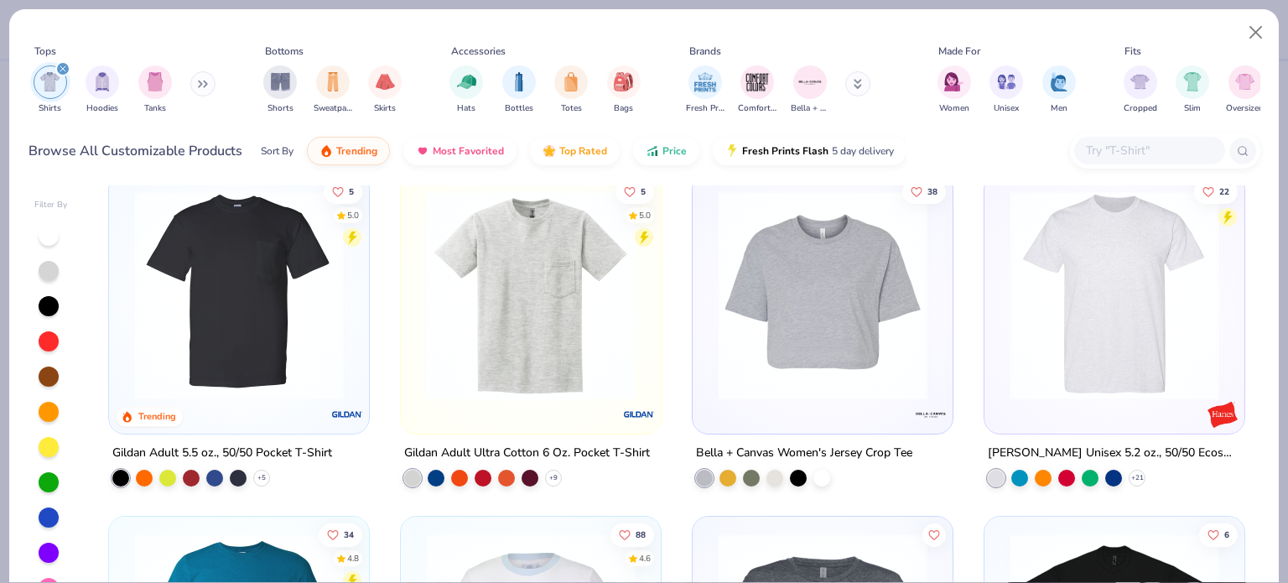
click at [501, 284] on img at bounding box center [531, 295] width 226 height 210
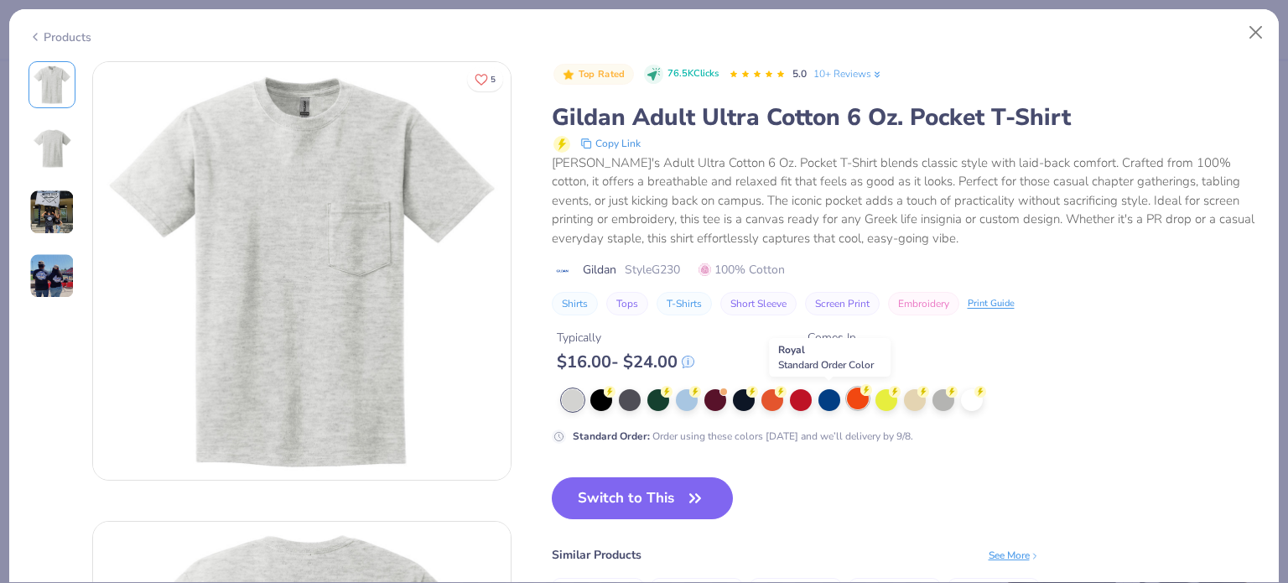
scroll to position [1392, 0]
click at [685, 400] on div at bounding box center [687, 398] width 22 height 22
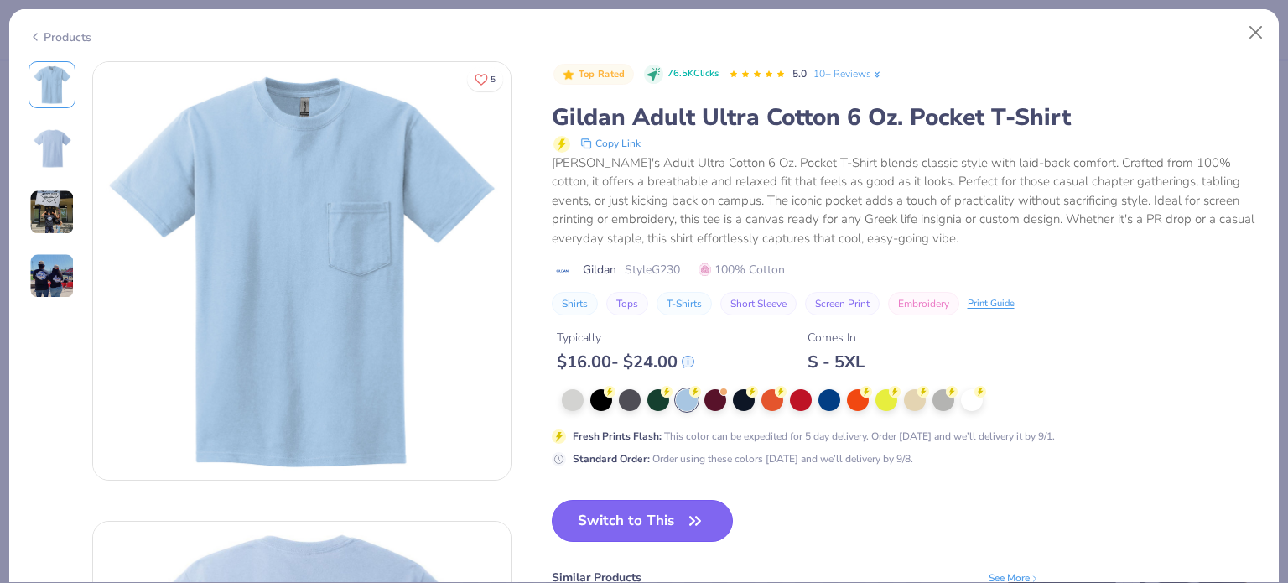
click at [658, 516] on button "Switch to This" at bounding box center [643, 521] width 182 height 42
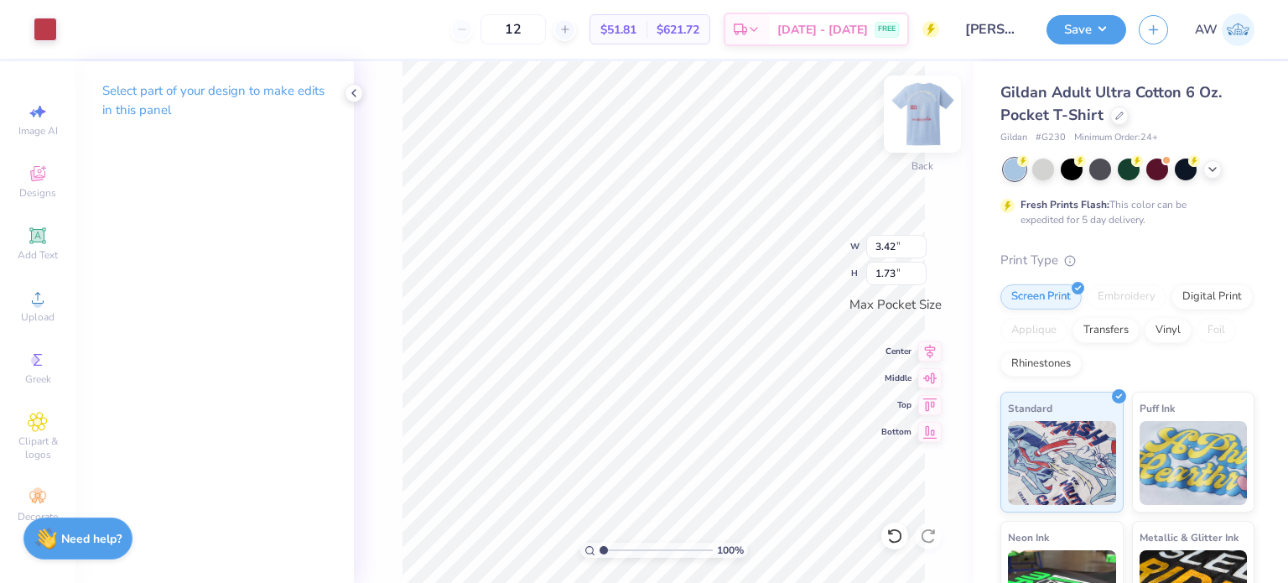
click at [925, 112] on img at bounding box center [922, 113] width 67 height 67
type input "3.00"
type input "9.18"
type input "2.39"
type input "15.29"
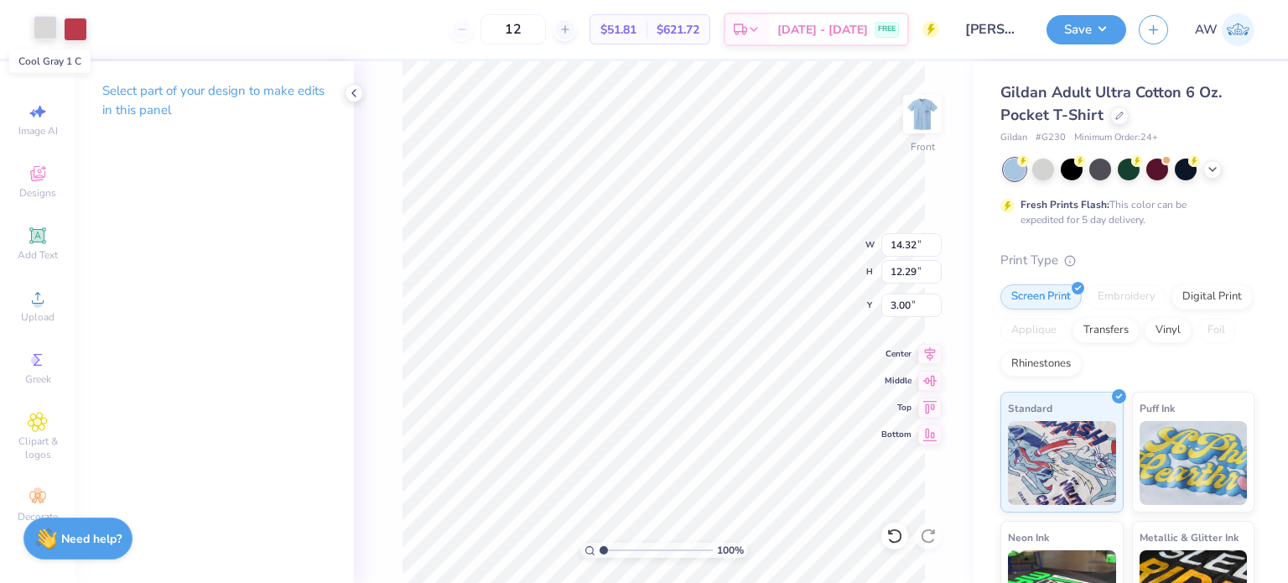
click at [49, 29] on div at bounding box center [45, 27] width 23 height 23
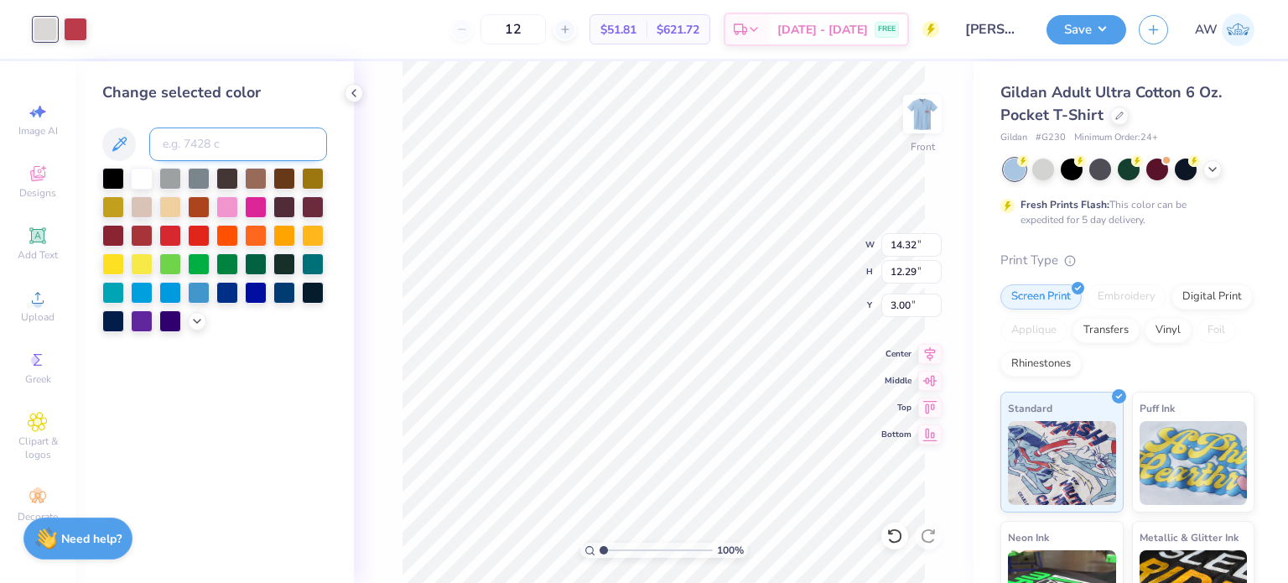
click at [210, 146] on input at bounding box center [238, 144] width 178 height 34
type input "232"
click at [110, 315] on div at bounding box center [113, 320] width 22 height 22
click at [283, 288] on div at bounding box center [284, 291] width 22 height 22
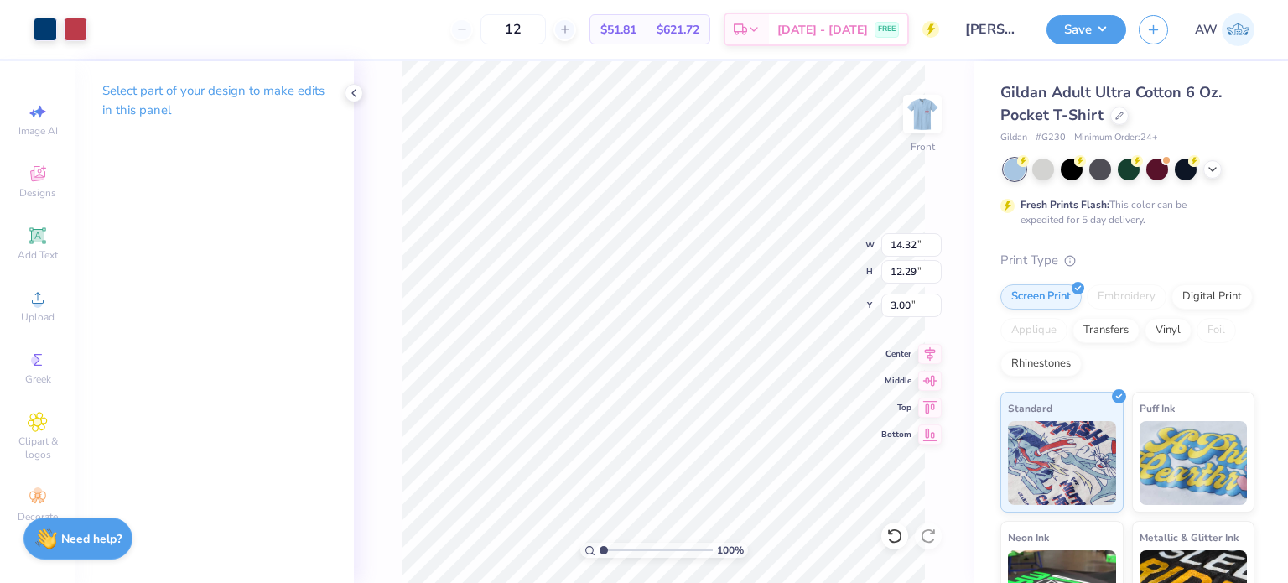
type input "1.12"
type input "1.07"
type input "16.13"
type input "3.15"
type input "1.16"
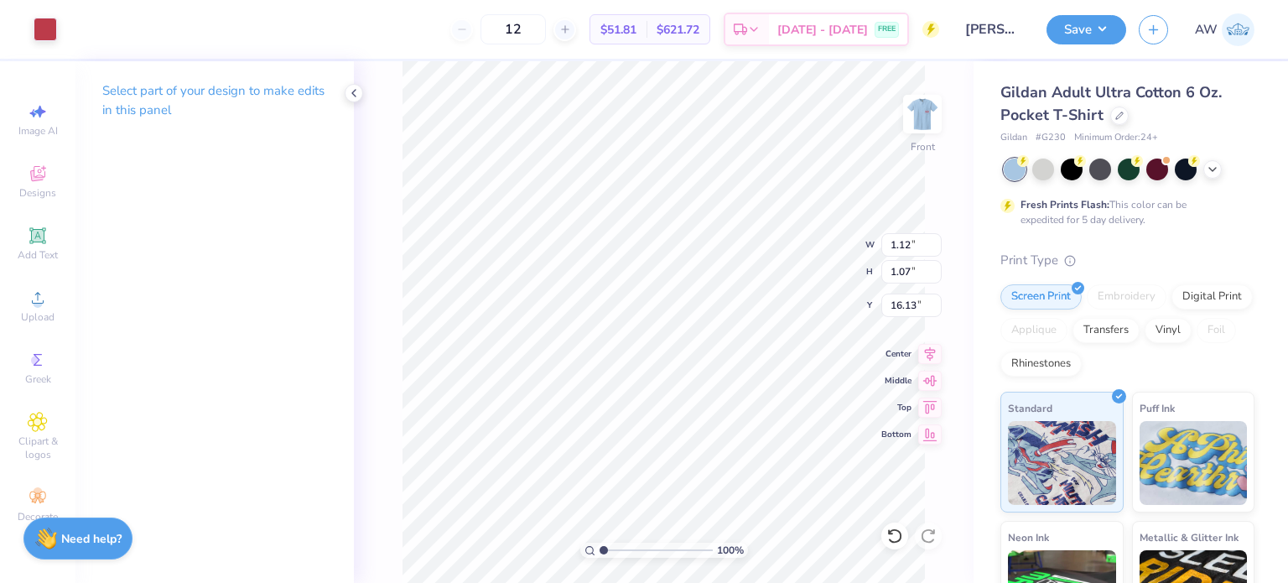
type input "16.24"
click at [43, 21] on div at bounding box center [45, 27] width 23 height 23
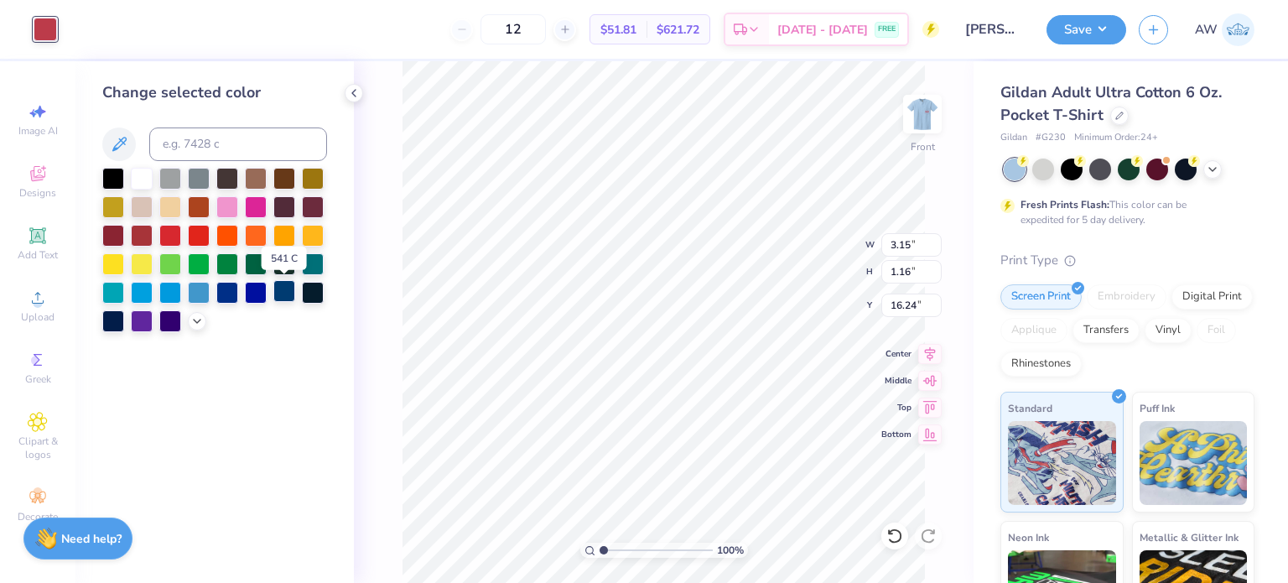
click at [282, 292] on div at bounding box center [284, 291] width 22 height 22
type input "0.56"
type input "0.78"
type input "16.42"
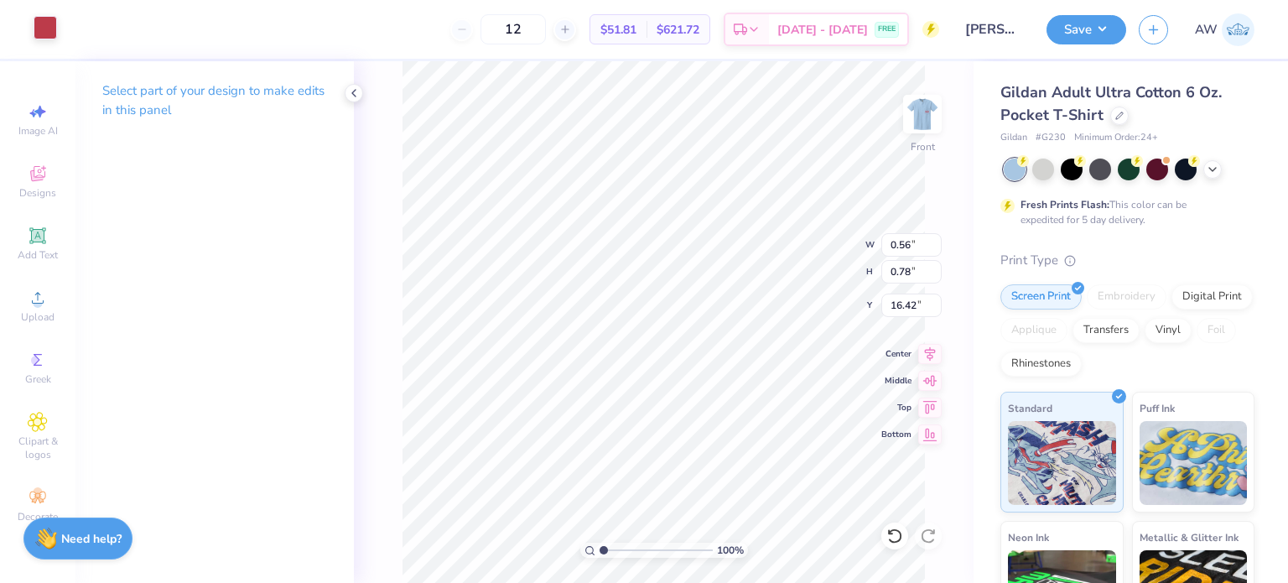
click at [39, 19] on div at bounding box center [45, 27] width 23 height 23
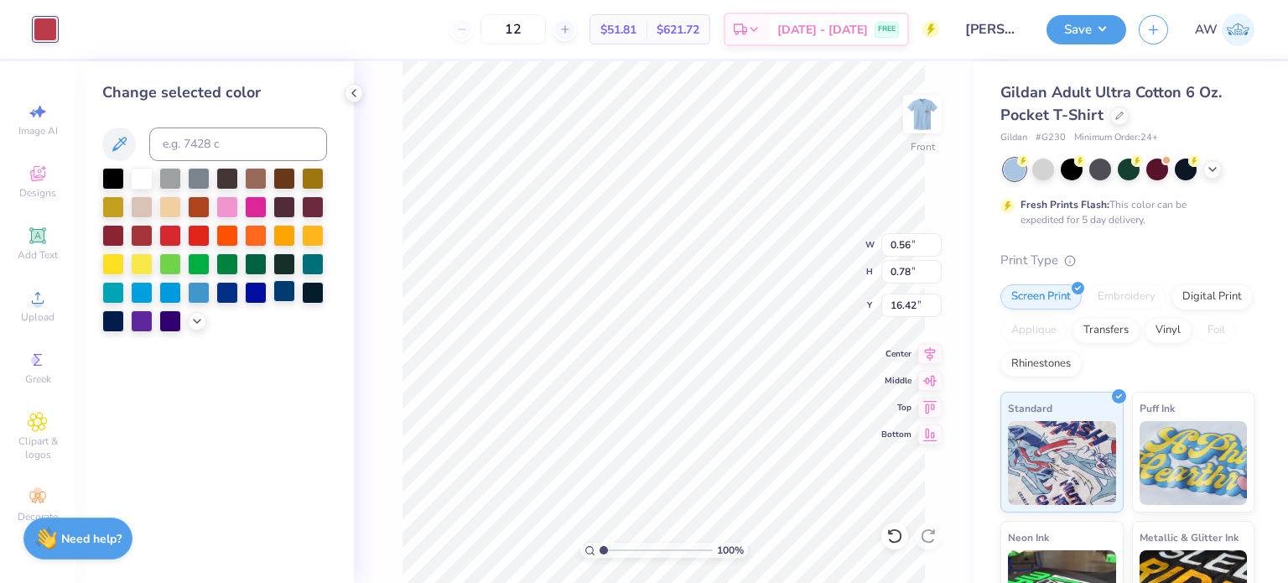
click at [281, 294] on div at bounding box center [284, 291] width 22 height 22
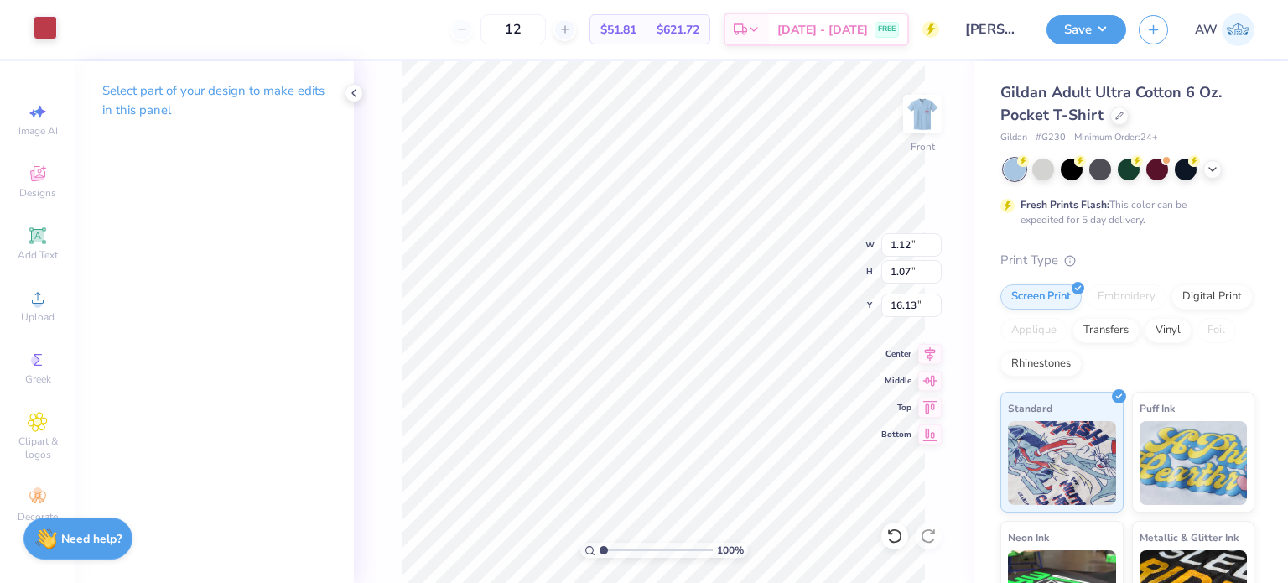
click at [48, 25] on div at bounding box center [45, 27] width 23 height 23
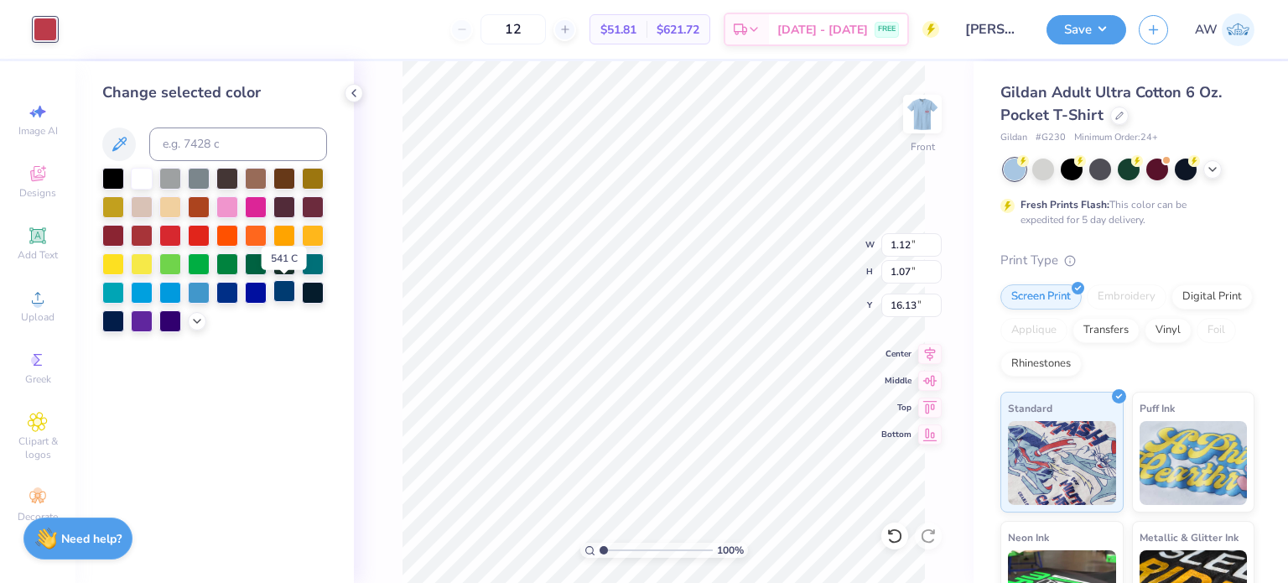
click at [287, 293] on div at bounding box center [284, 291] width 22 height 22
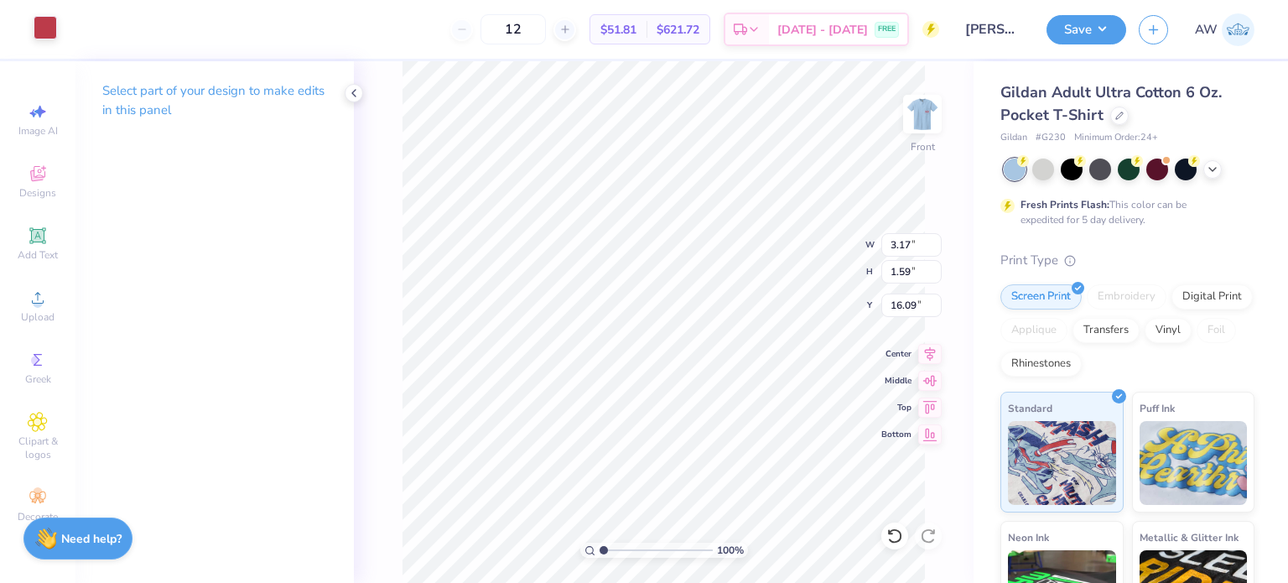
click at [54, 31] on div at bounding box center [45, 27] width 23 height 23
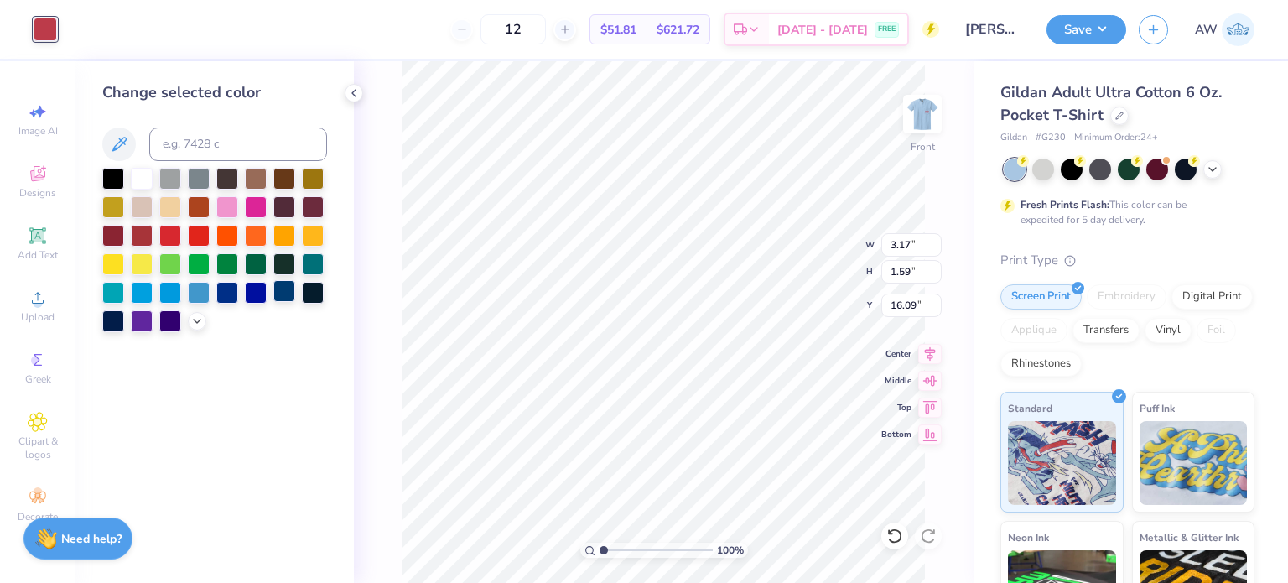
click at [273, 296] on div at bounding box center [284, 291] width 22 height 22
type input "0.91"
type input "0.77"
type input "16.43"
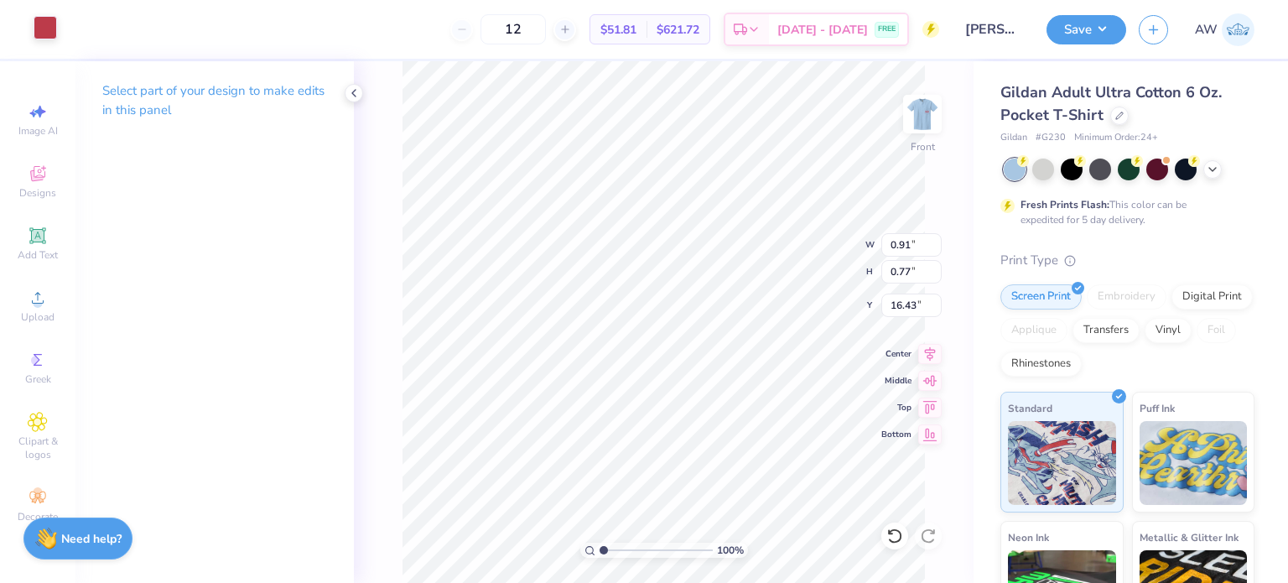
click at [47, 30] on div at bounding box center [45, 27] width 23 height 23
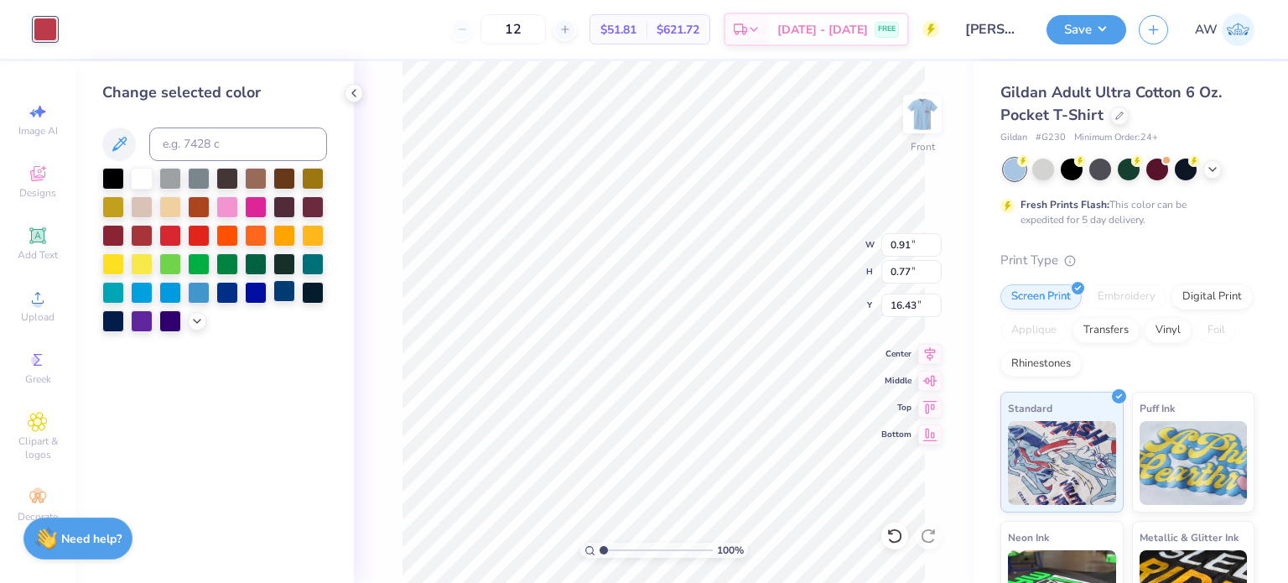
click at [283, 284] on div at bounding box center [284, 291] width 22 height 22
type input "0.48"
type input "0.78"
type input "16.42"
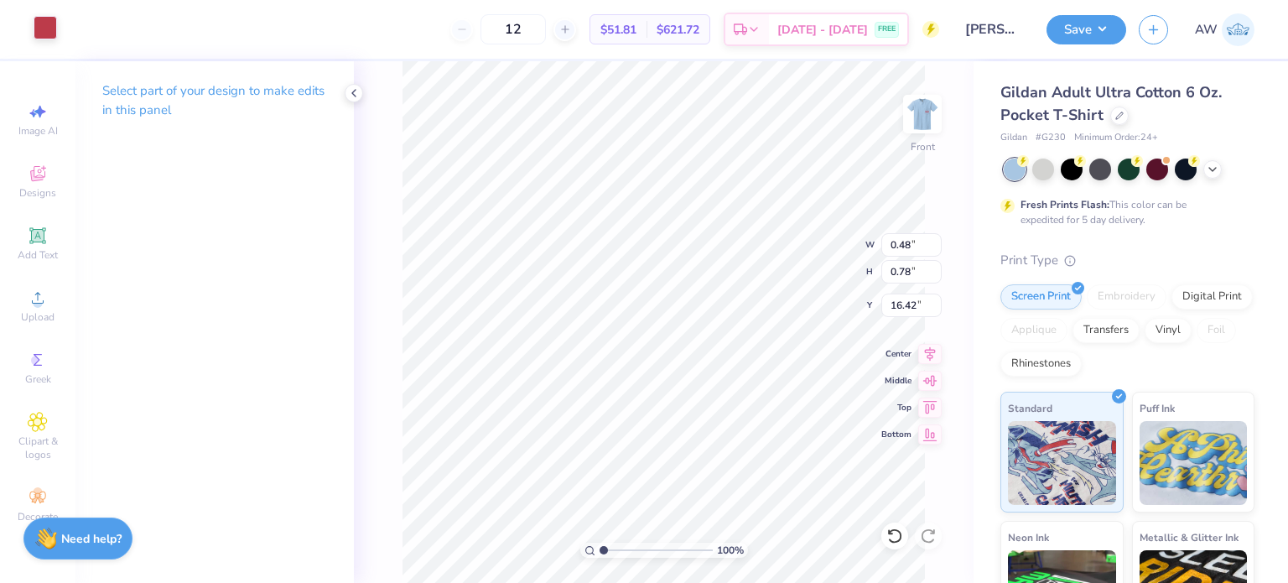
click at [47, 18] on div at bounding box center [45, 27] width 23 height 23
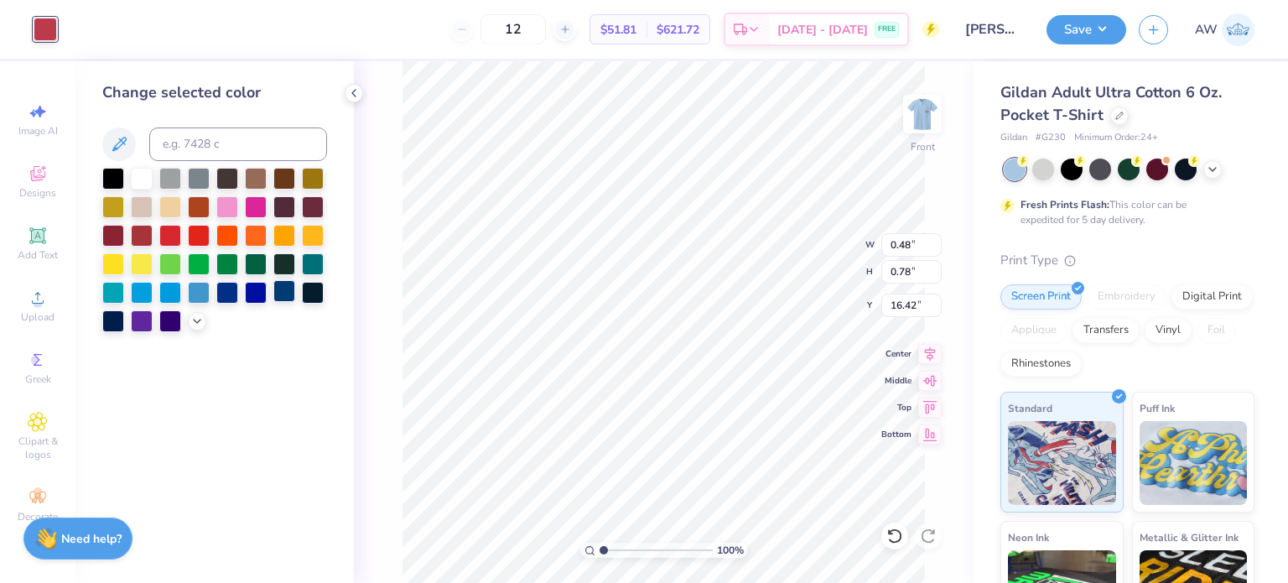
click at [287, 283] on div at bounding box center [284, 291] width 22 height 22
type input "0.35"
type input "0.76"
type input "16.43"
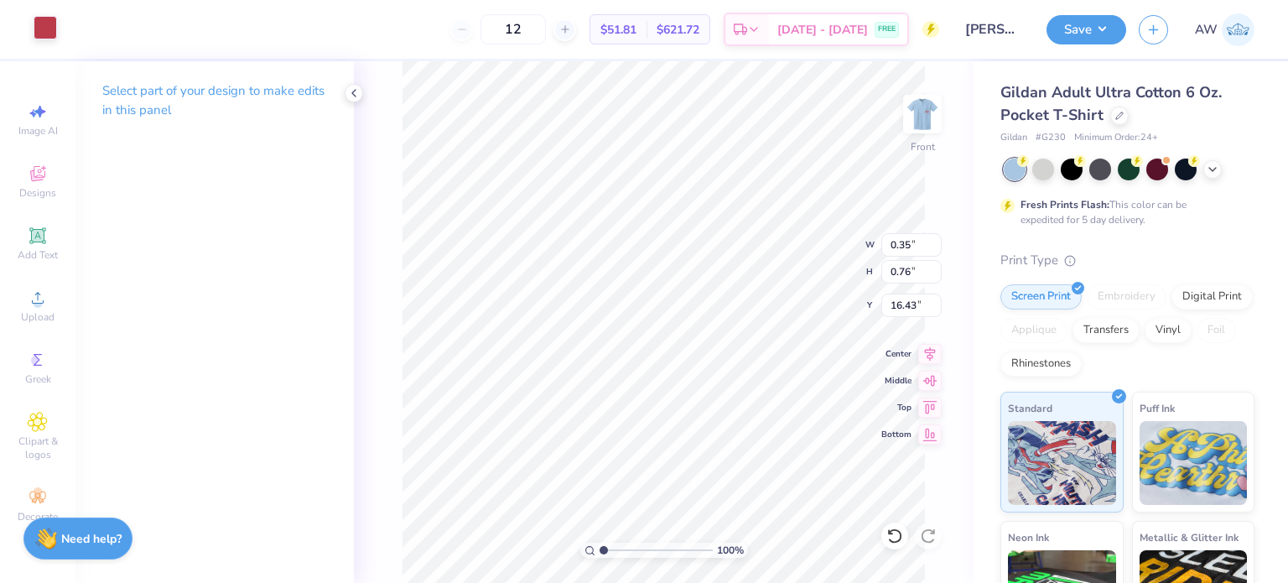
click at [51, 29] on div at bounding box center [45, 27] width 23 height 23
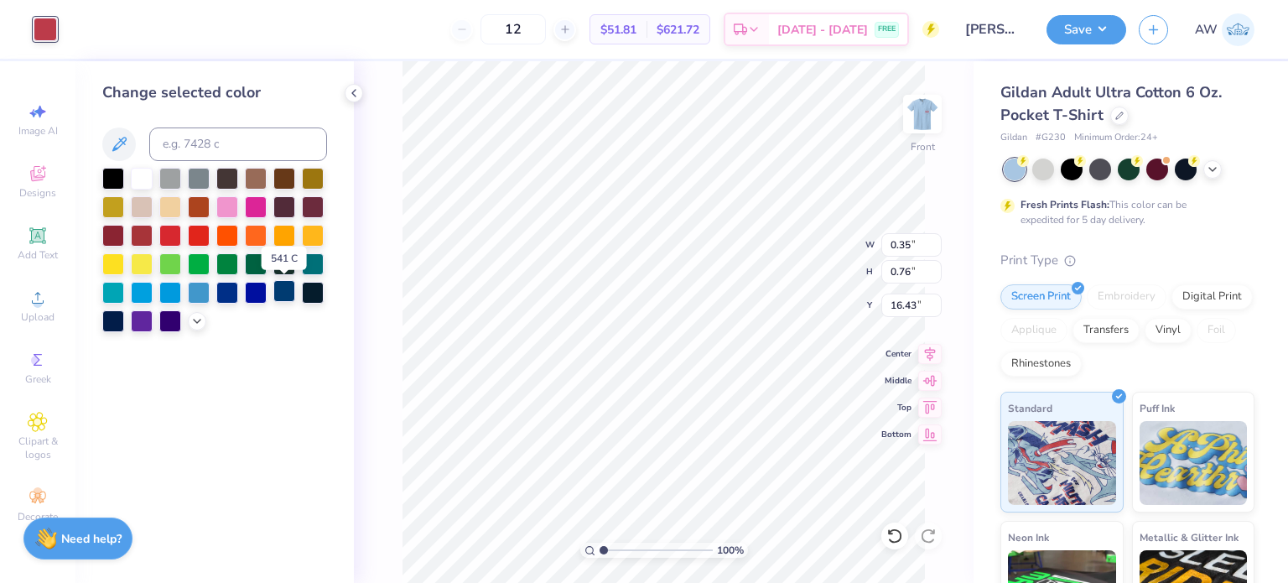
click at [278, 288] on div at bounding box center [284, 291] width 22 height 22
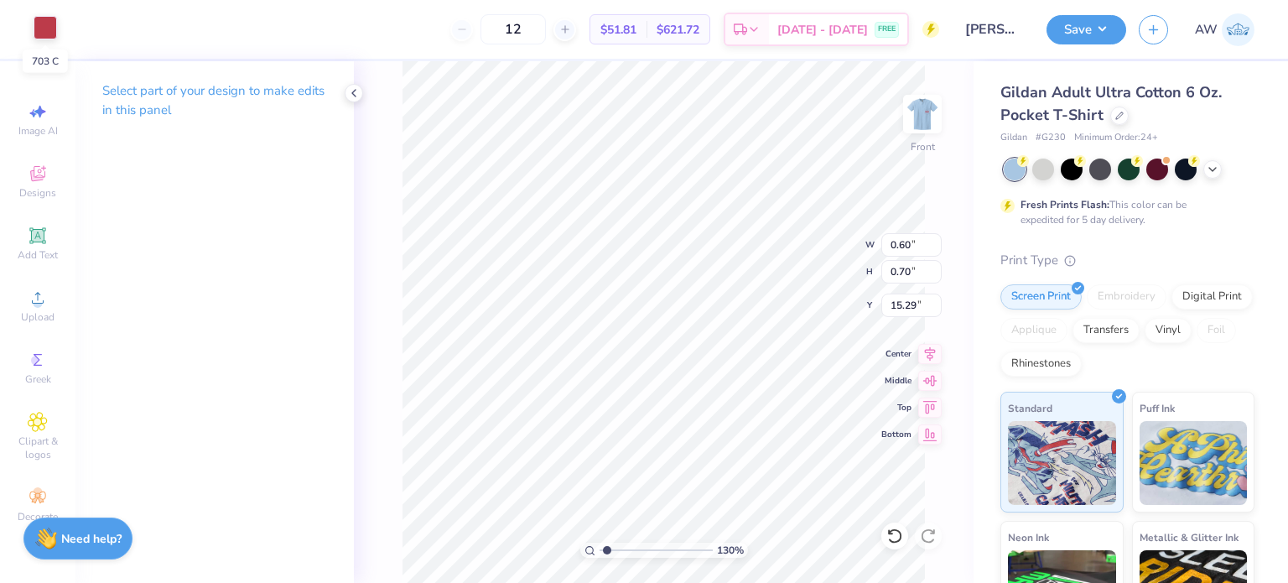
click at [47, 26] on div at bounding box center [45, 27] width 23 height 23
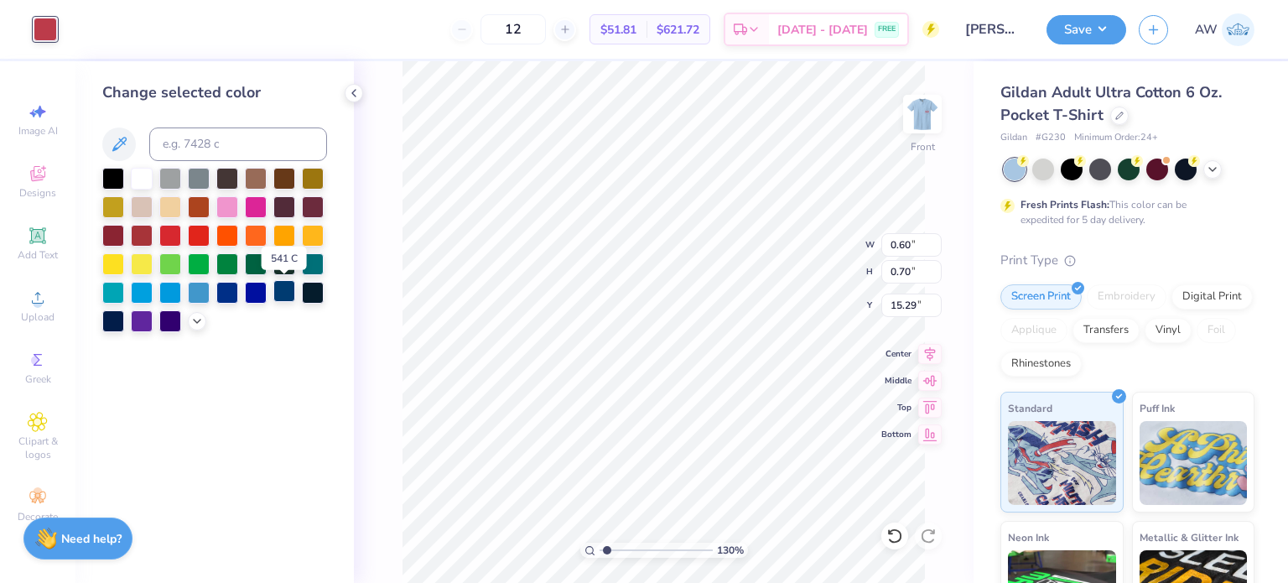
click at [288, 288] on div at bounding box center [284, 291] width 22 height 22
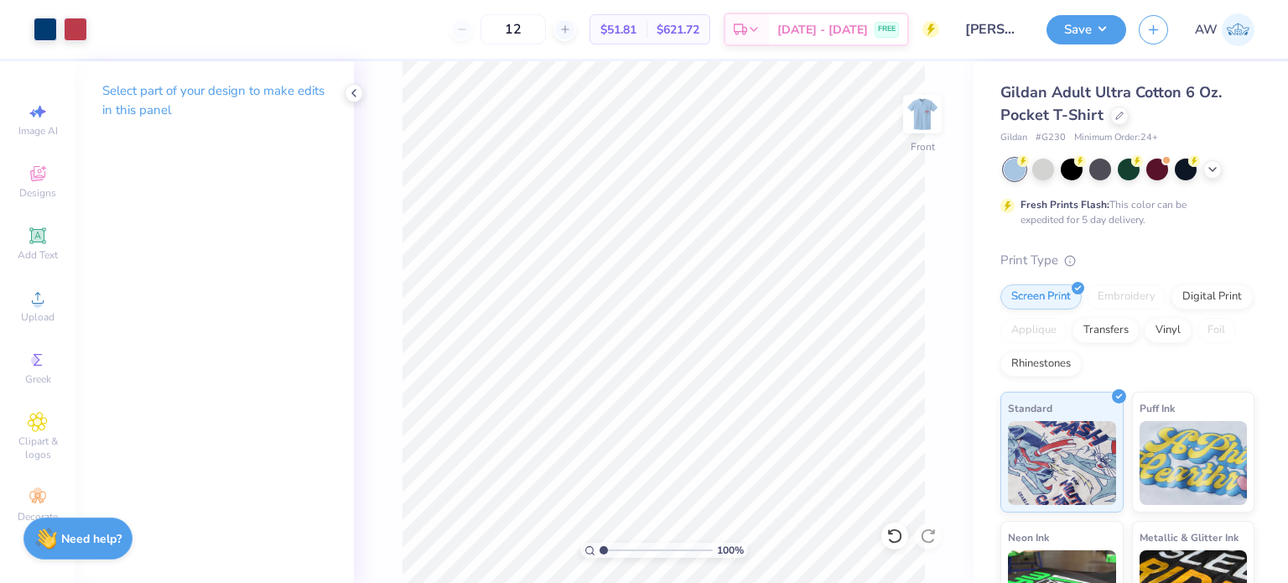
type input "1"
click at [894, 539] on icon at bounding box center [894, 535] width 17 height 17
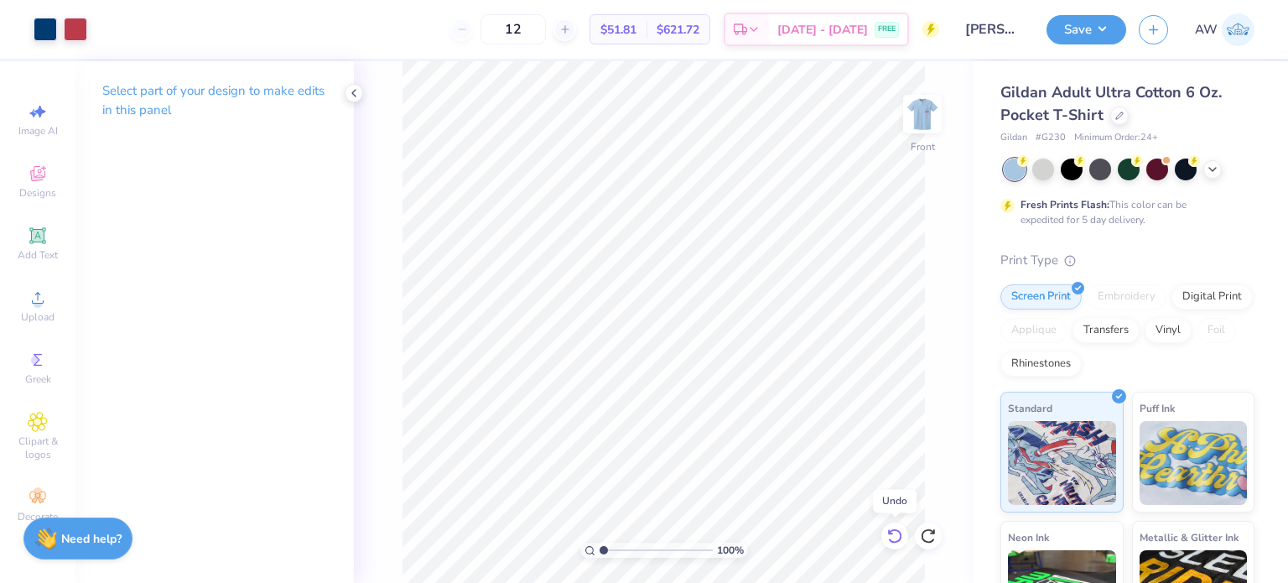
click at [894, 539] on icon at bounding box center [894, 535] width 17 height 17
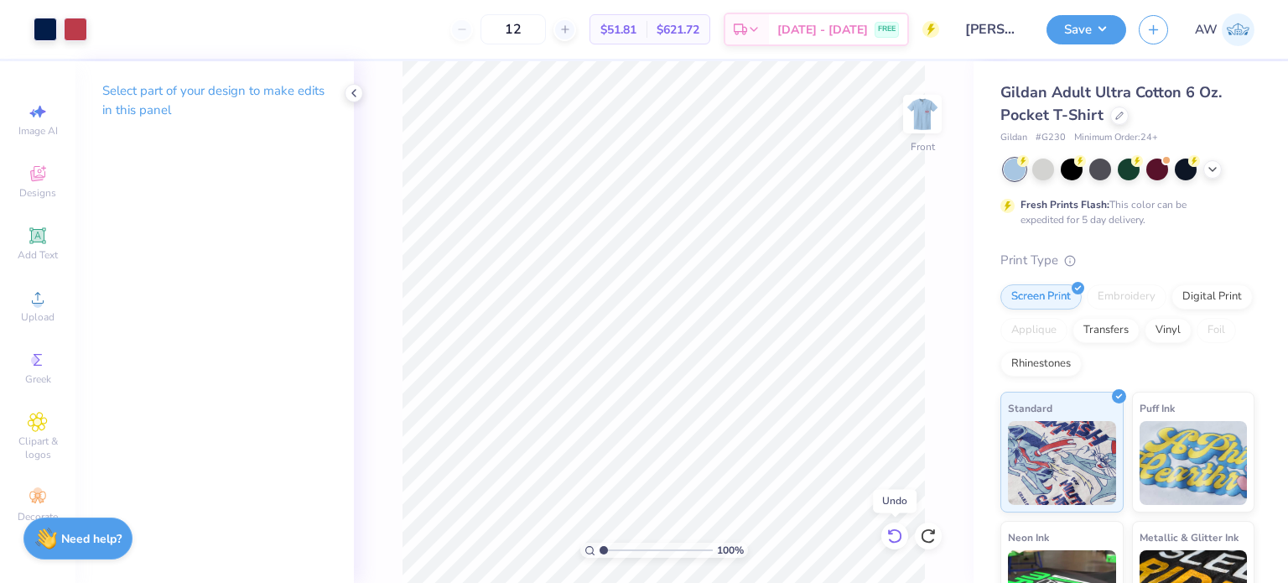
click at [894, 539] on icon at bounding box center [894, 535] width 17 height 17
click at [1116, 115] on icon at bounding box center [1119, 114] width 7 height 7
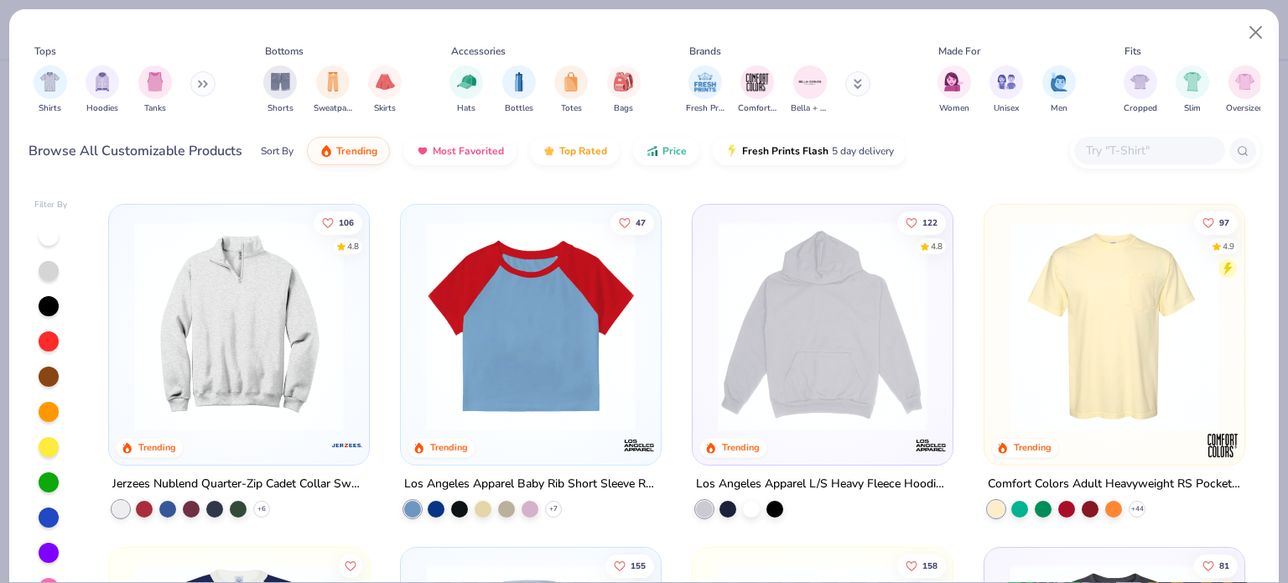
scroll to position [1705, 0]
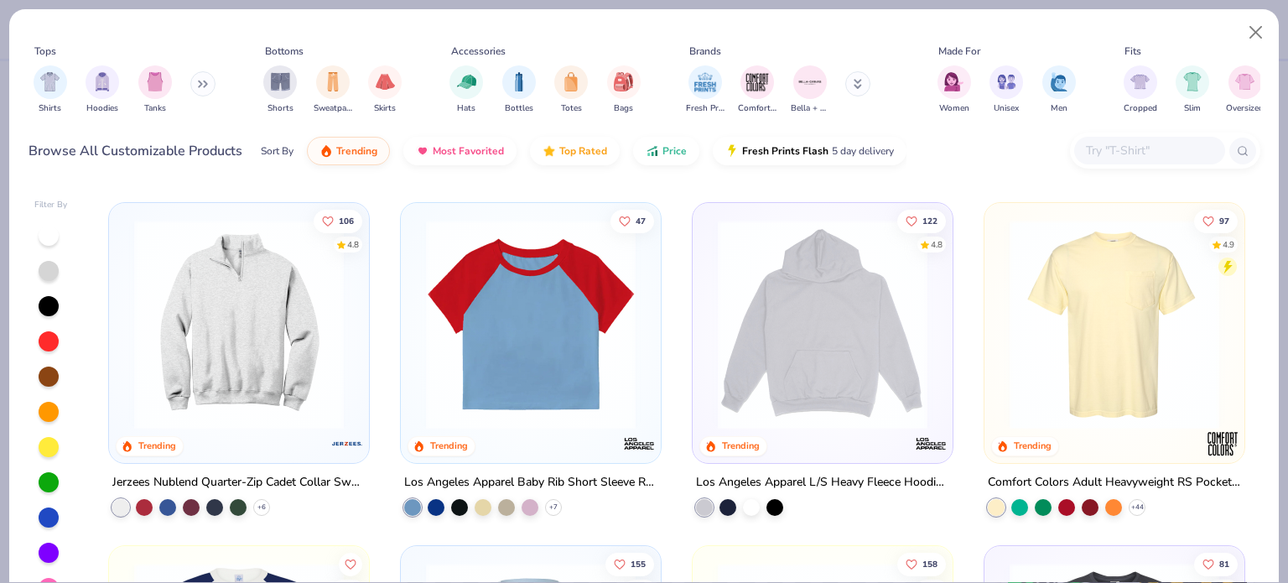
click at [1041, 325] on img at bounding box center [1114, 325] width 226 height 210
